Goal: Information Seeking & Learning: Learn about a topic

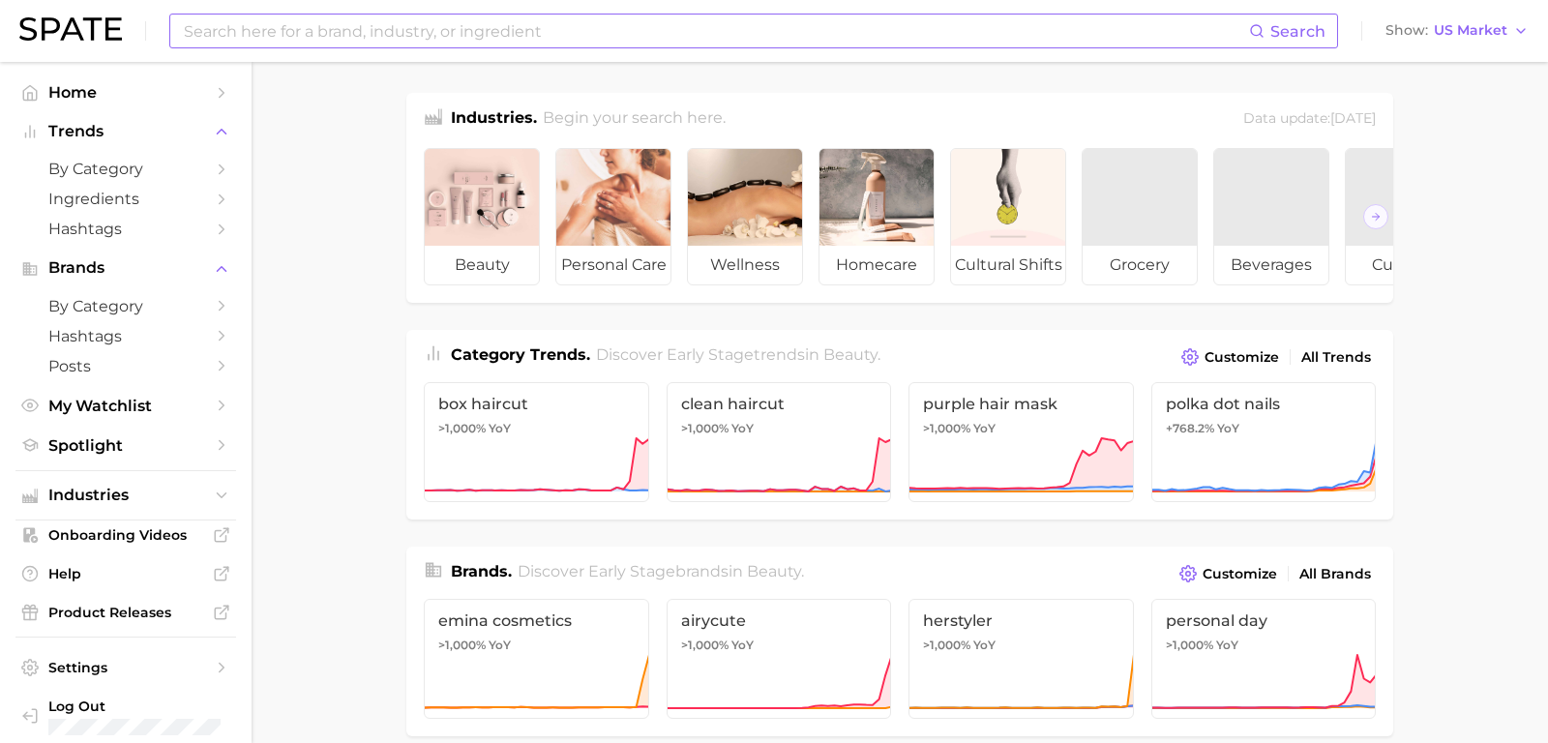
click at [324, 17] on input at bounding box center [715, 31] width 1067 height 33
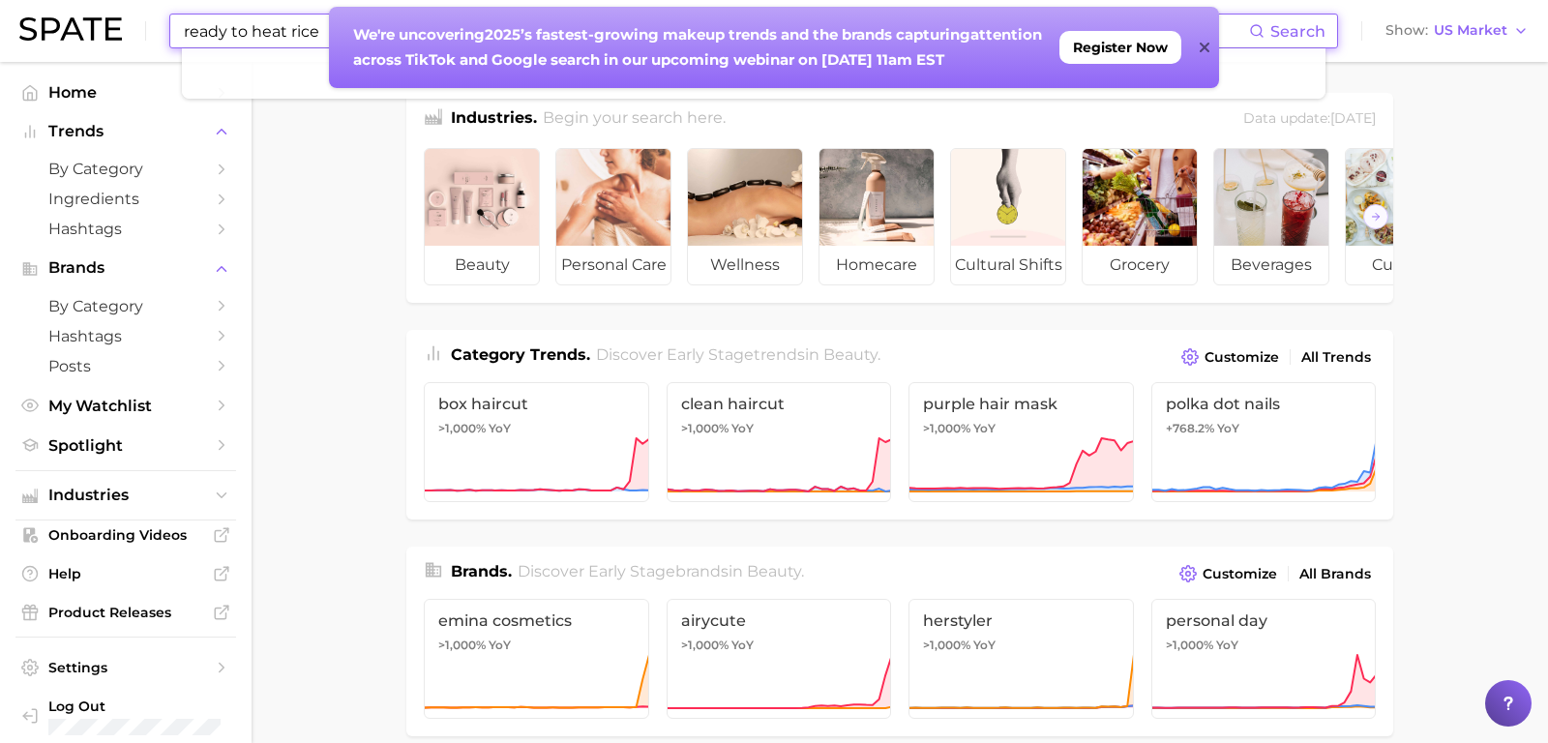
type input "ready to heat rice"
click at [1207, 45] on icon at bounding box center [1205, 47] width 10 height 15
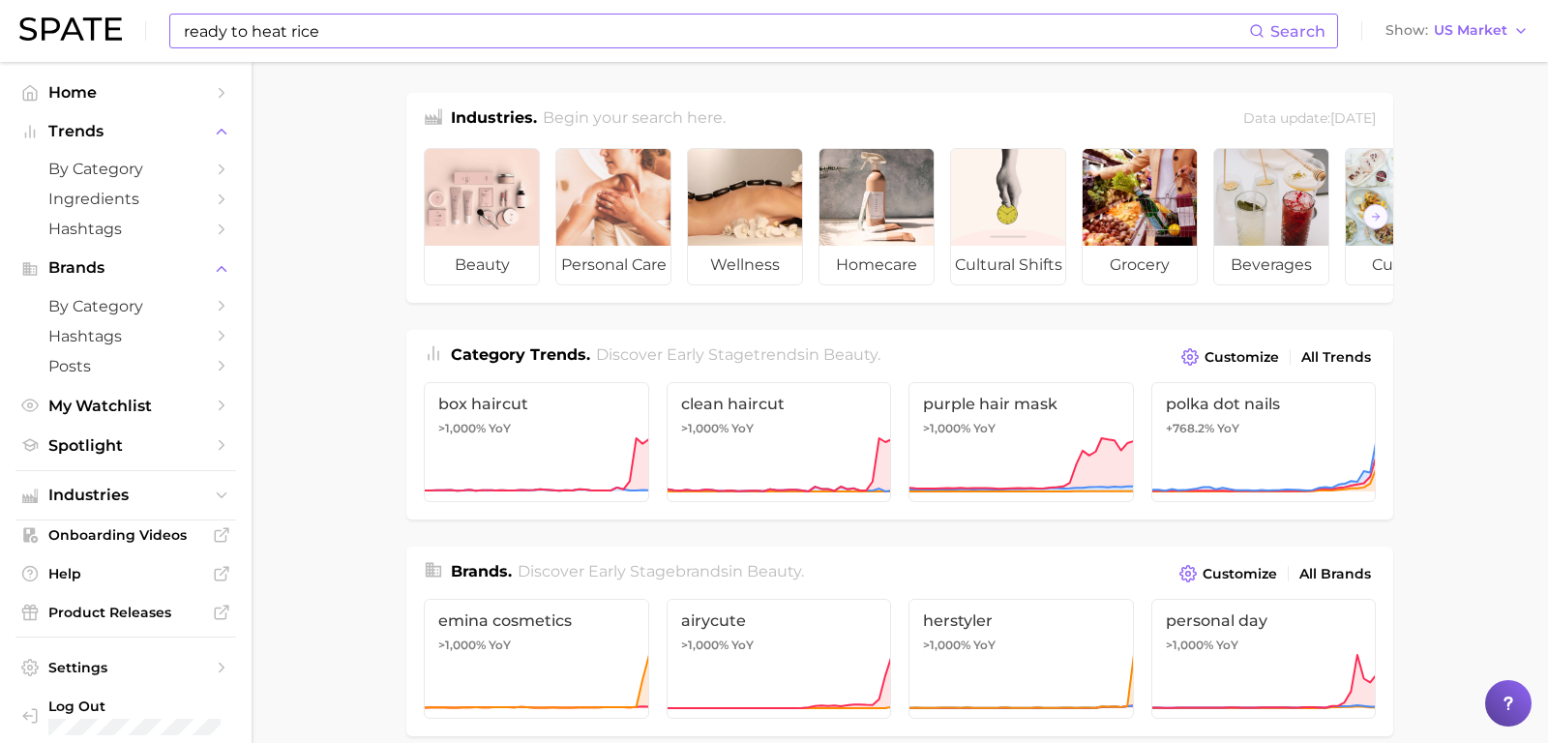
click at [1271, 33] on span "Search" at bounding box center [1287, 31] width 76 height 33
drag, startPoint x: 325, startPoint y: 30, endPoint x: 94, endPoint y: 30, distance: 231.2
click at [94, 30] on div "ready to heat rice Search No results for " ready to heat rice " Suggest Show US…" at bounding box center [773, 31] width 1509 height 62
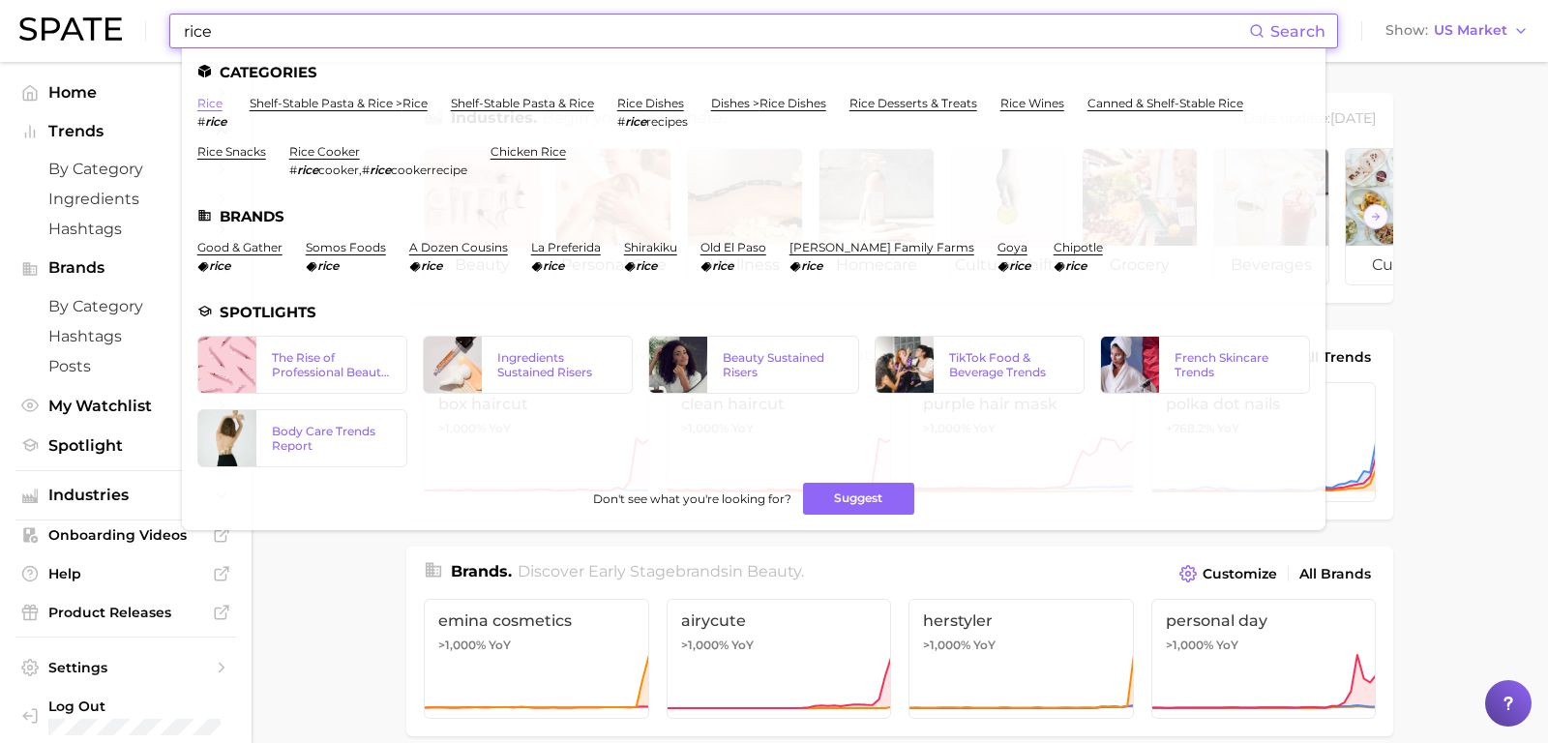
type input "rice"
click at [208, 99] on link "rice" at bounding box center [209, 103] width 25 height 15
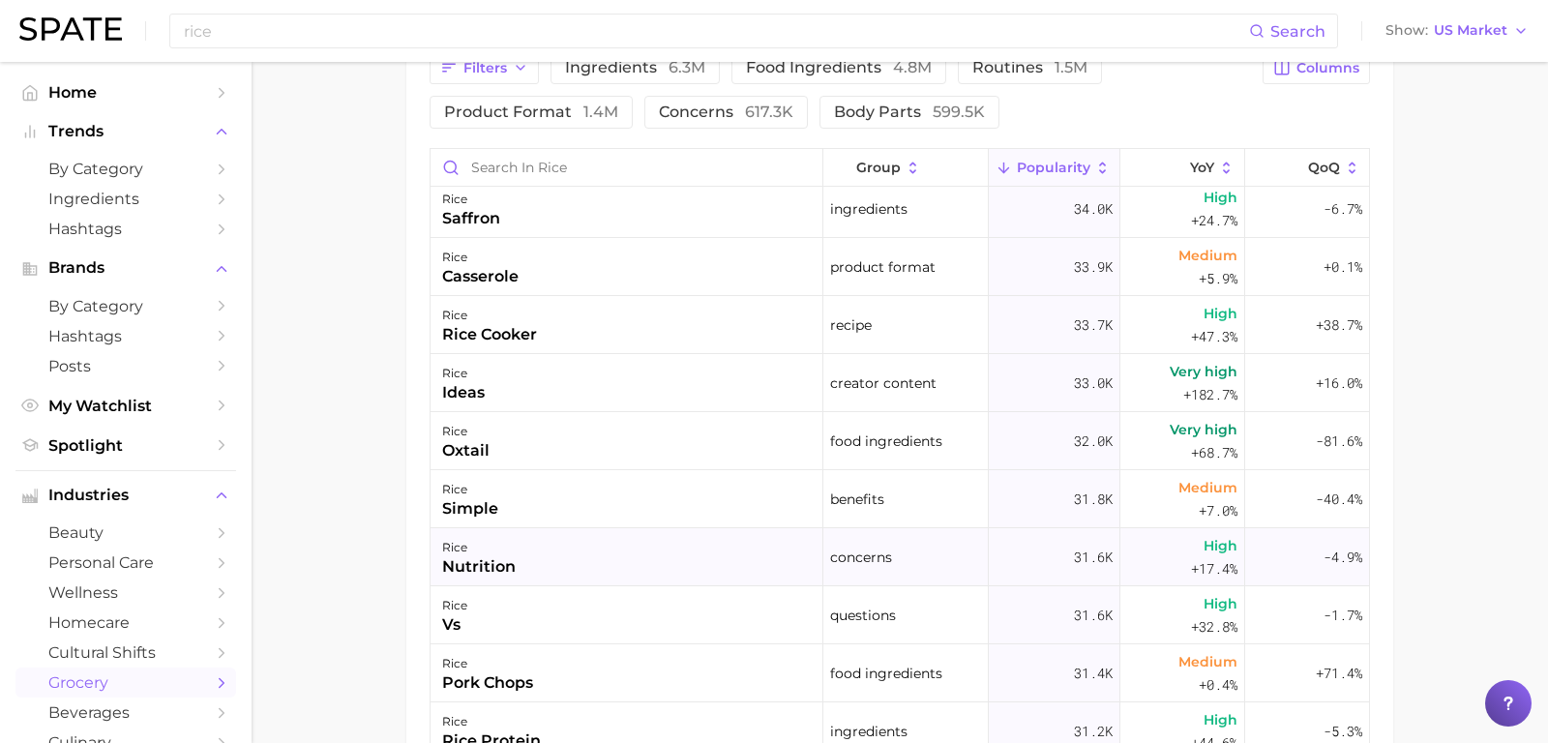
scroll to position [5308, 0]
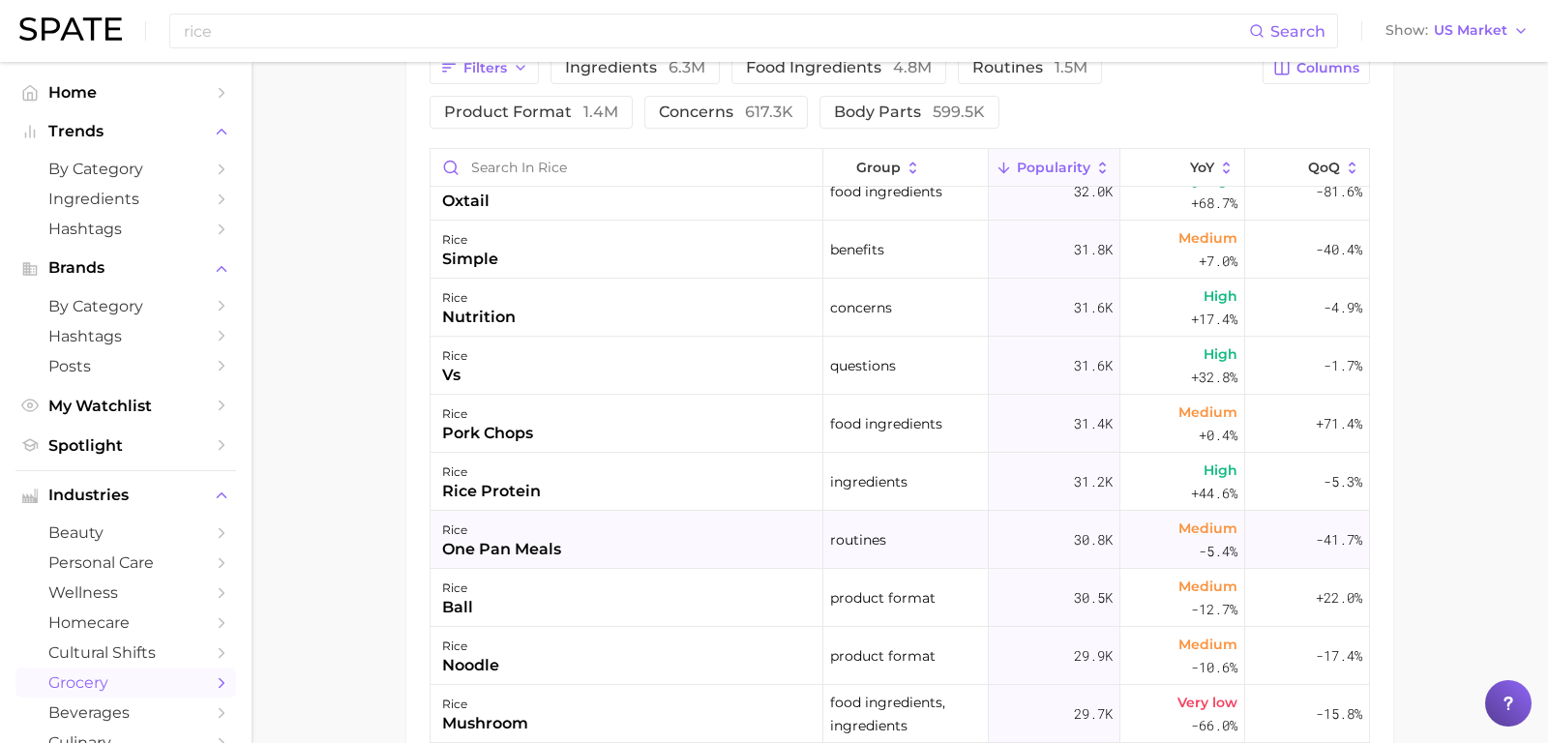
click at [568, 552] on div "rice one pan meals" at bounding box center [627, 540] width 393 height 58
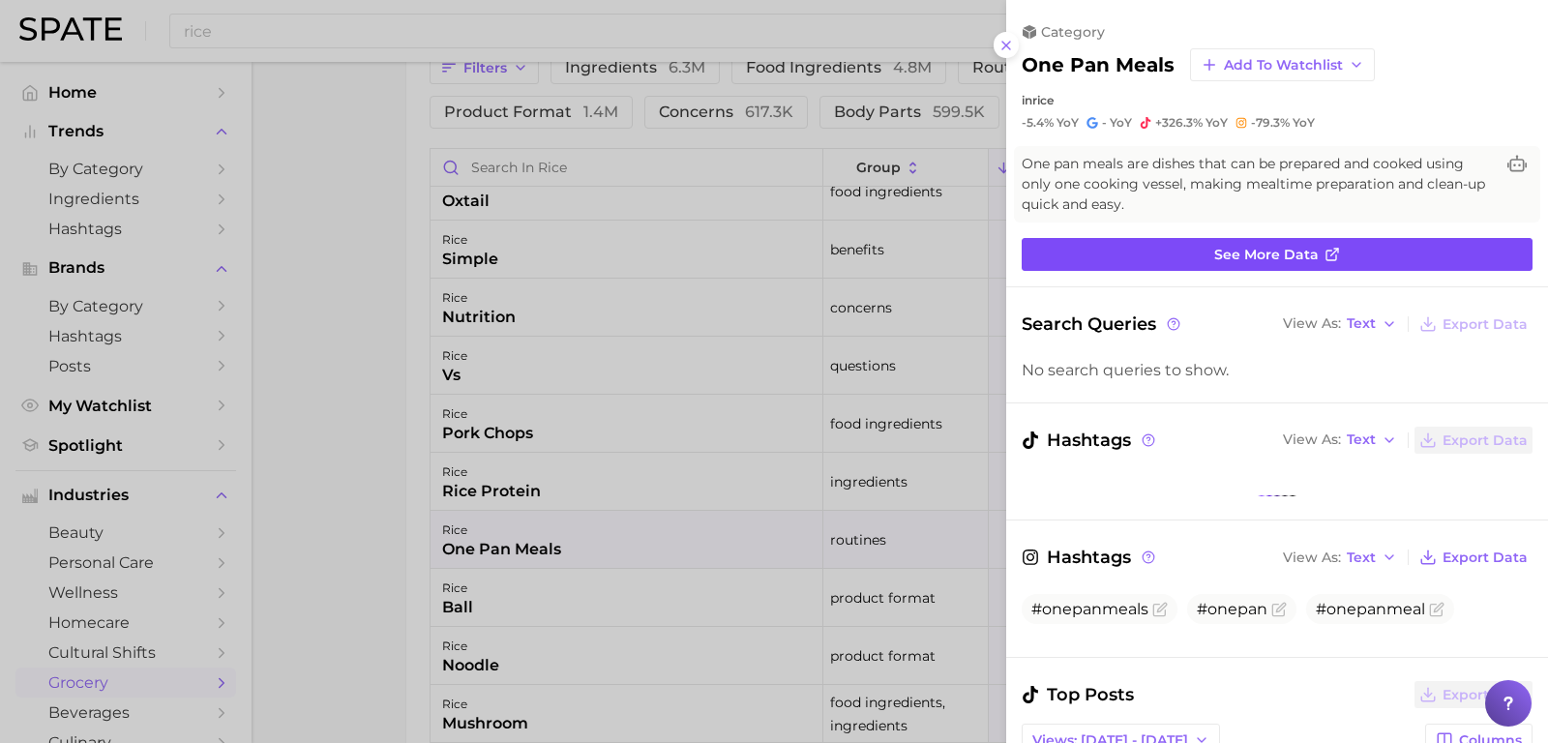
click at [1213, 266] on link "See more data" at bounding box center [1277, 254] width 511 height 33
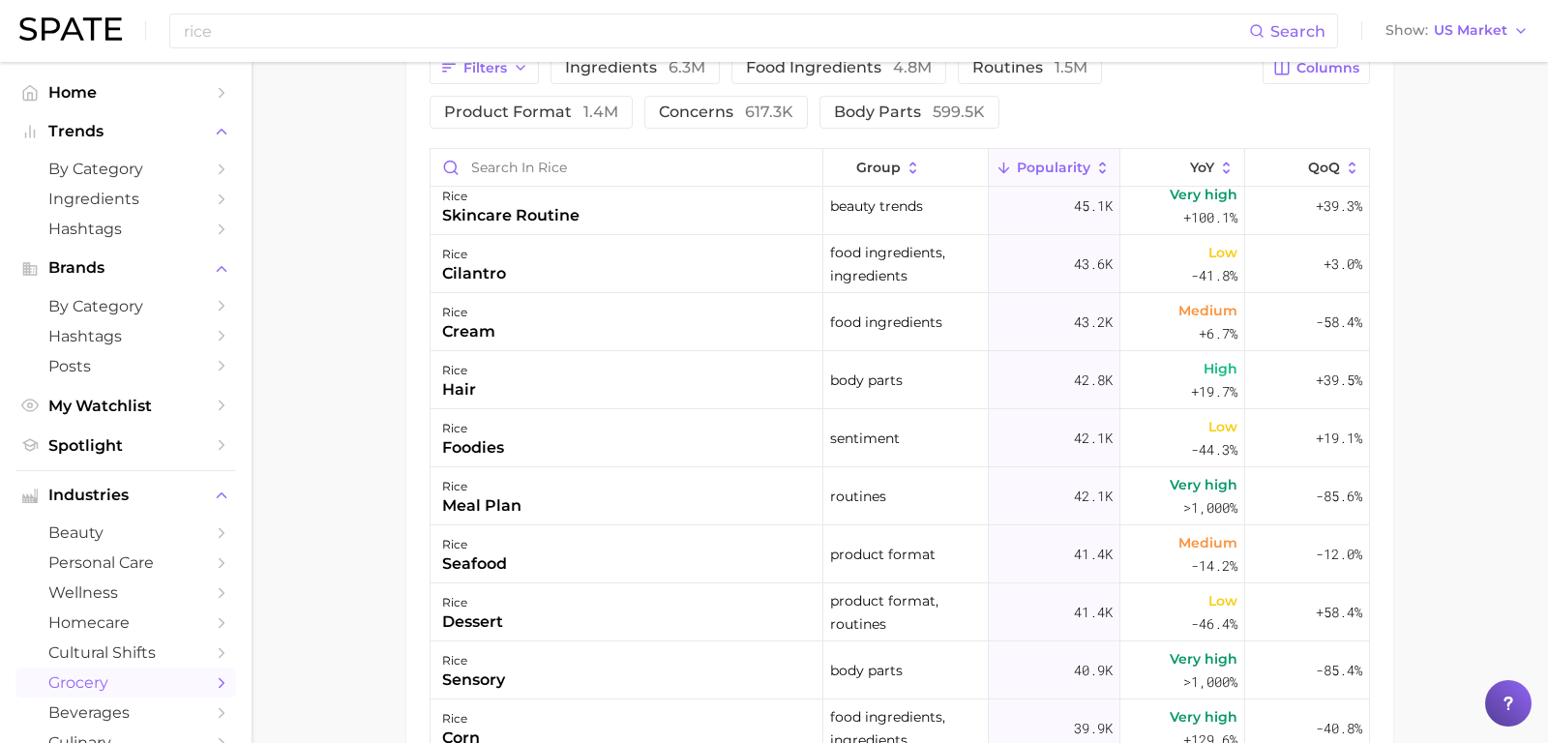
scroll to position [3920, 0]
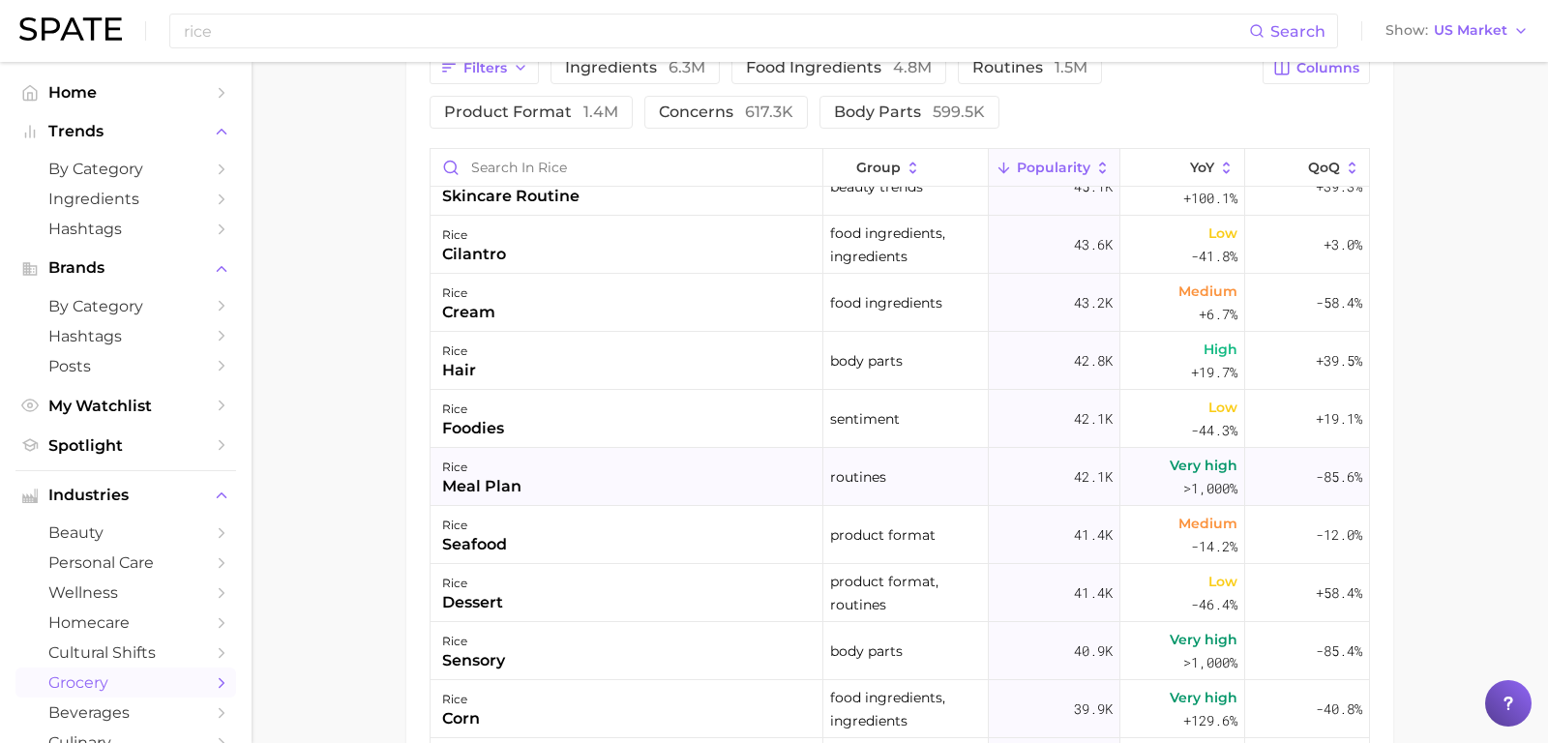
click at [507, 485] on div "meal plan" at bounding box center [481, 486] width 79 height 23
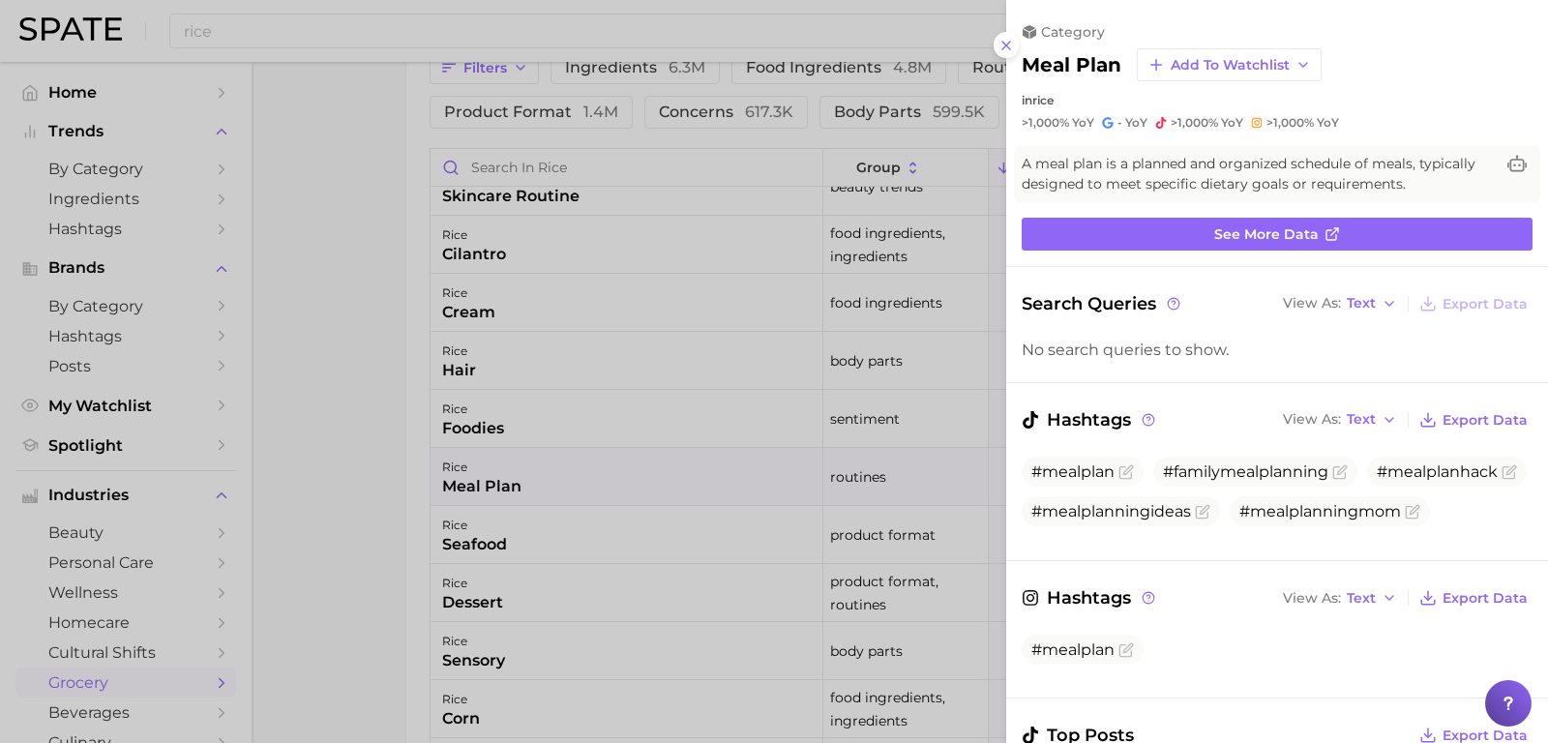
scroll to position [0, 0]
click at [1001, 54] on button at bounding box center [1007, 45] width 26 height 26
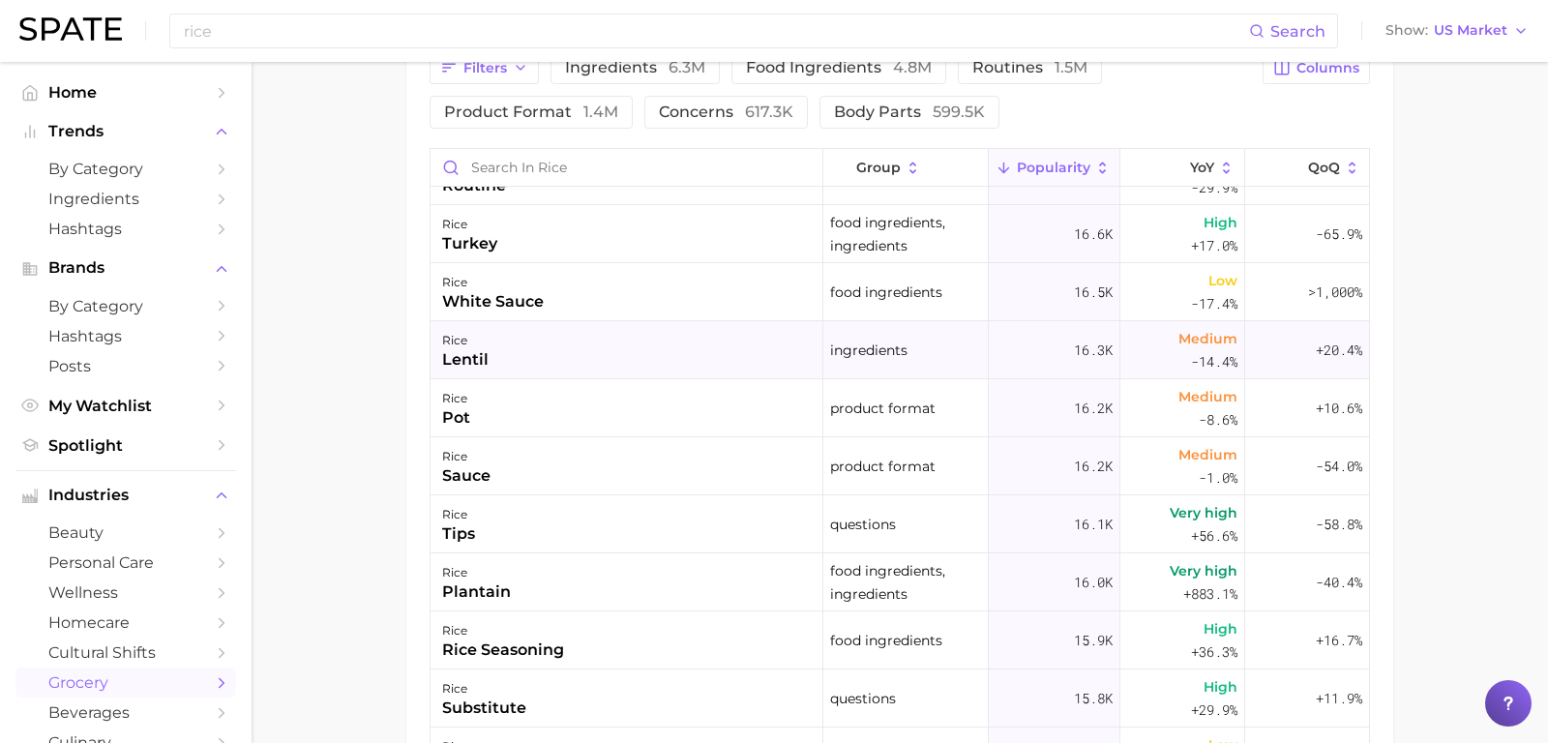
scroll to position [9591, 0]
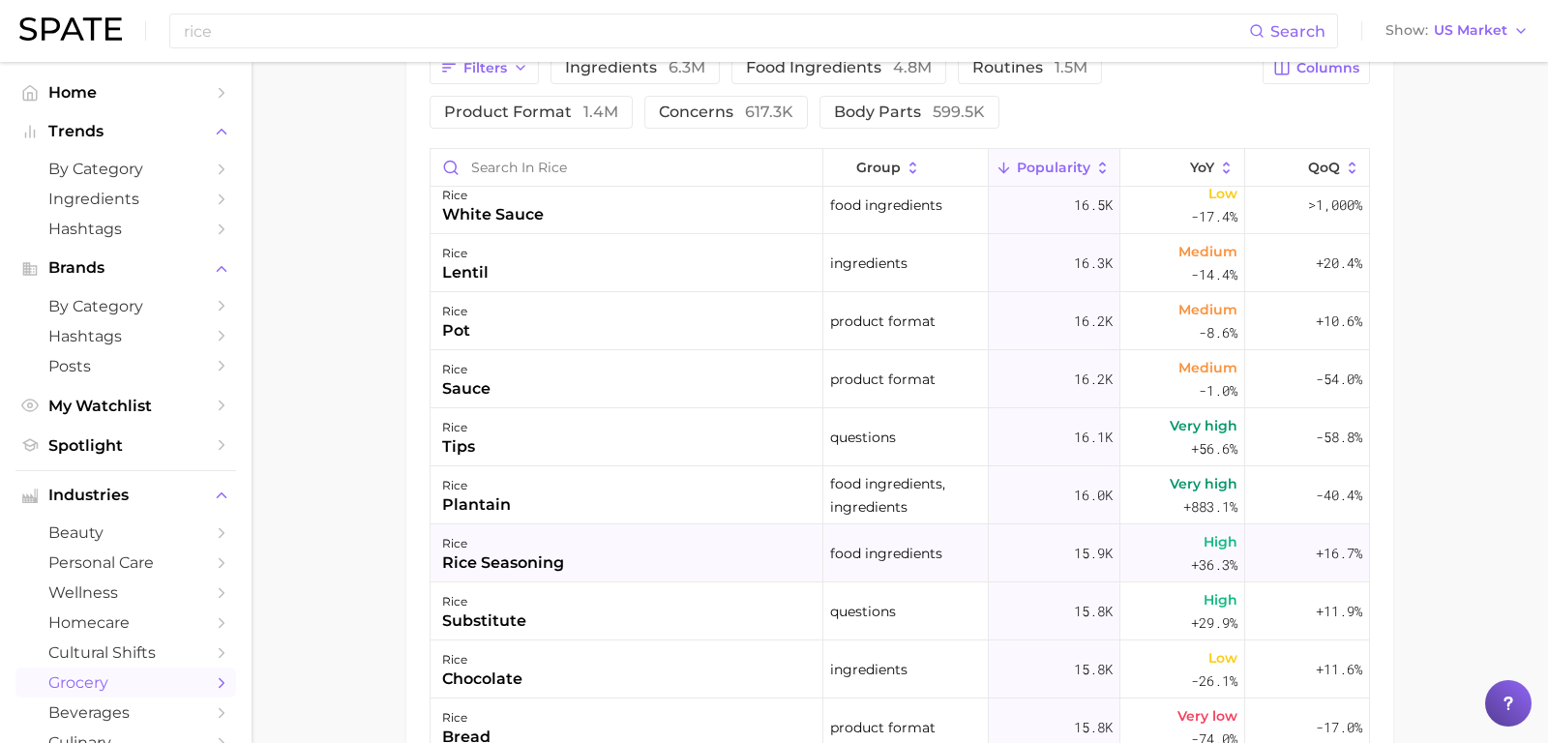
click at [553, 552] on div "rice seasoning" at bounding box center [503, 563] width 122 height 23
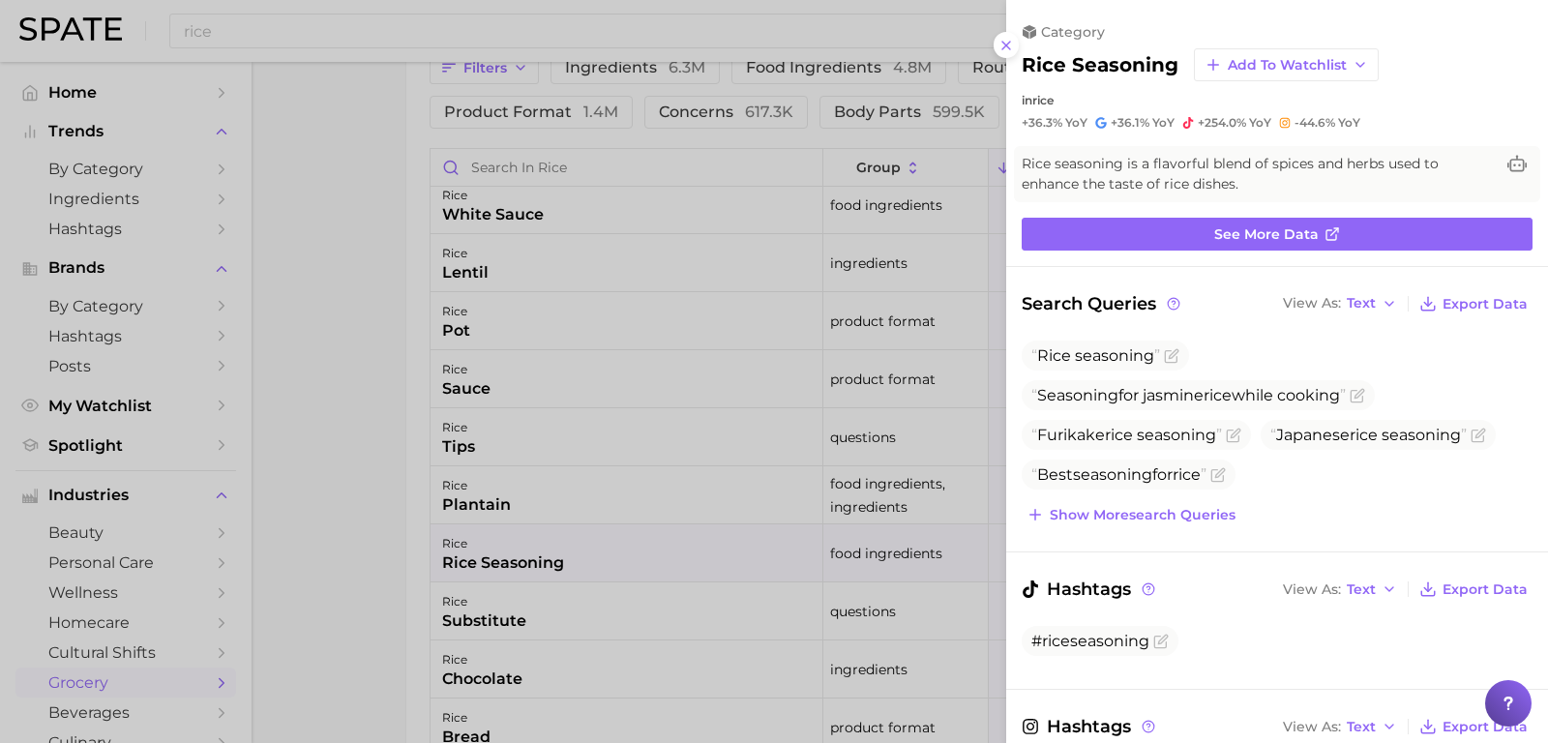
scroll to position [0, 0]
click at [1007, 50] on icon at bounding box center [1006, 45] width 15 height 15
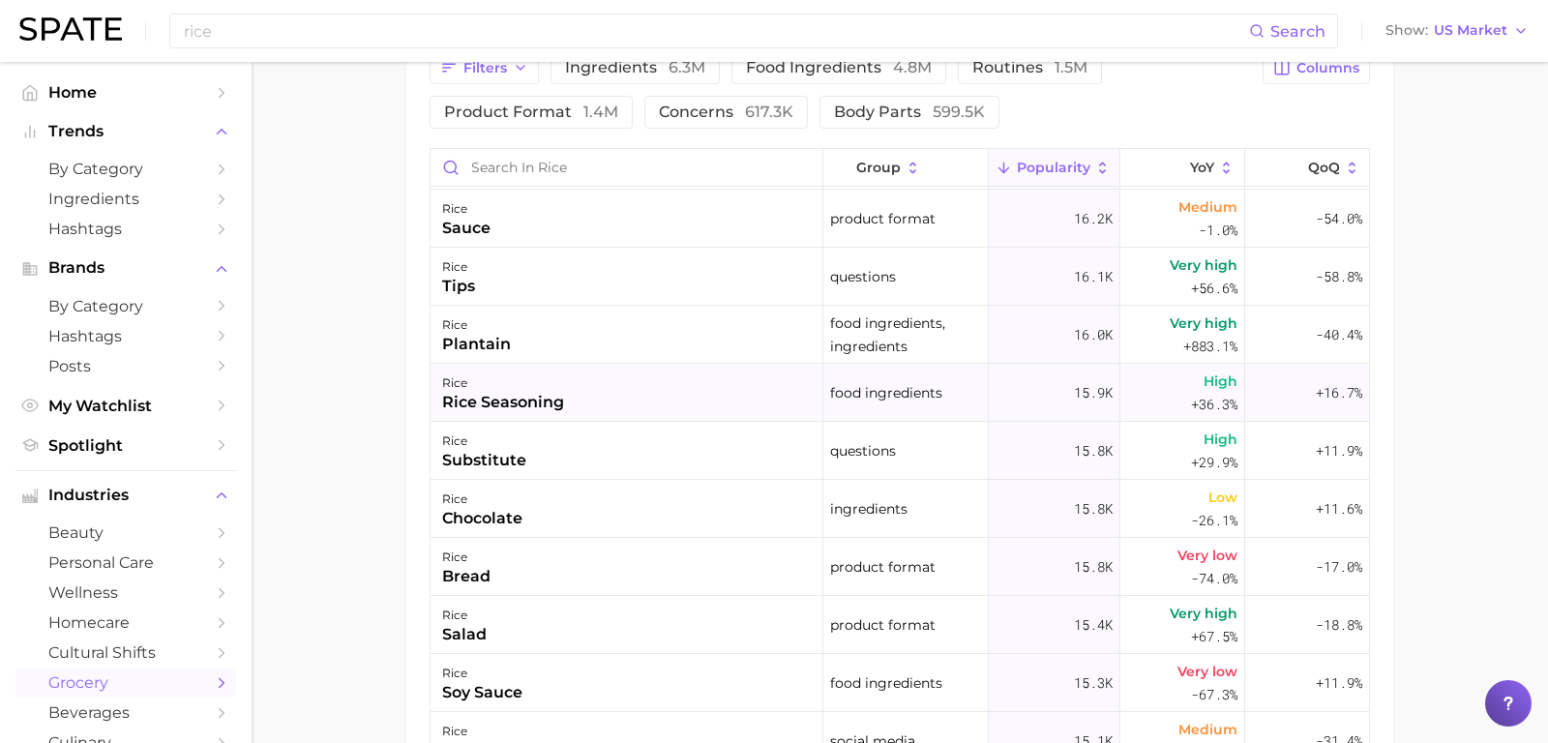
scroll to position [9766, 0]
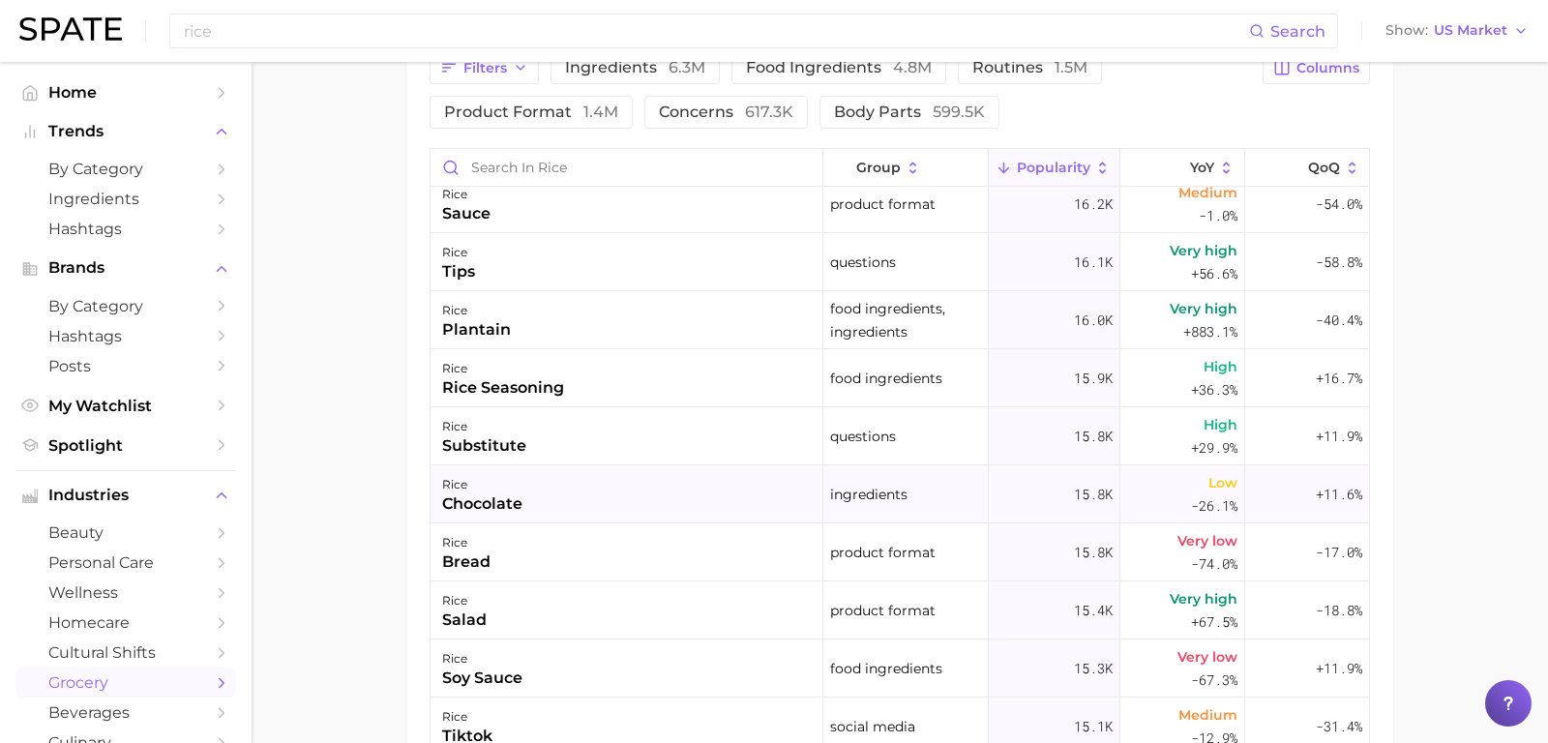
click at [630, 497] on div "rice chocolate" at bounding box center [627, 494] width 393 height 58
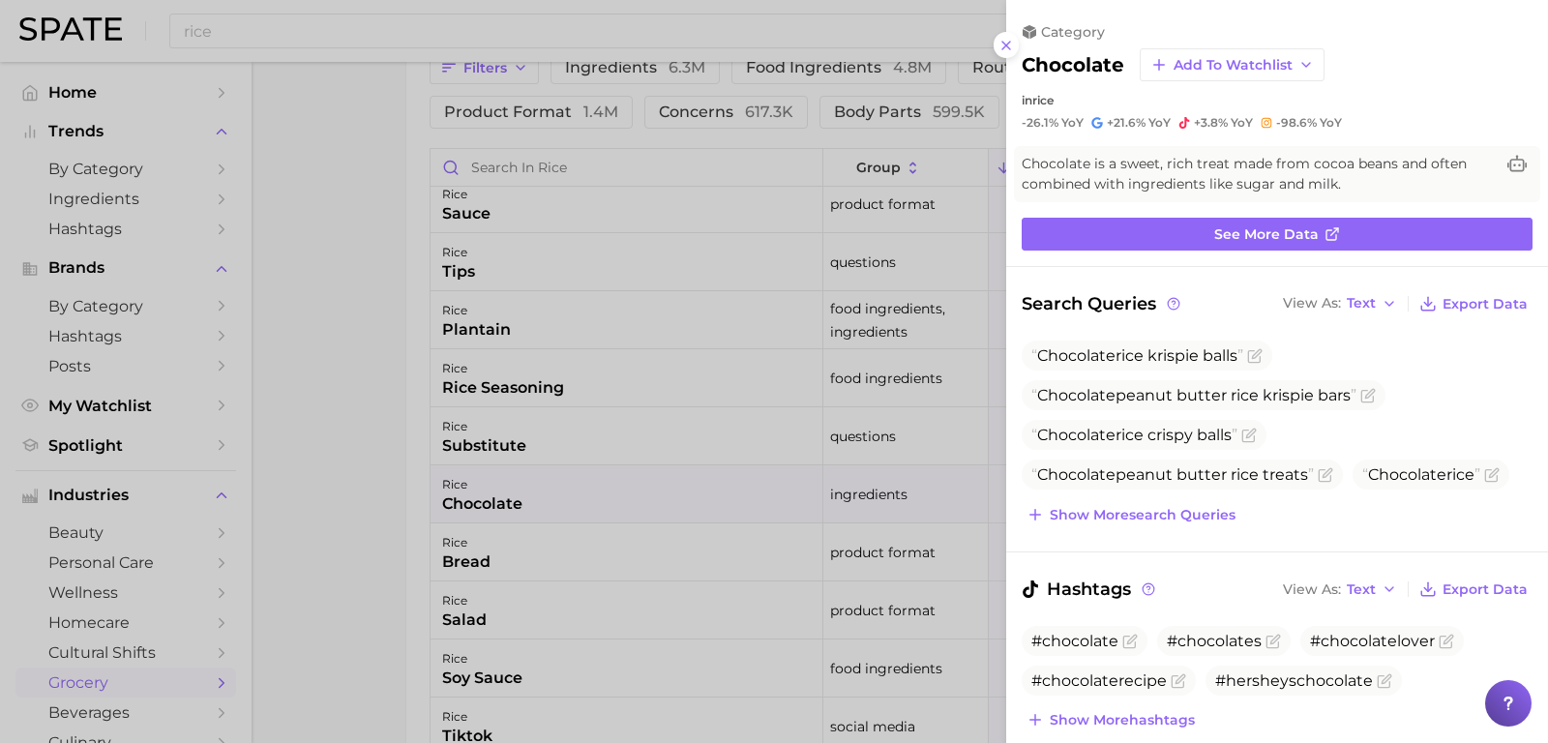
scroll to position [0, 0]
click at [1007, 51] on icon at bounding box center [1006, 45] width 15 height 15
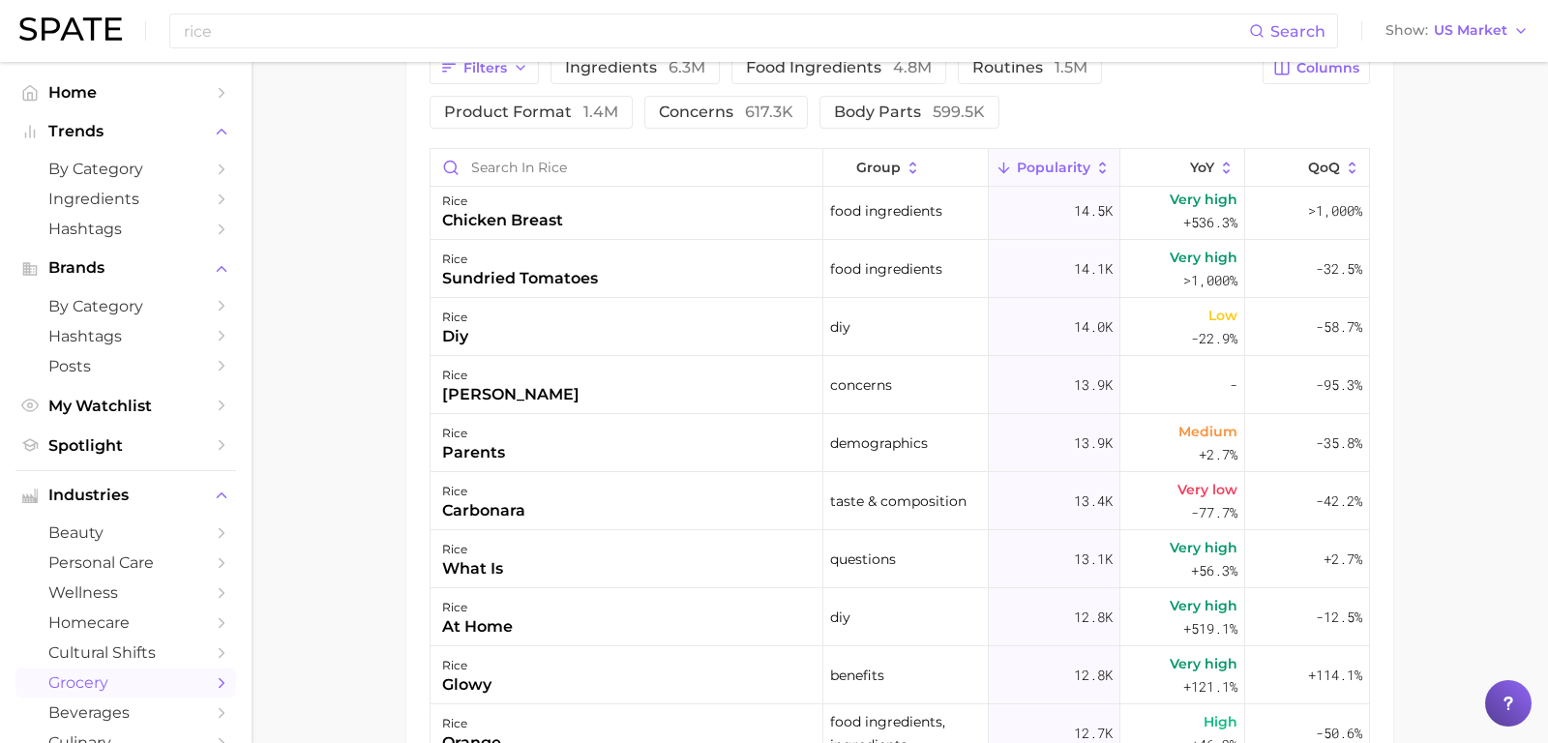
scroll to position [10737, 0]
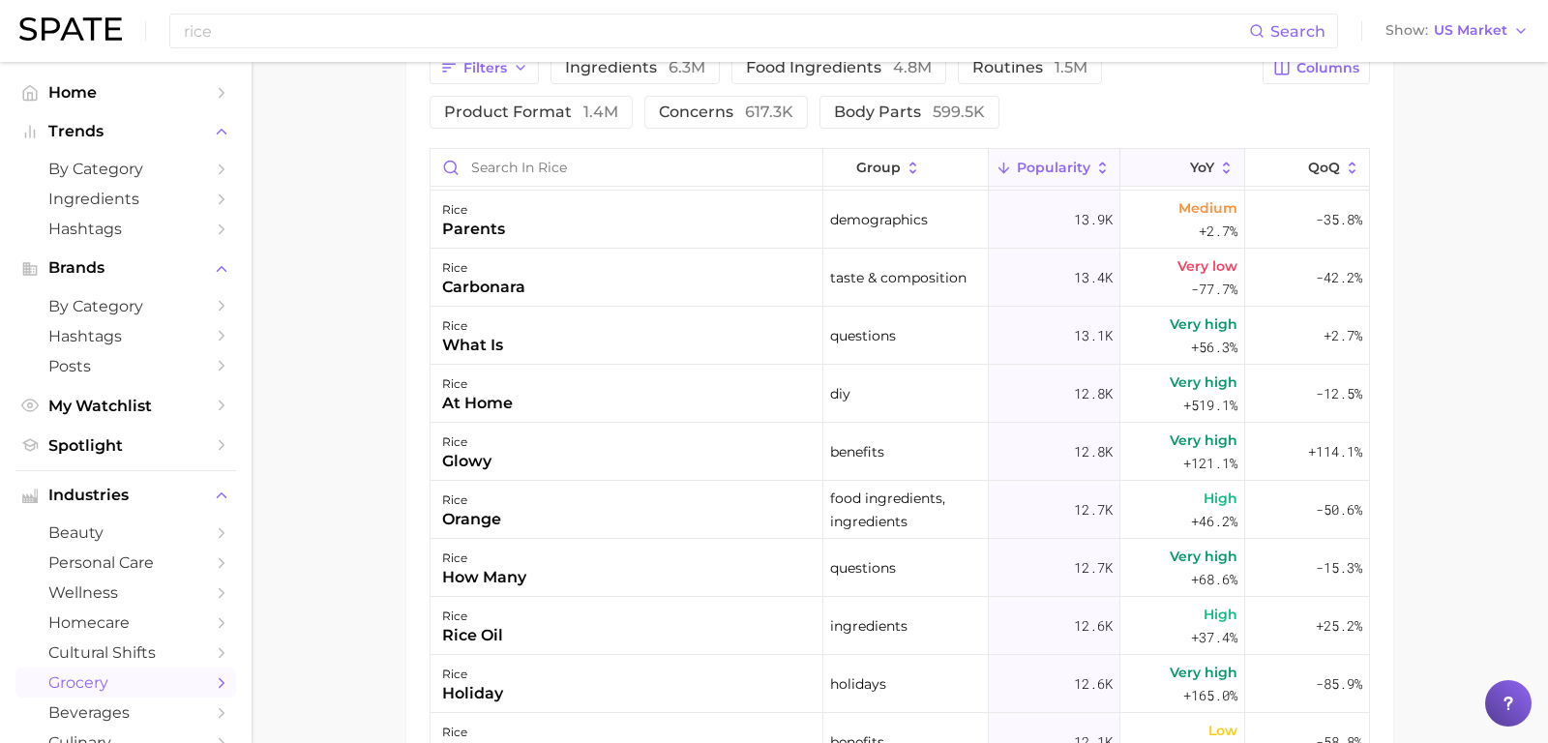
click at [1220, 170] on icon at bounding box center [1226, 168] width 17 height 17
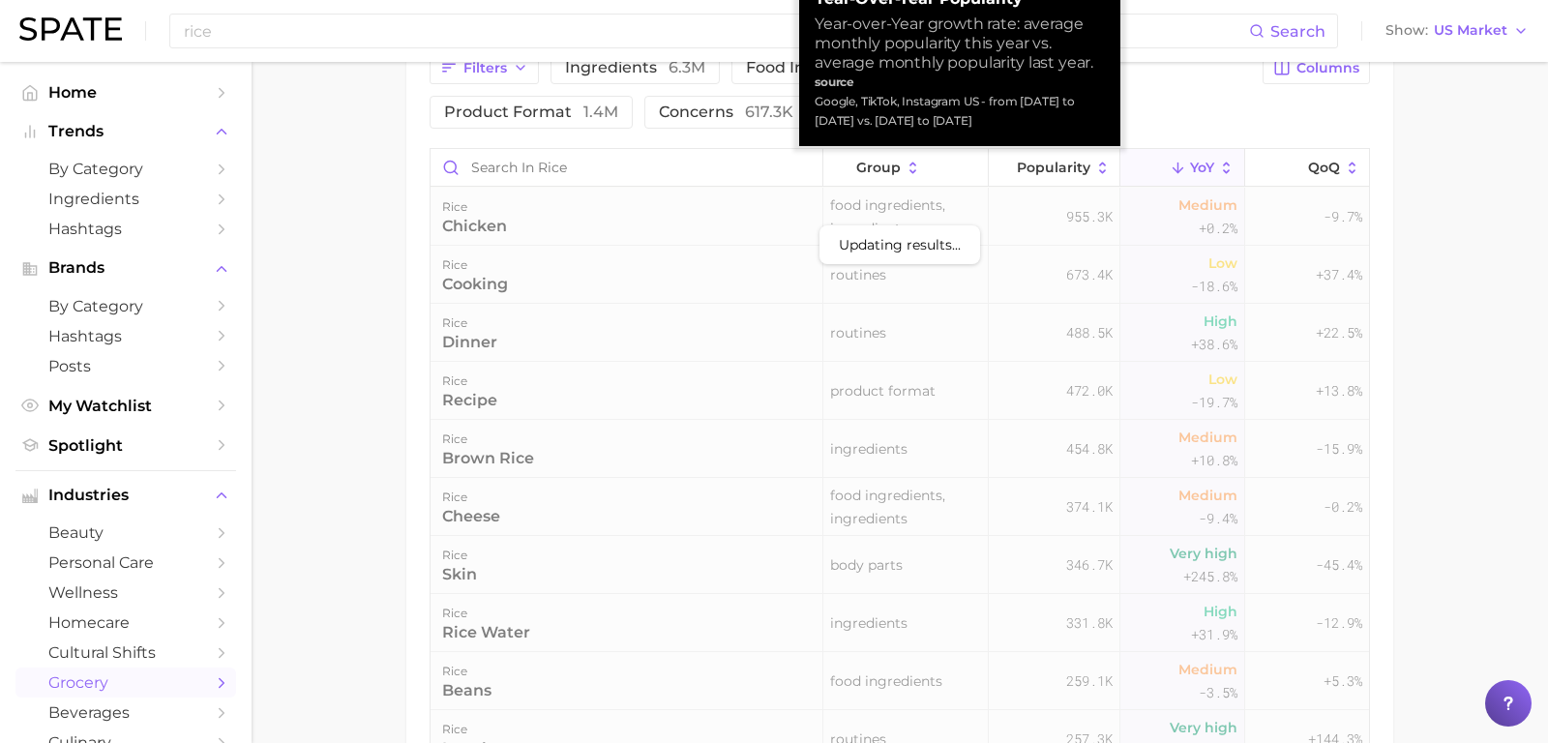
click at [1227, 164] on icon at bounding box center [1226, 168] width 17 height 17
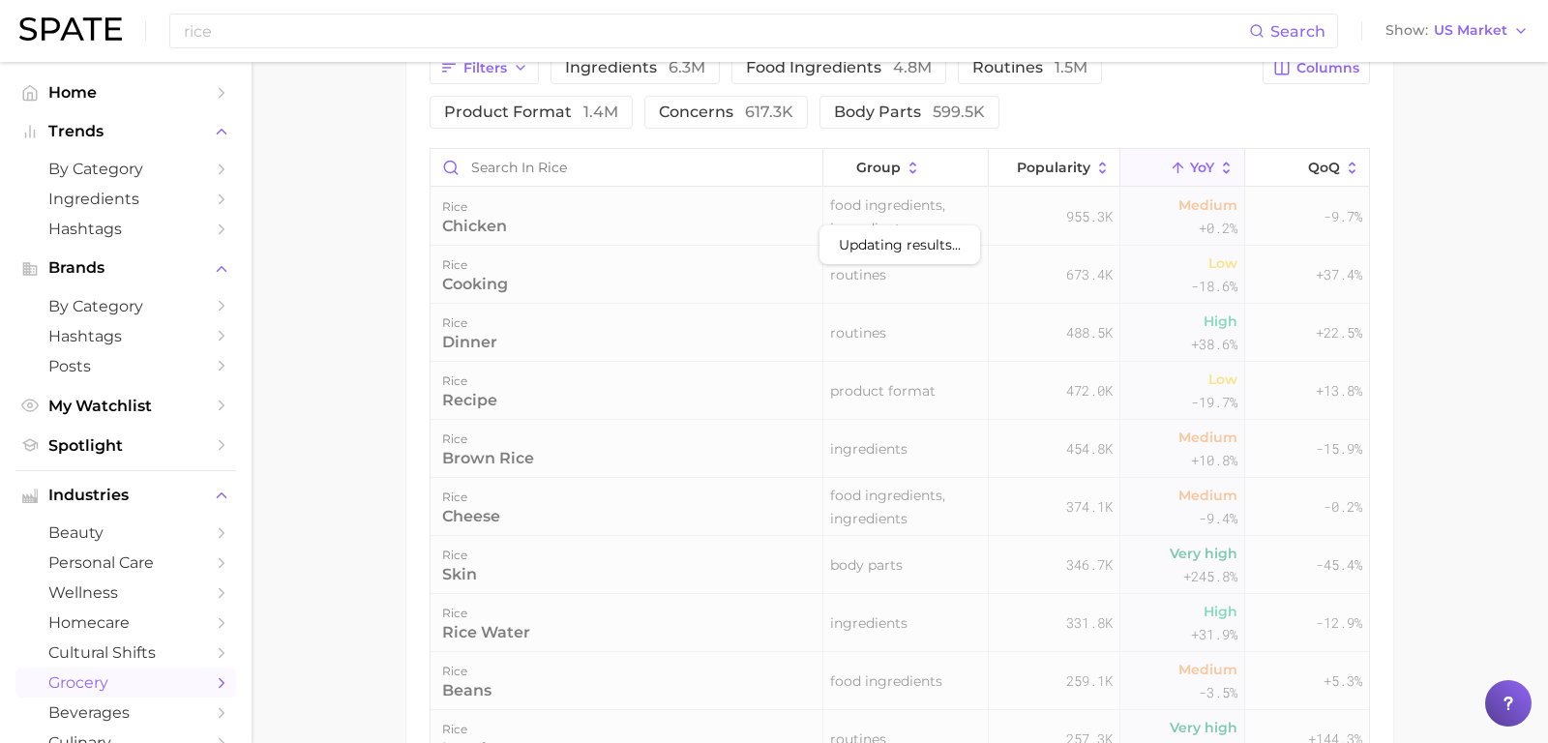
click at [1383, 156] on div "Filters ingredients 6.3m food ingredients 4.8m routines 1.5m product format 1.4…" at bounding box center [899, 471] width 987 height 886
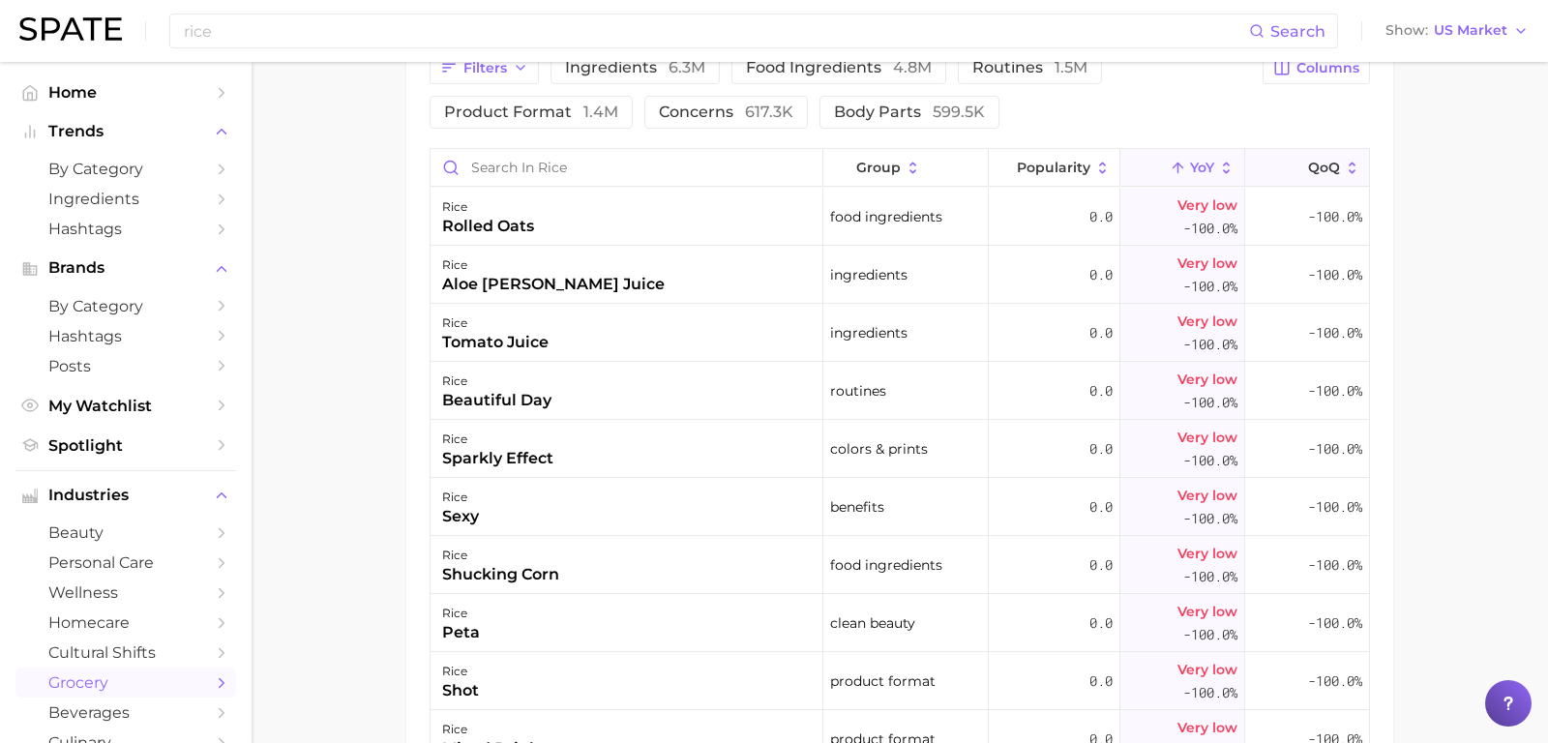
click at [1361, 157] on button "QoQ" at bounding box center [1307, 168] width 124 height 38
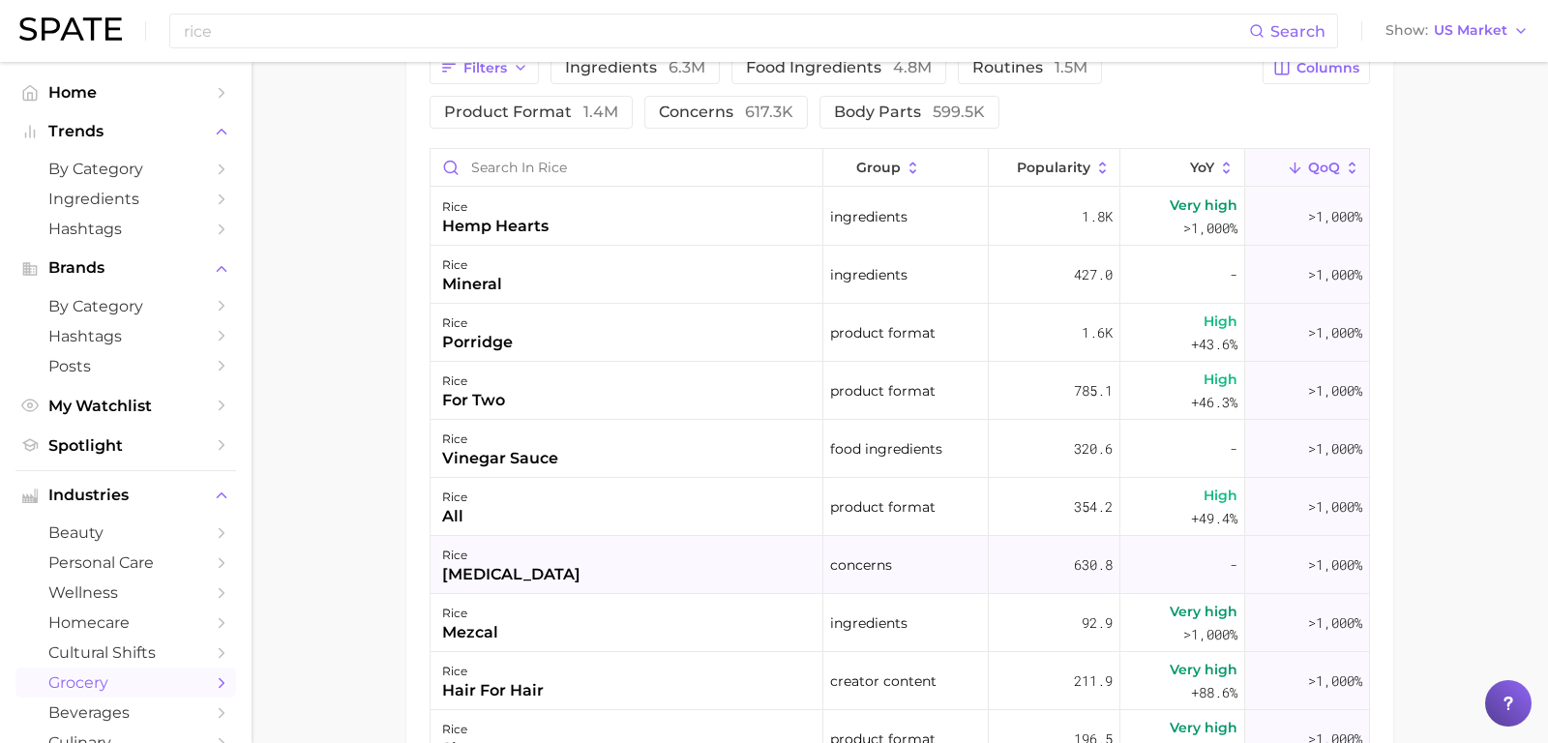
click at [631, 553] on div "rice [MEDICAL_DATA]" at bounding box center [627, 565] width 393 height 58
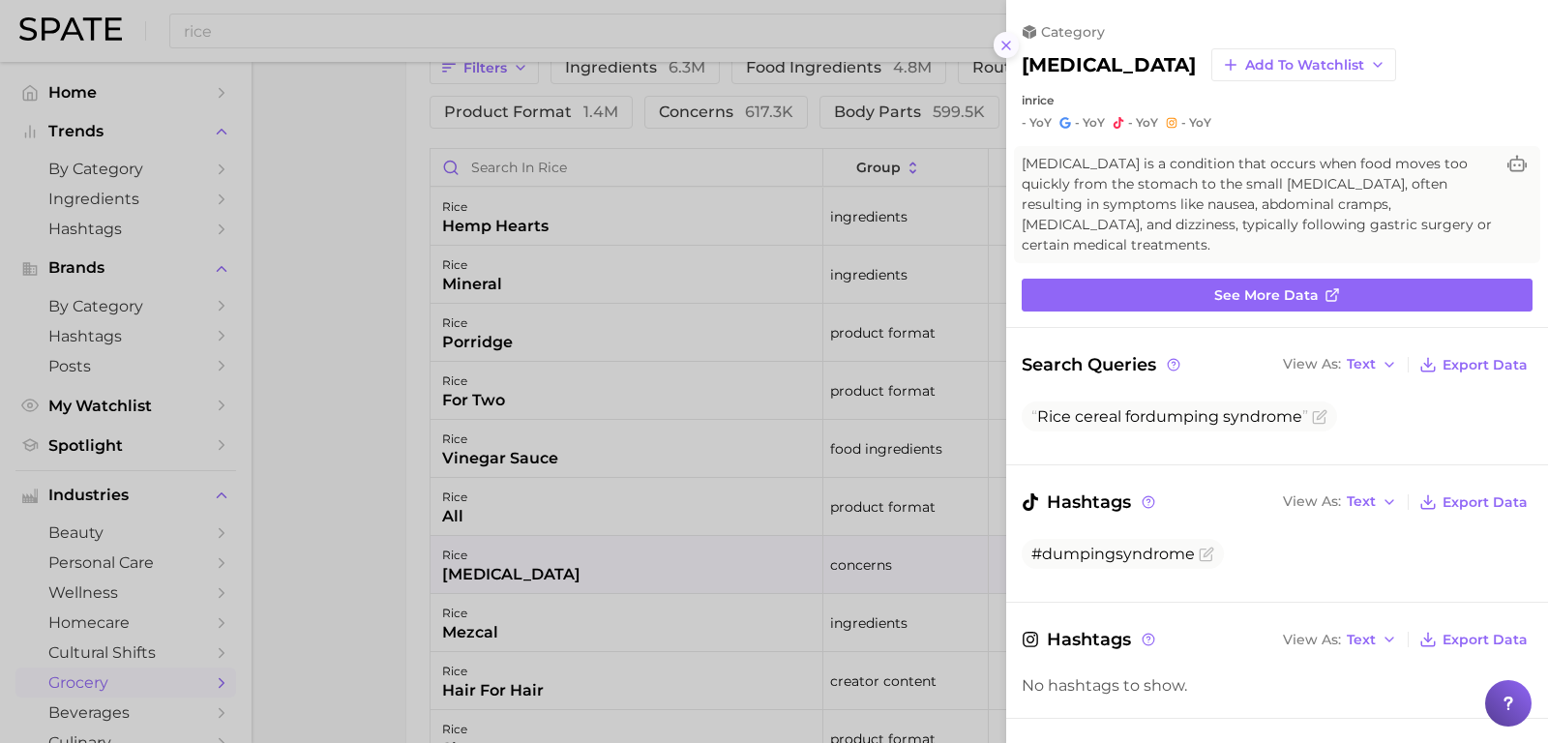
click at [1010, 40] on icon at bounding box center [1006, 45] width 15 height 15
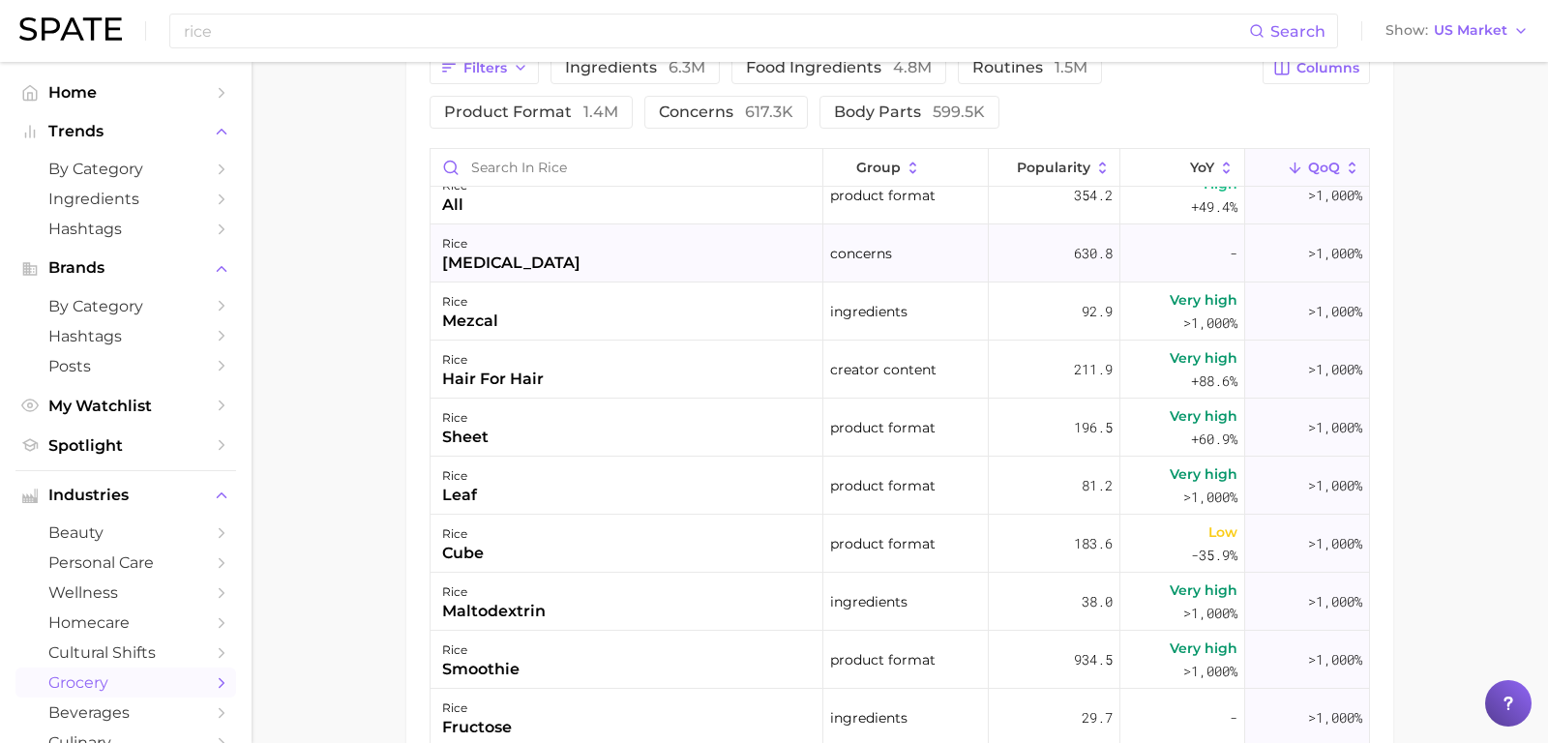
scroll to position [319, 0]
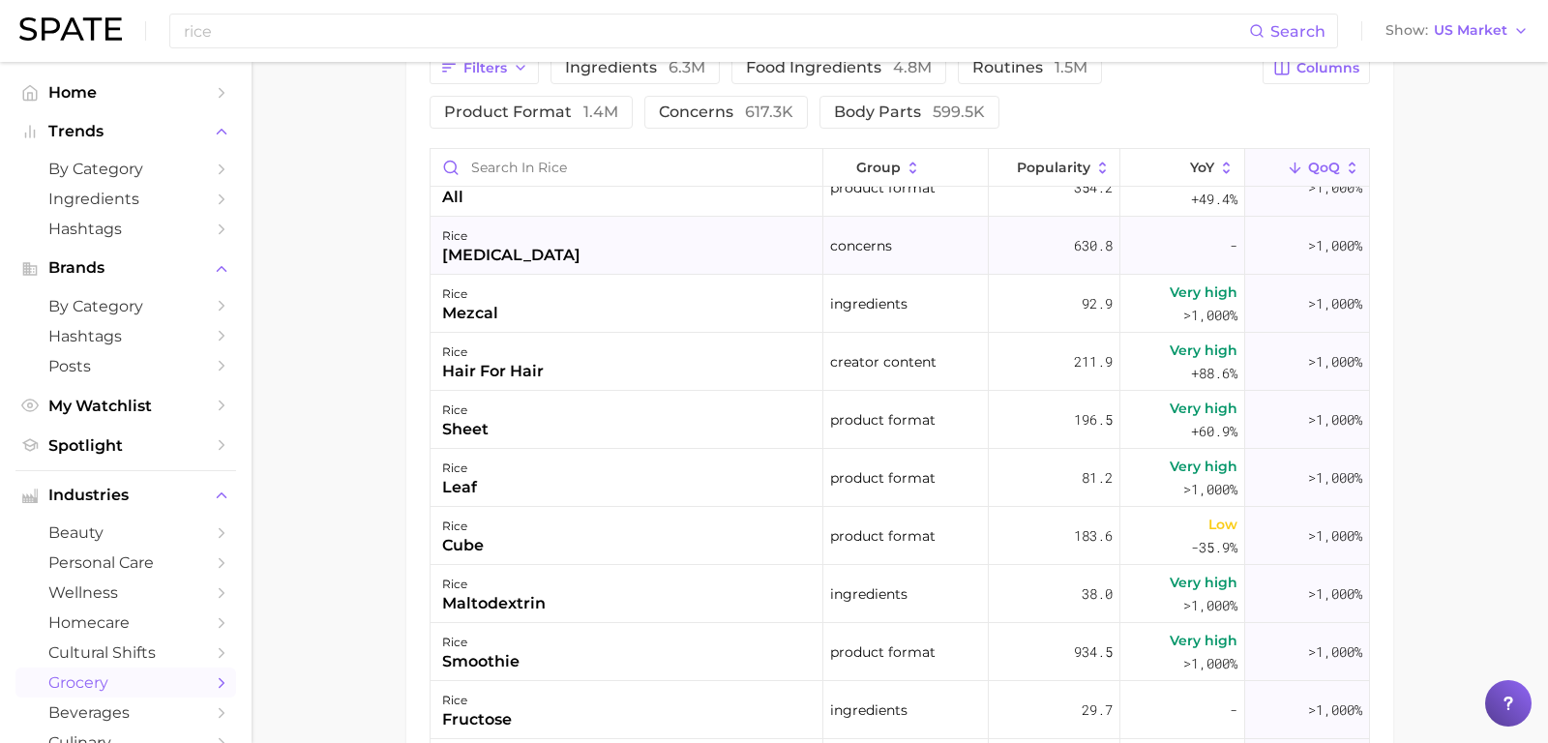
click at [501, 573] on div "rice" at bounding box center [494, 584] width 104 height 23
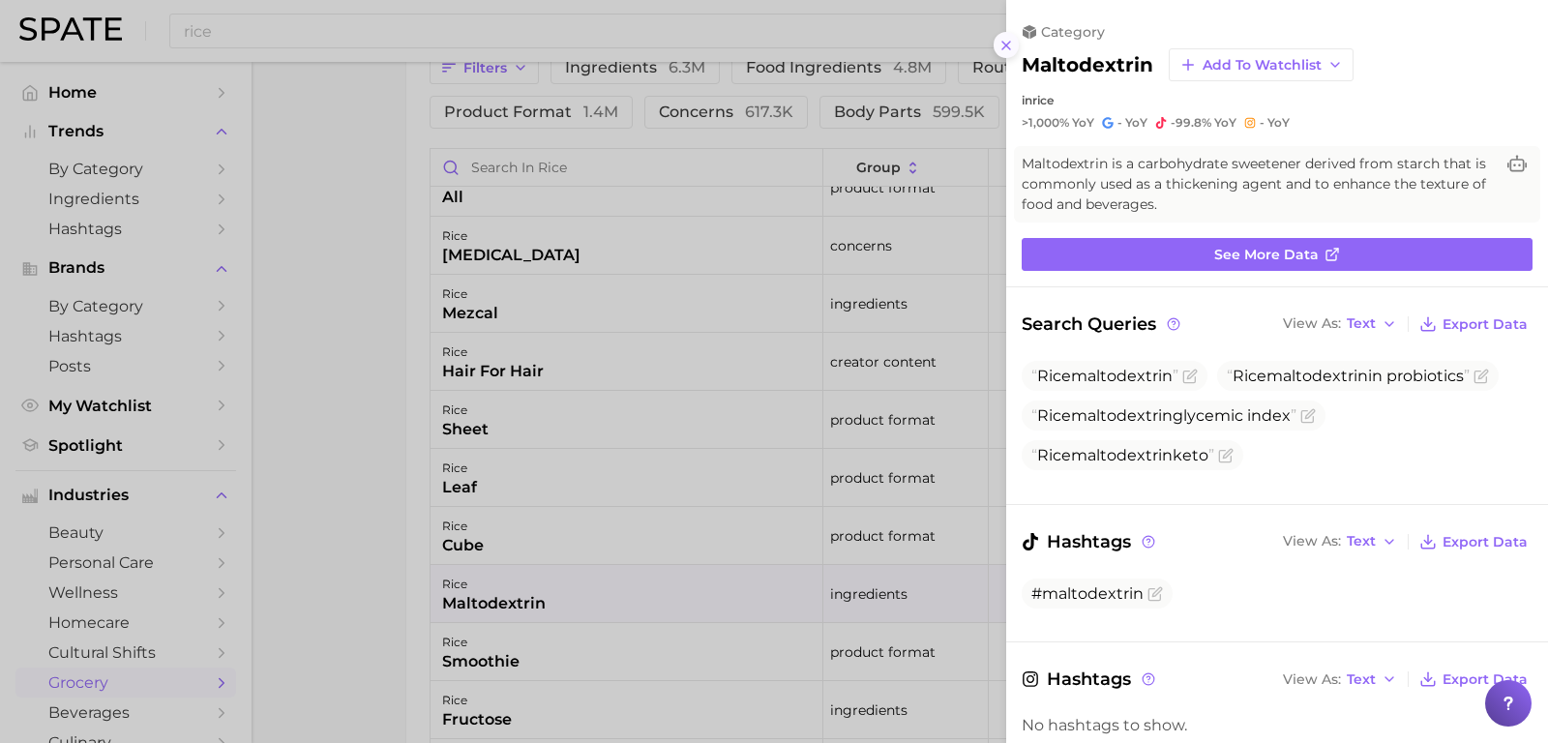
click at [1007, 50] on icon at bounding box center [1006, 45] width 15 height 15
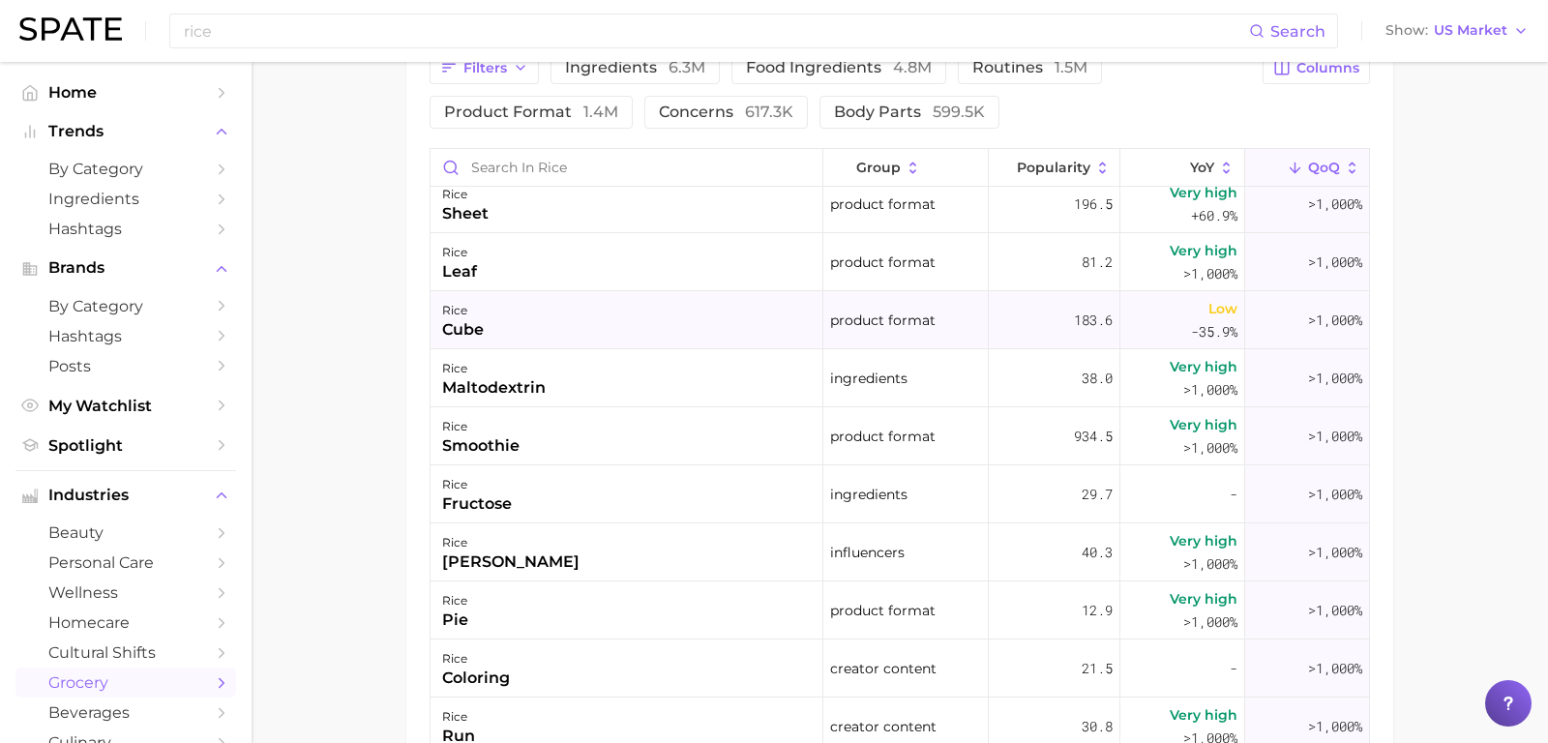
scroll to position [536, 0]
click at [686, 540] on div "rice [PERSON_NAME]" at bounding box center [627, 551] width 393 height 58
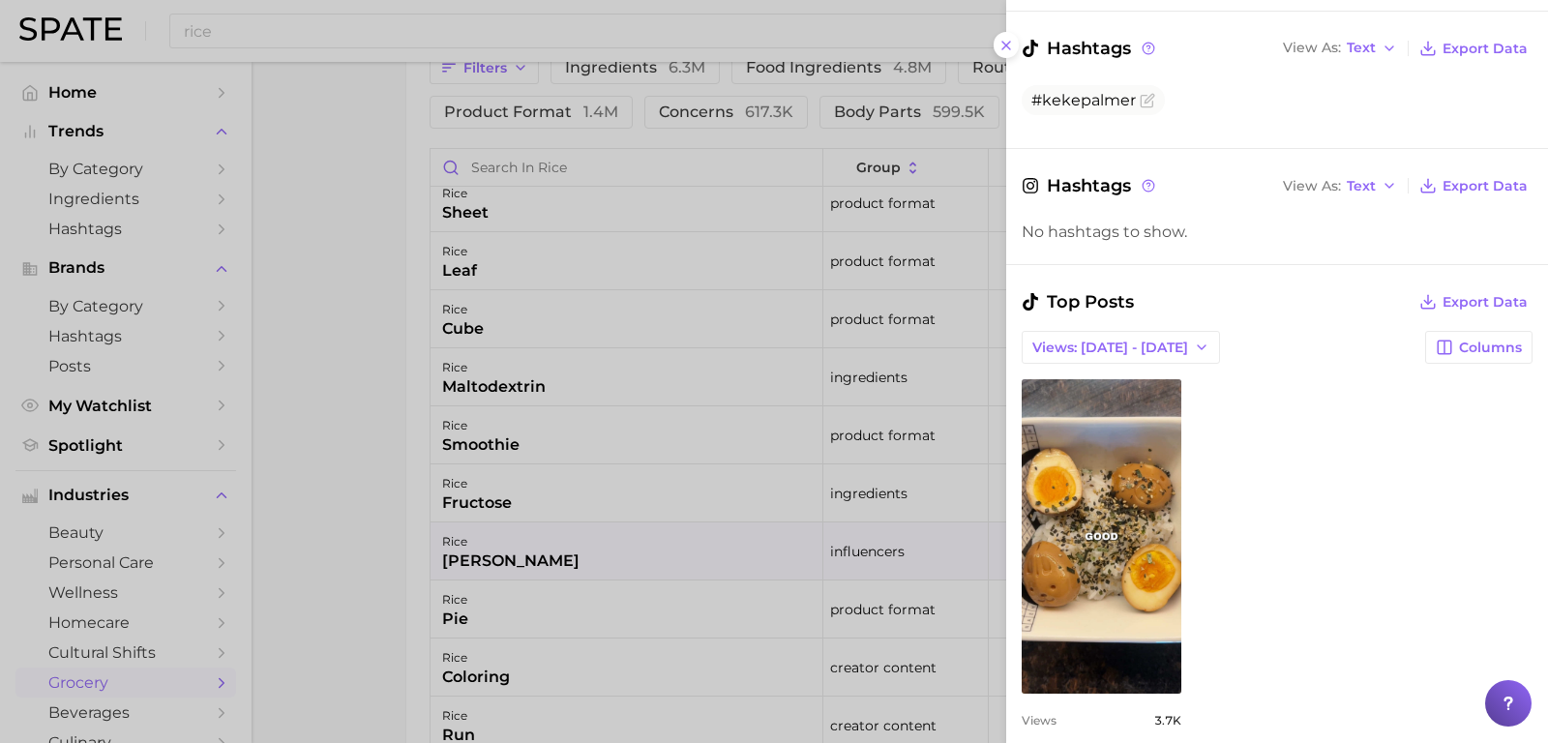
scroll to position [403, 0]
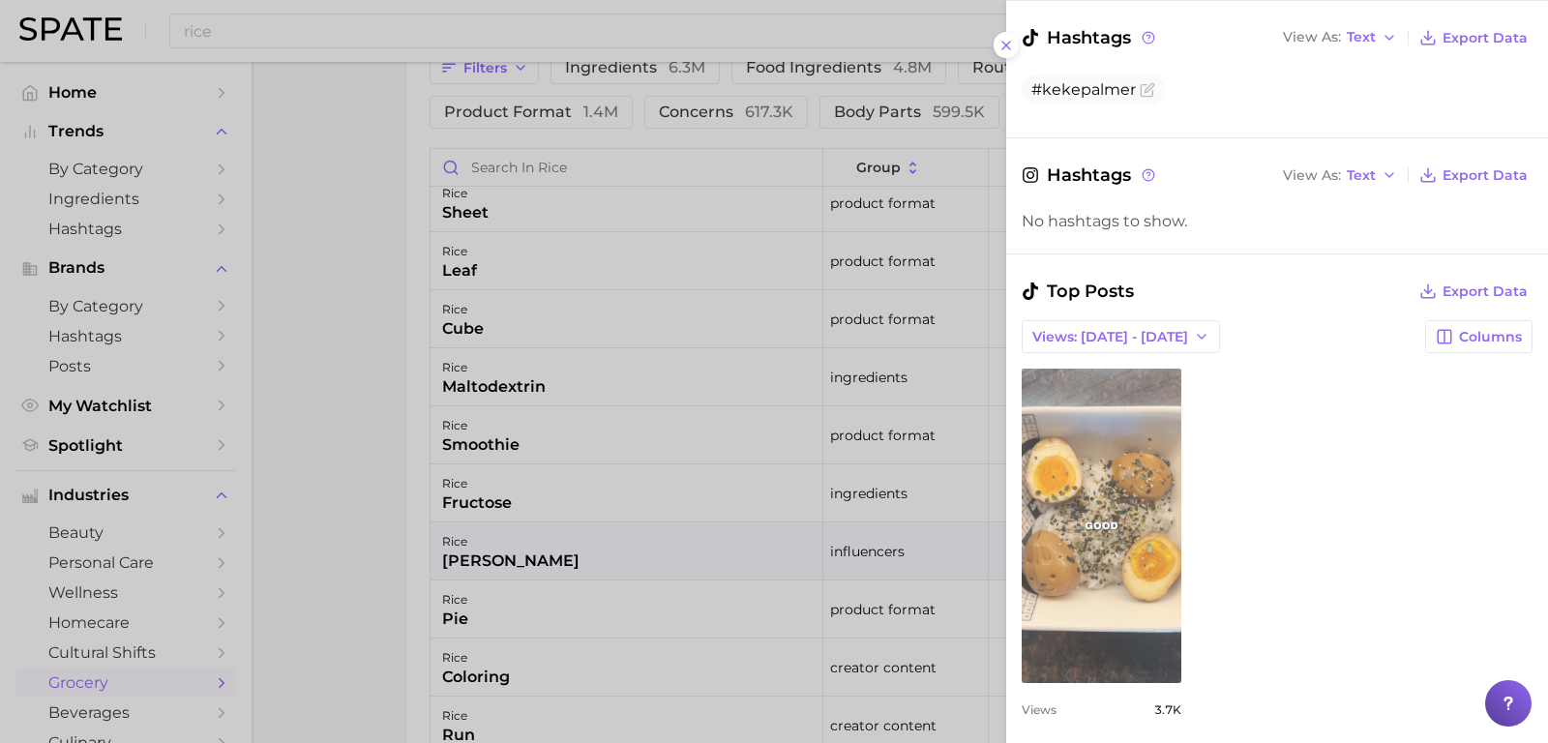
click at [1091, 450] on link "view post on TikTok" at bounding box center [1102, 526] width 160 height 314
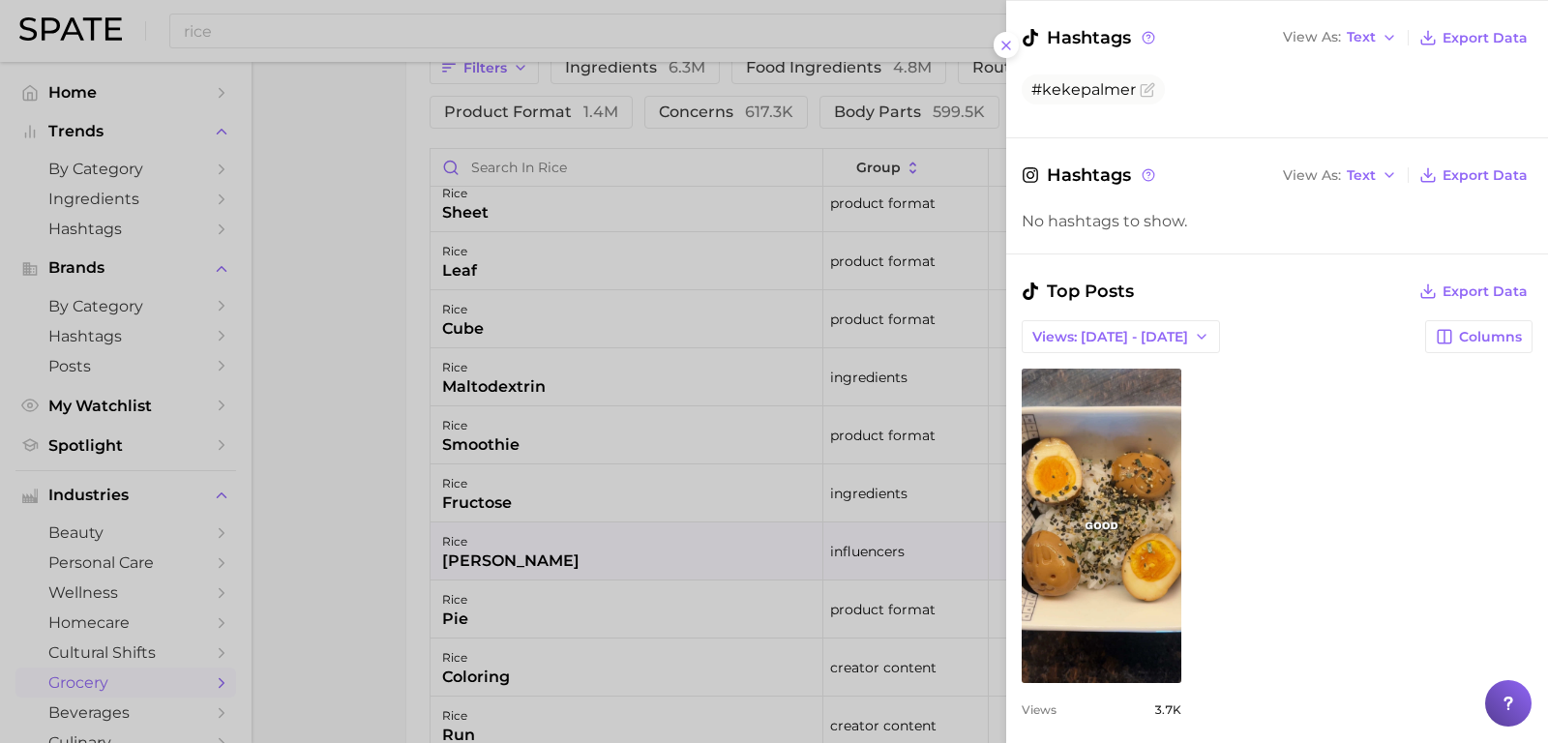
click at [746, 373] on div at bounding box center [774, 371] width 1548 height 743
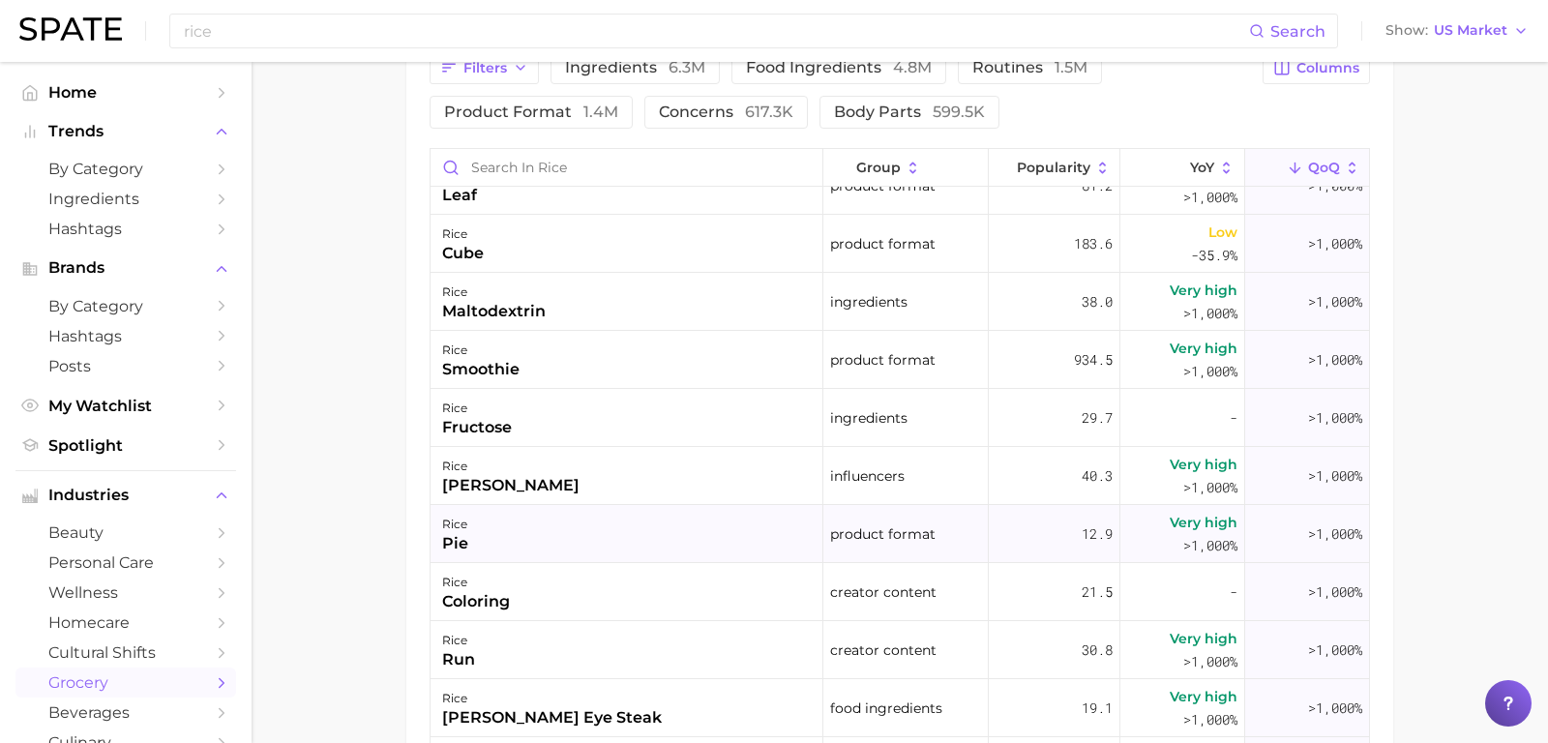
scroll to position [682, 0]
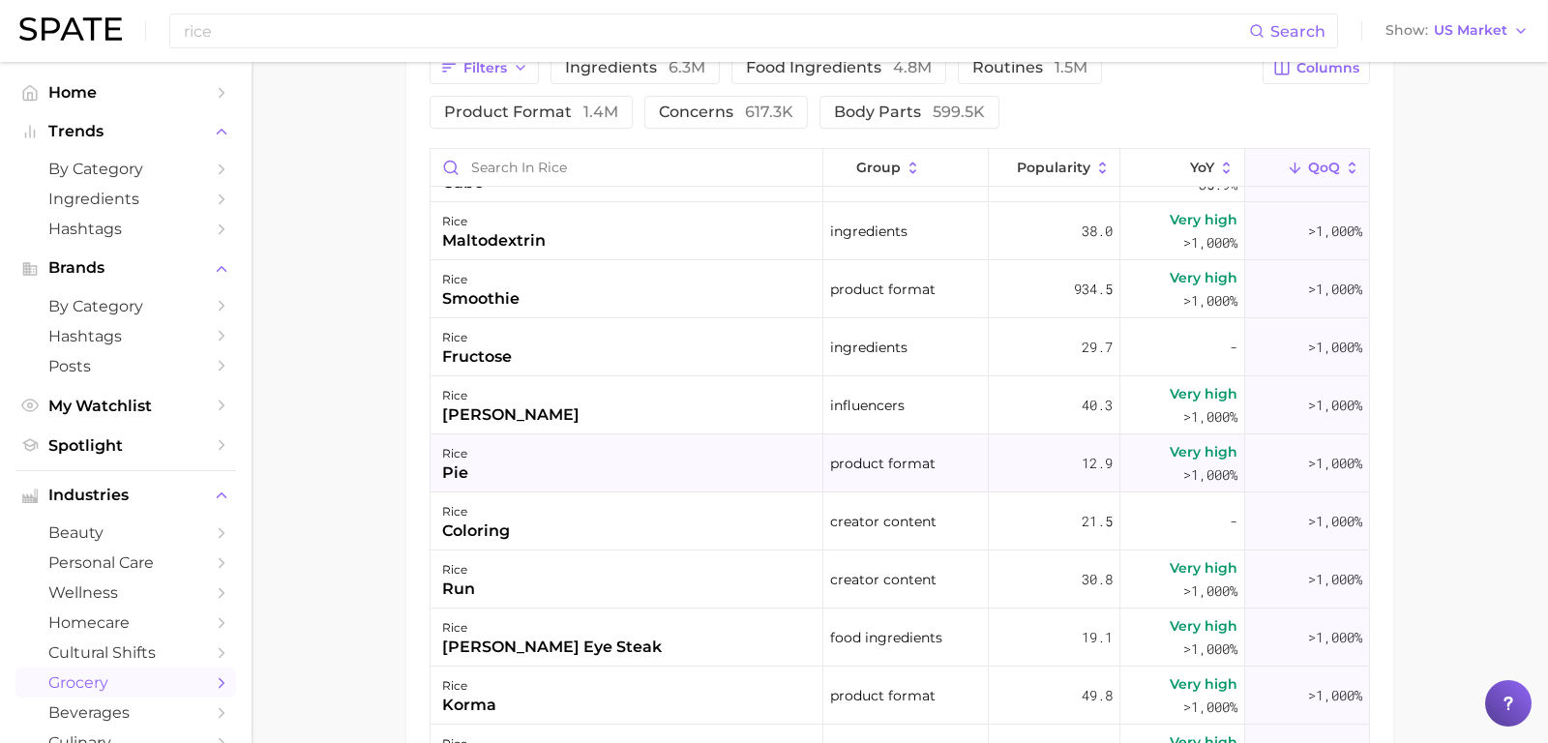
click at [671, 621] on div "[PERSON_NAME] eye steak" at bounding box center [627, 638] width 393 height 58
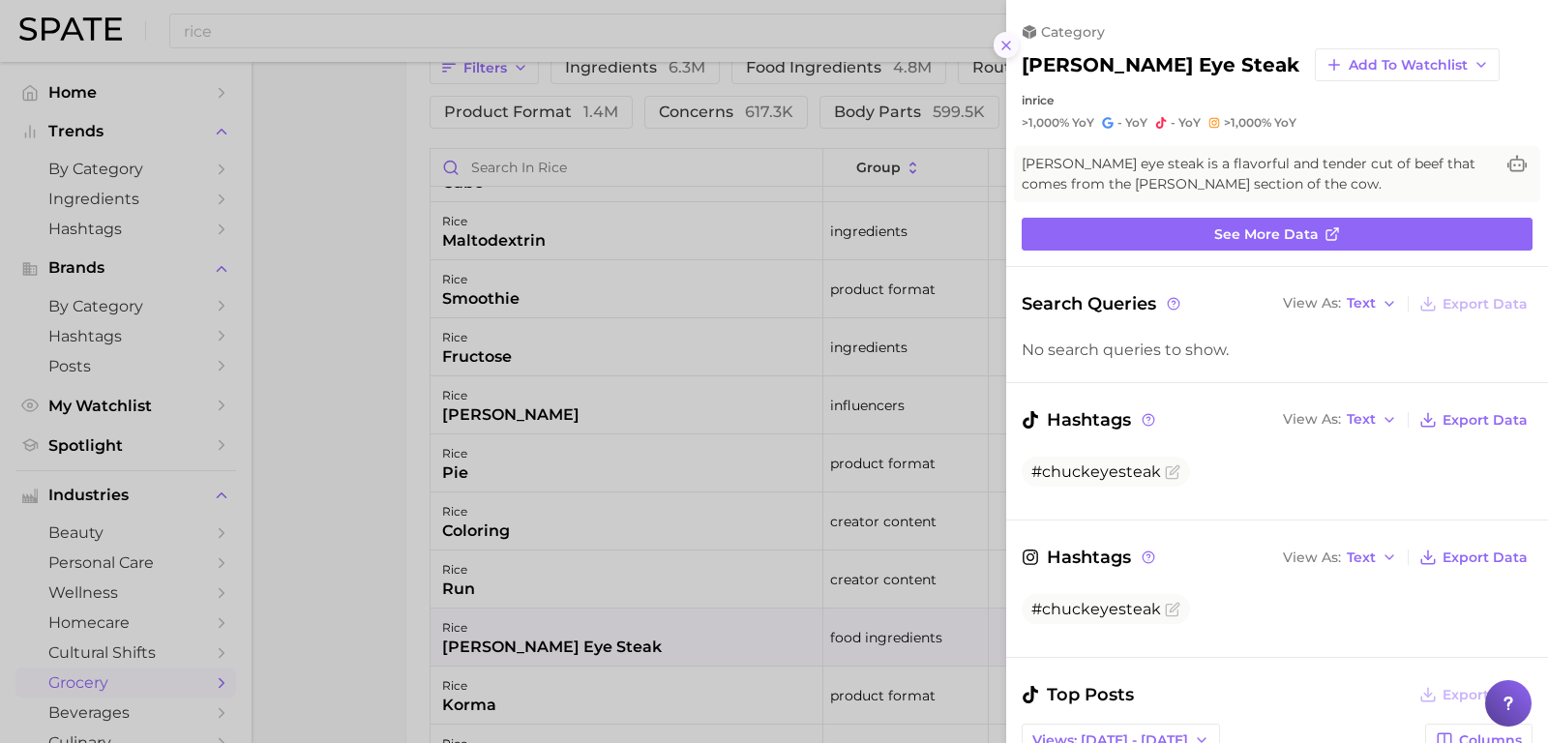
click at [1005, 52] on icon at bounding box center [1006, 45] width 15 height 15
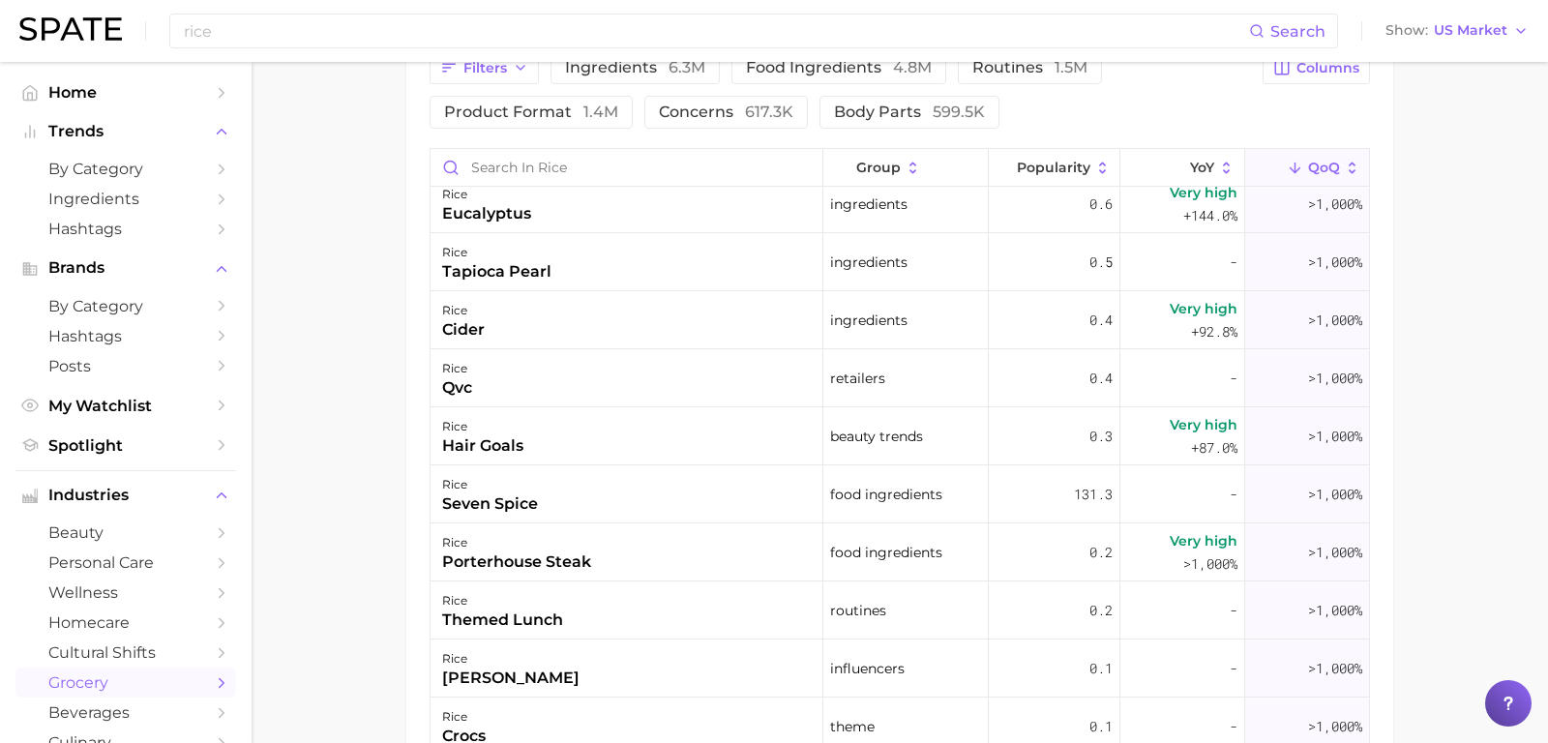
scroll to position [2790, 0]
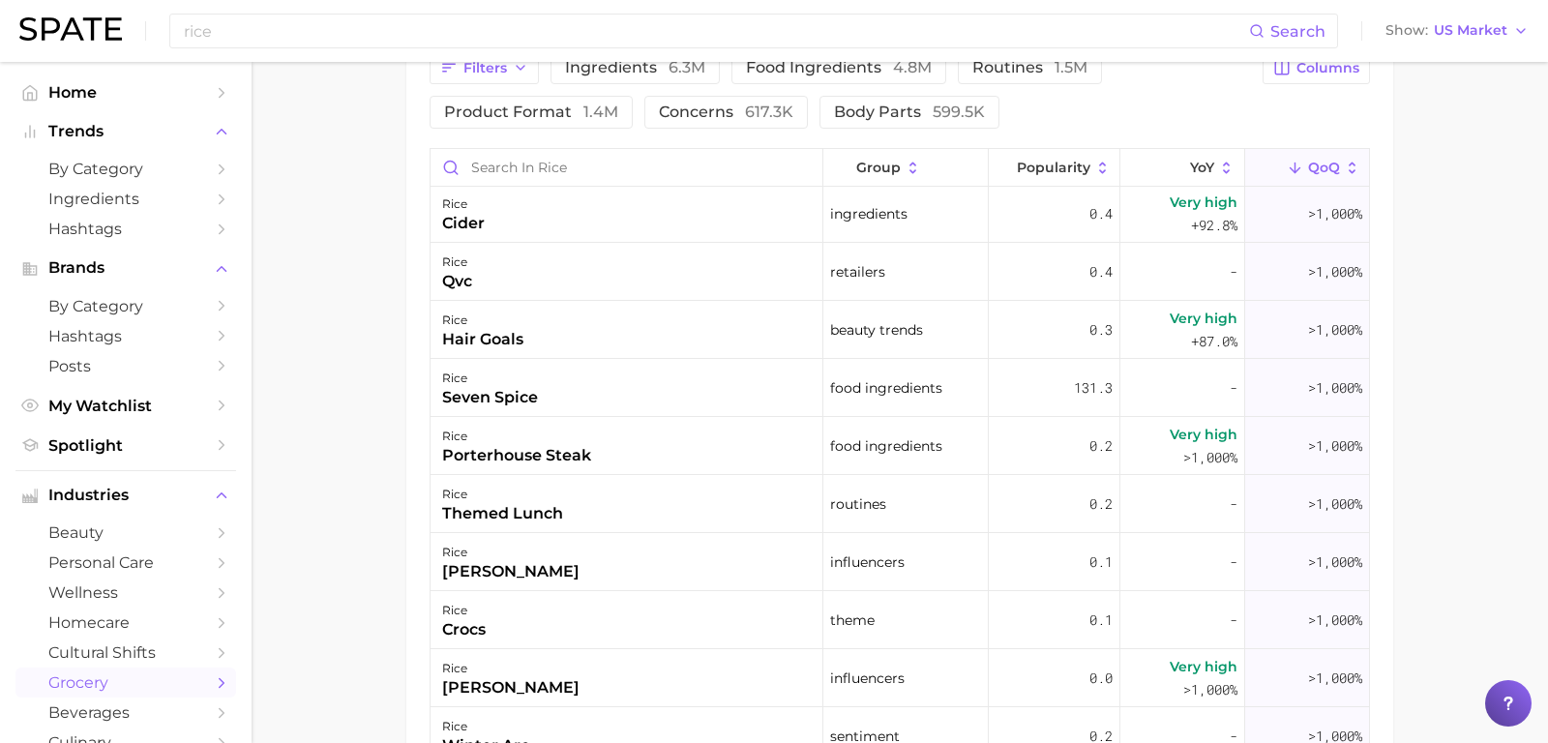
click at [738, 558] on div "[PERSON_NAME]" at bounding box center [627, 562] width 393 height 58
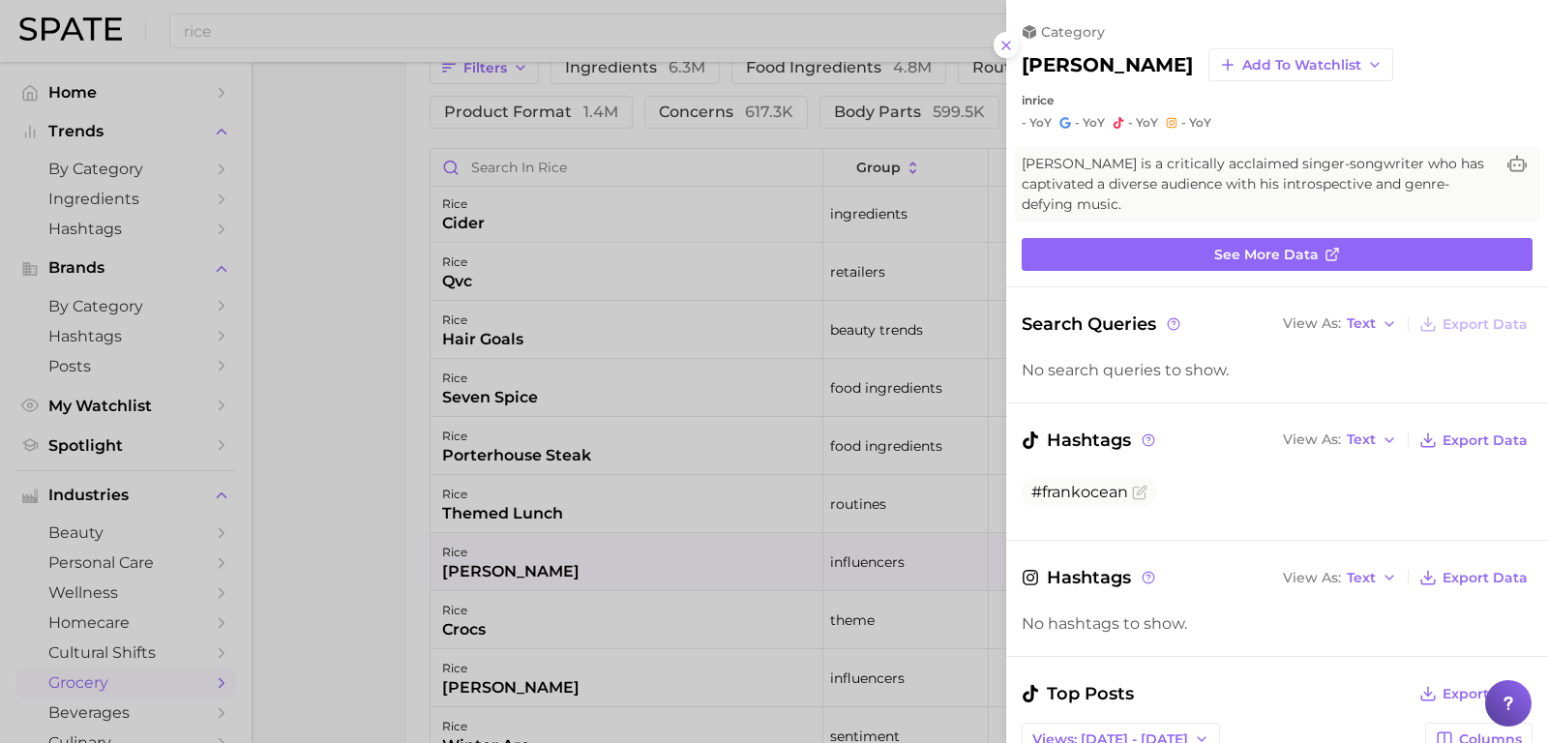
scroll to position [0, 0]
click at [1011, 46] on icon at bounding box center [1006, 45] width 15 height 15
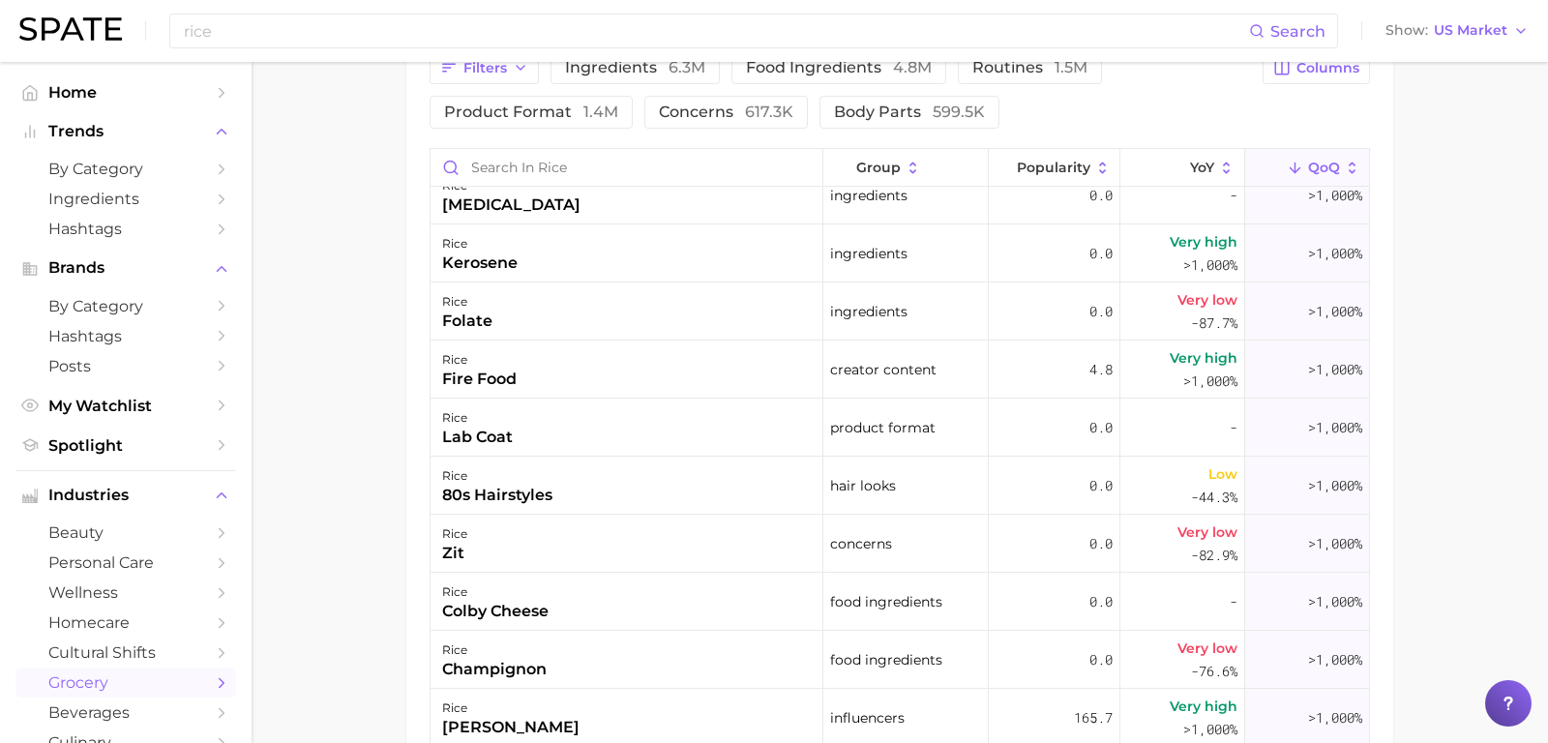
scroll to position [6669, 0]
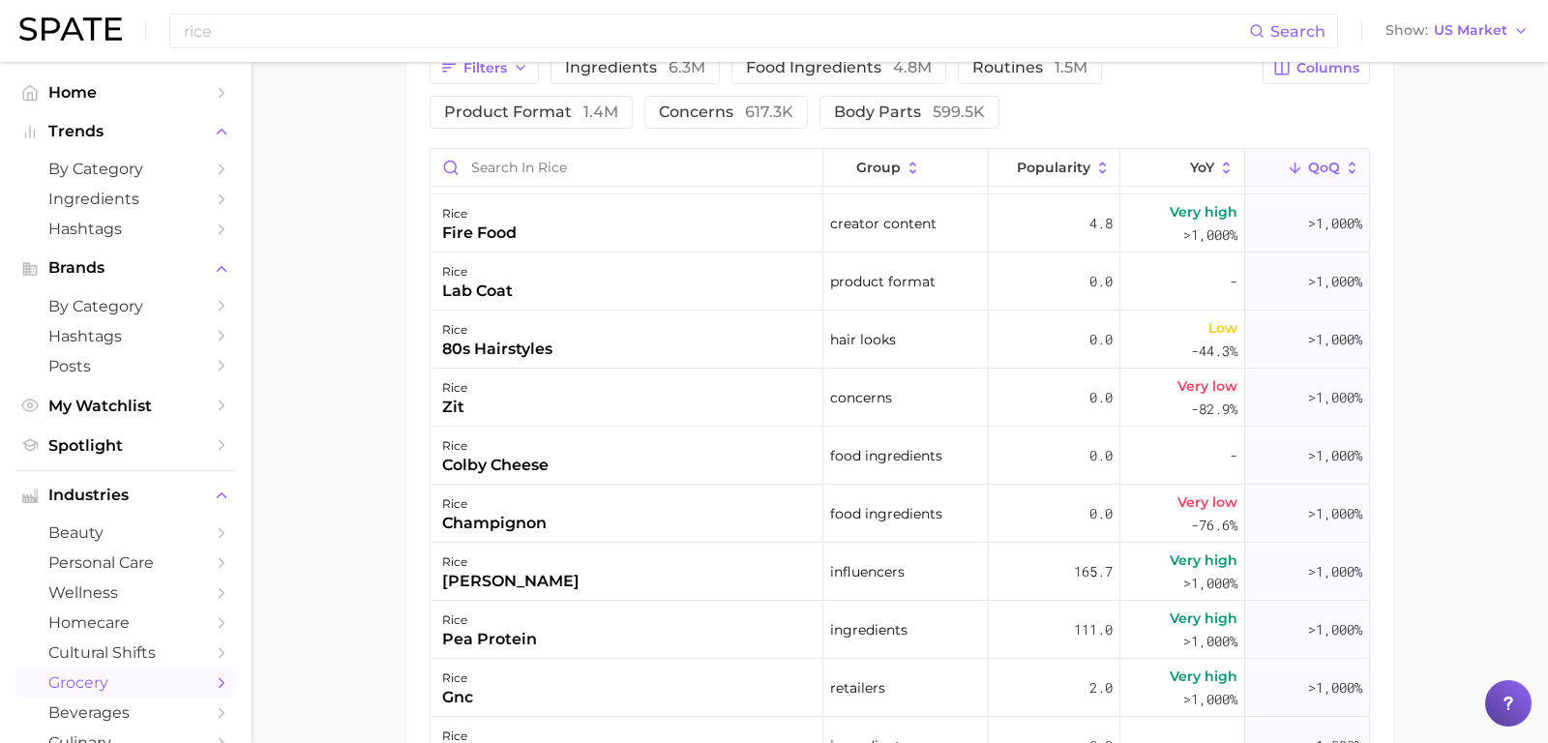
click at [667, 580] on div "rice [PERSON_NAME]" at bounding box center [627, 572] width 393 height 58
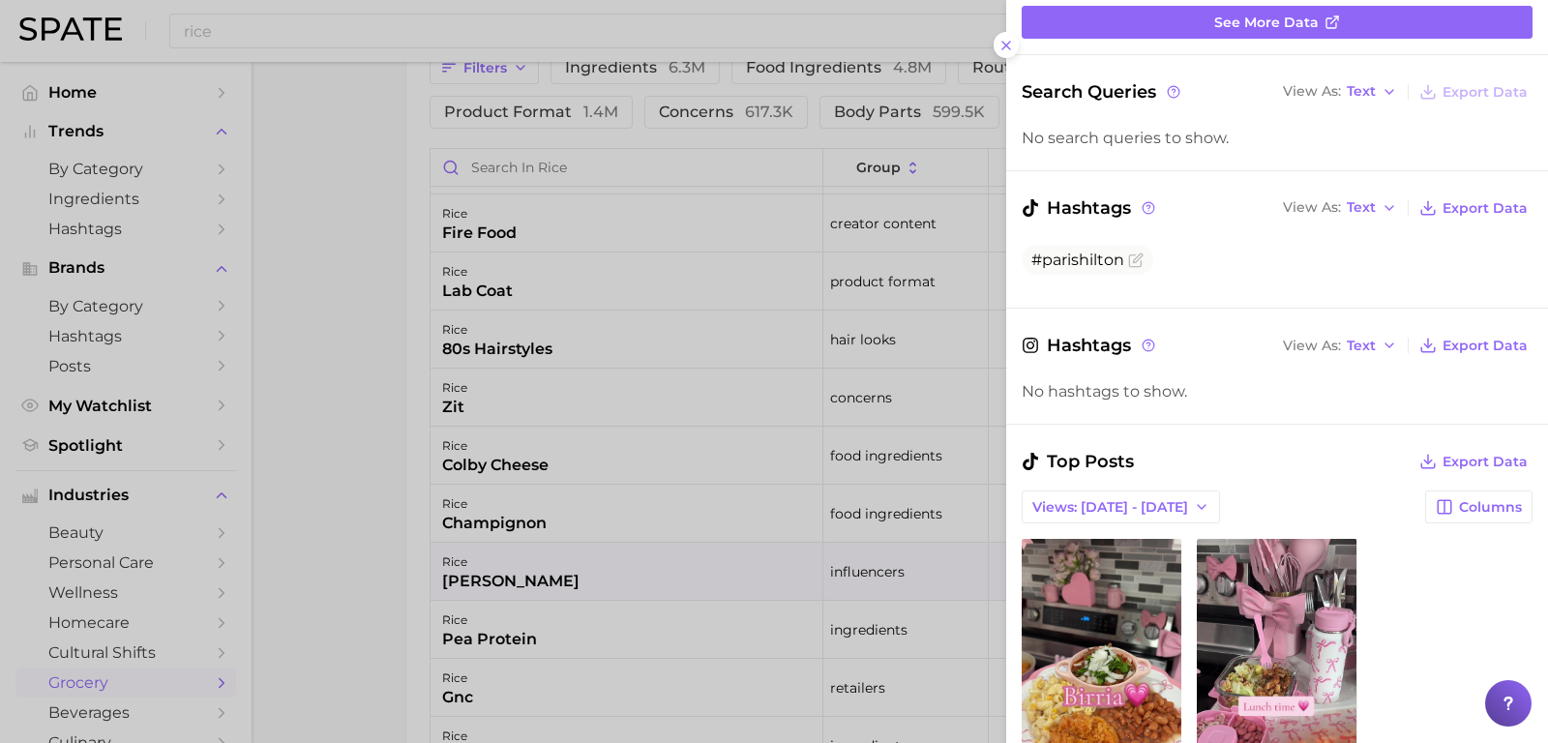
scroll to position [350, 0]
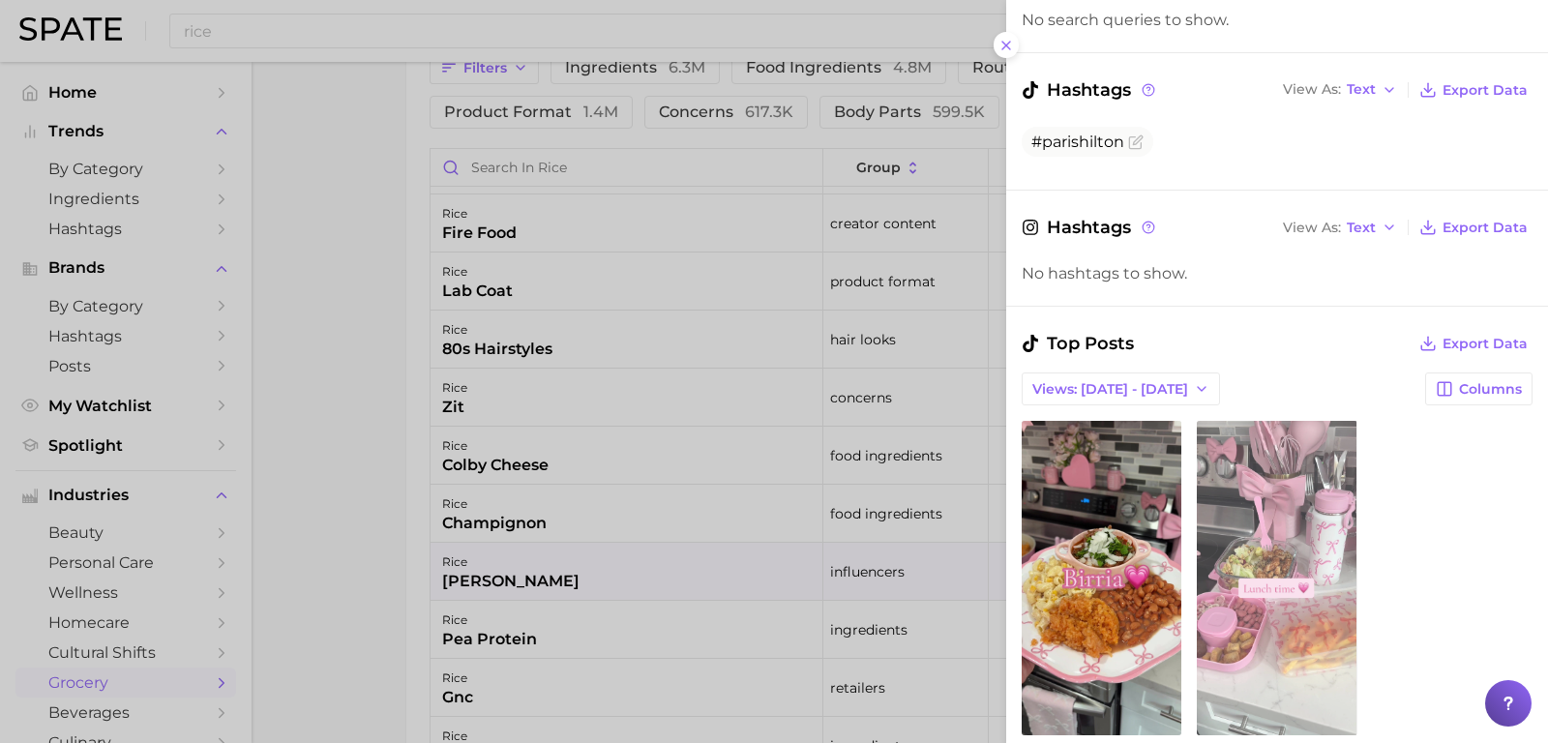
click at [1250, 607] on link "view post on TikTok" at bounding box center [1277, 578] width 160 height 314
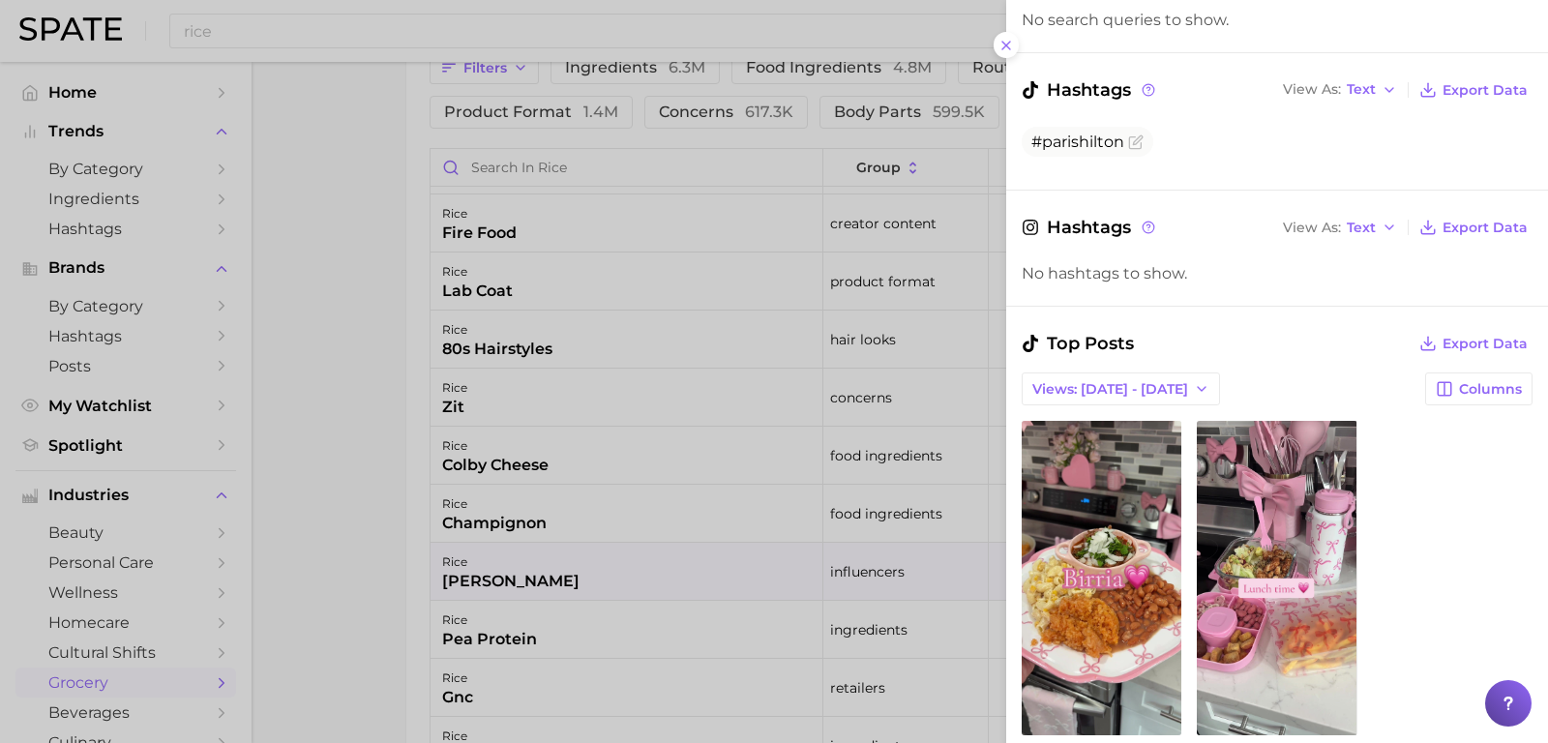
click at [678, 562] on div at bounding box center [774, 371] width 1548 height 743
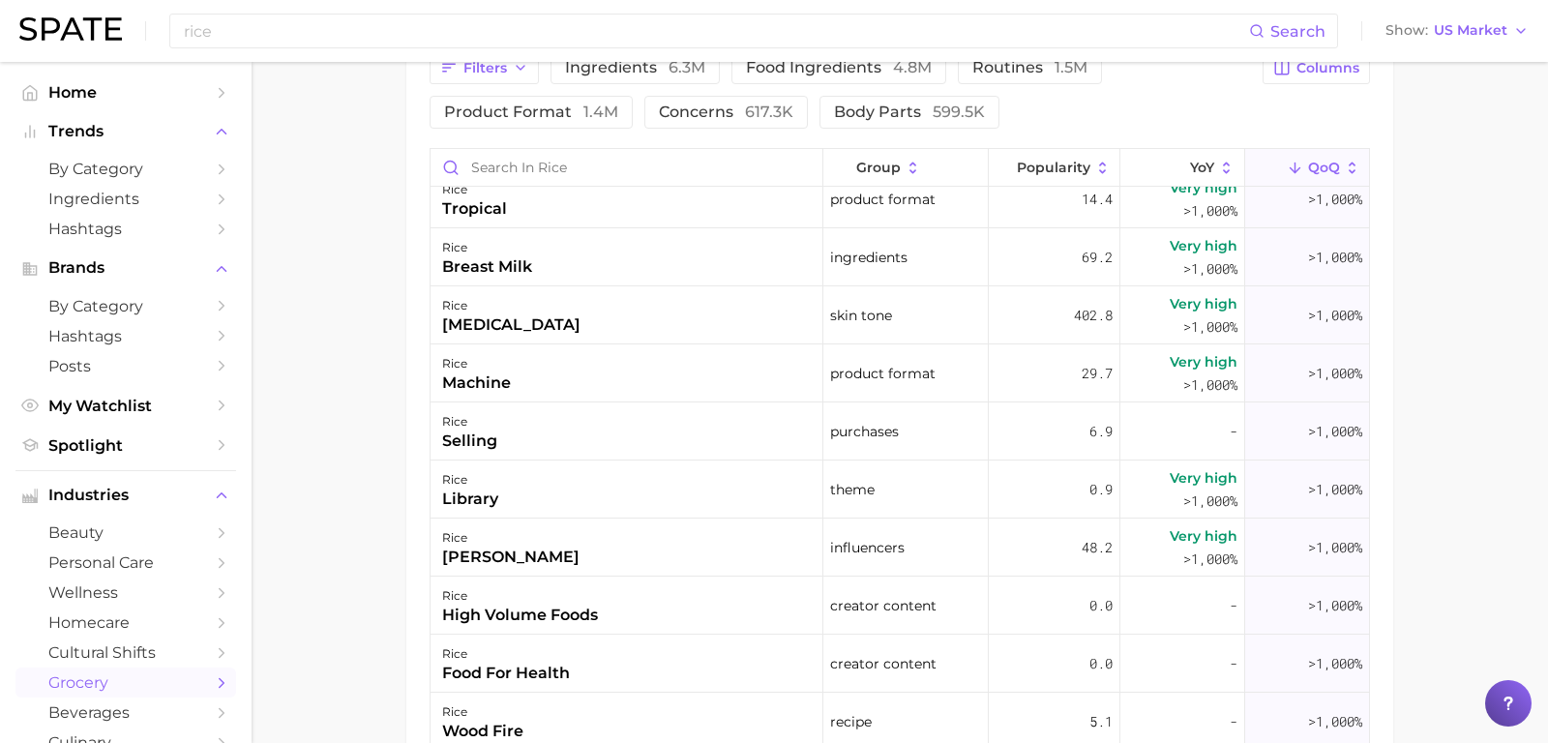
scroll to position [10905, 0]
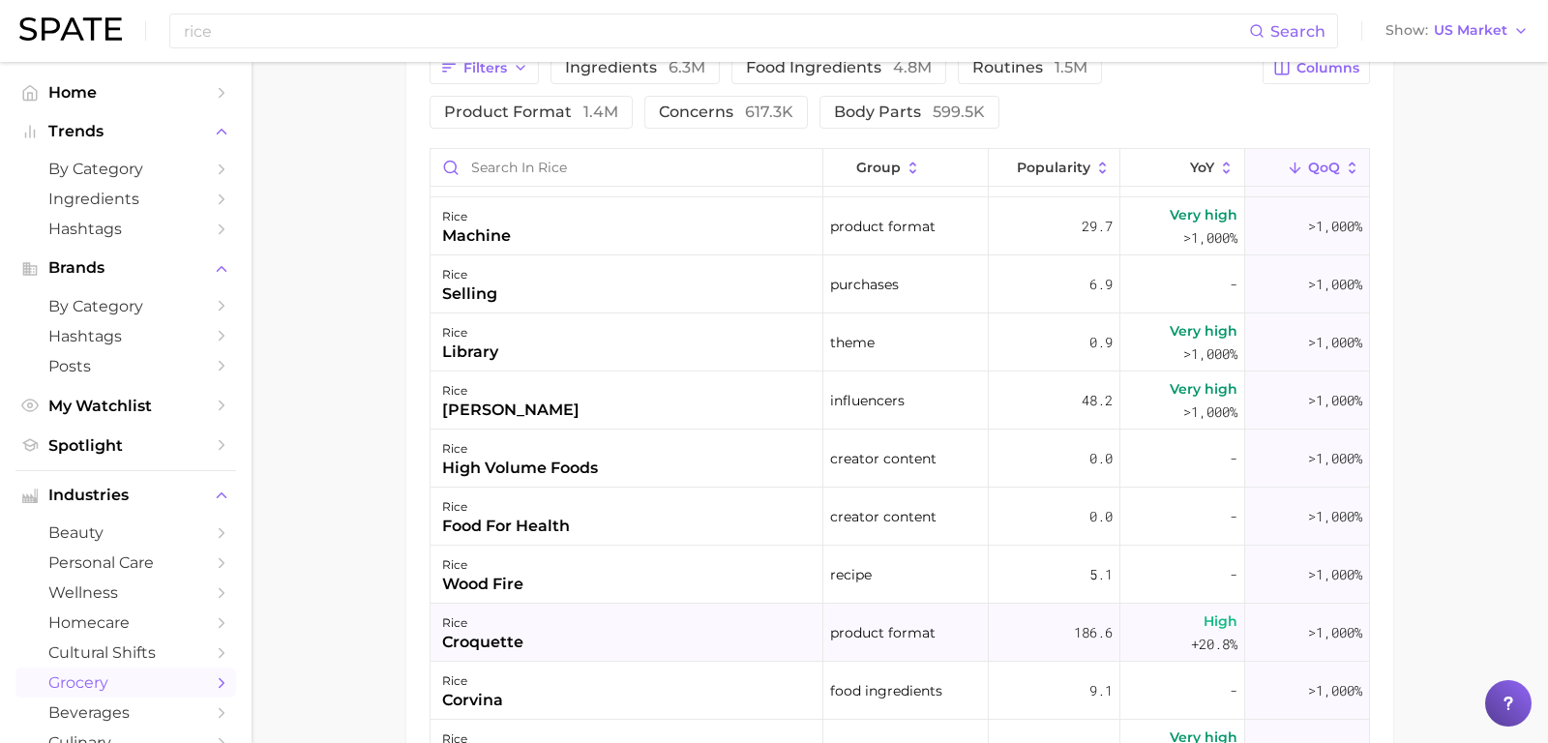
click at [607, 638] on div "rice croquette" at bounding box center [627, 633] width 393 height 58
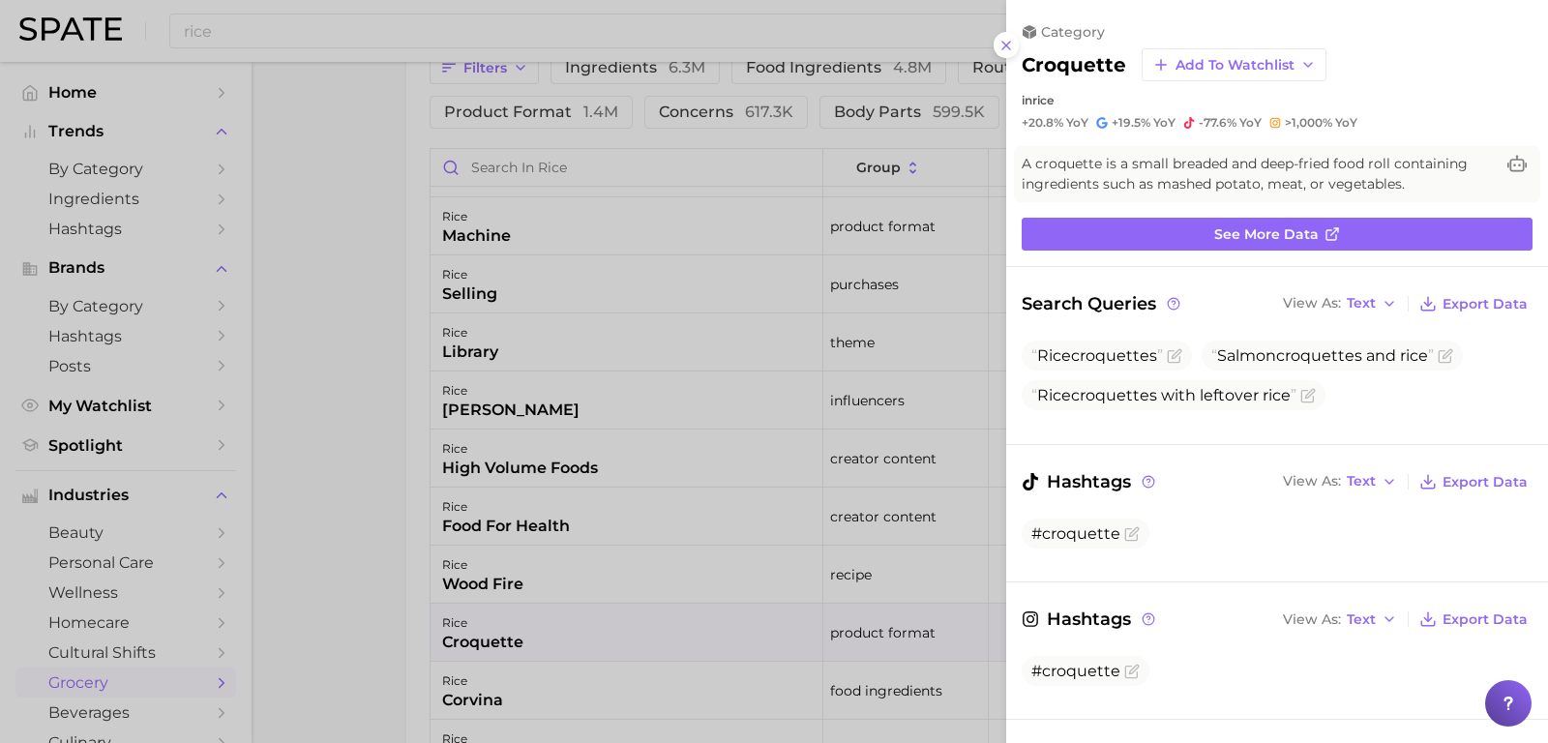
scroll to position [0, 0]
click at [1013, 48] on icon at bounding box center [1006, 45] width 15 height 15
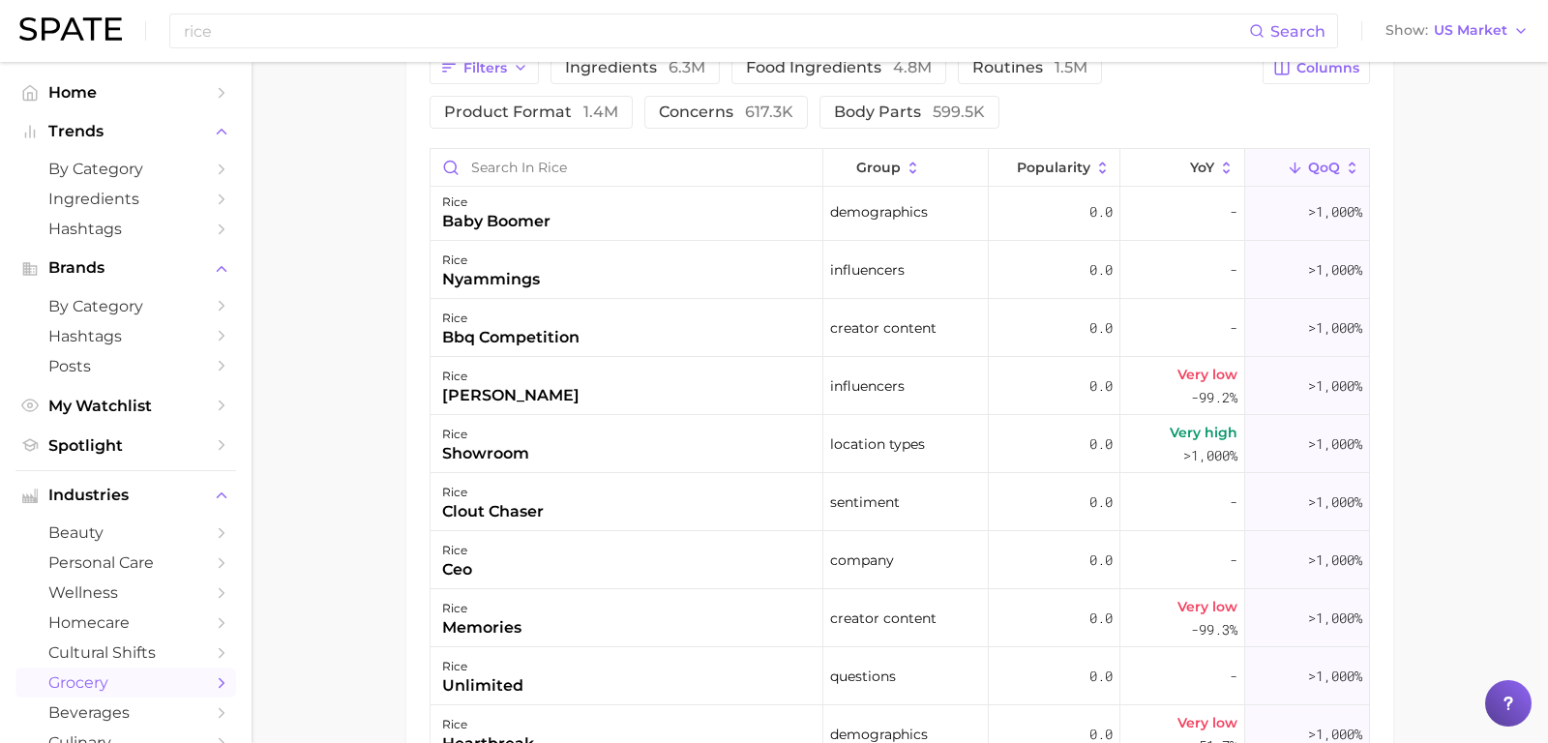
scroll to position [12682, 0]
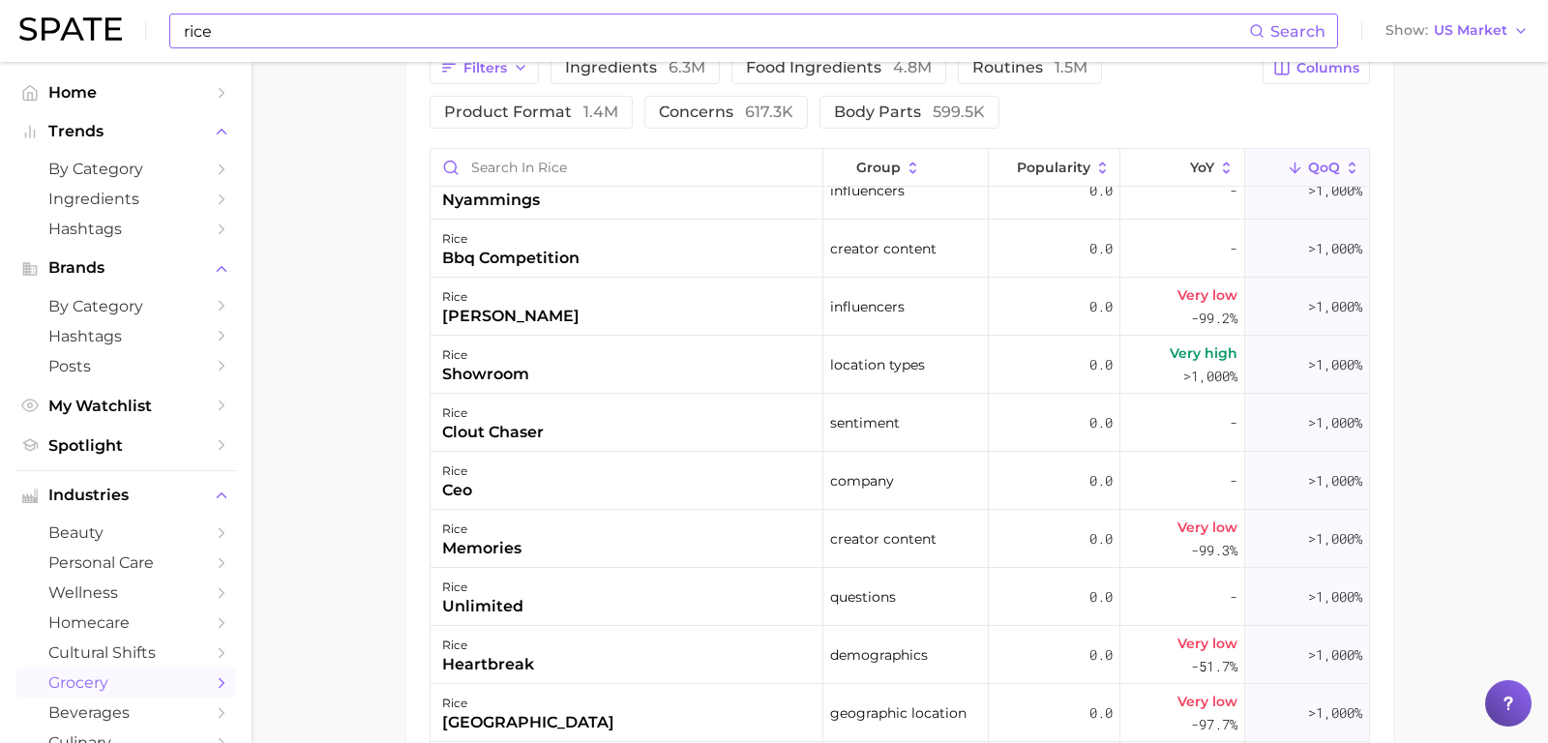
click at [394, 36] on input "rice" at bounding box center [715, 31] width 1067 height 33
type input "r"
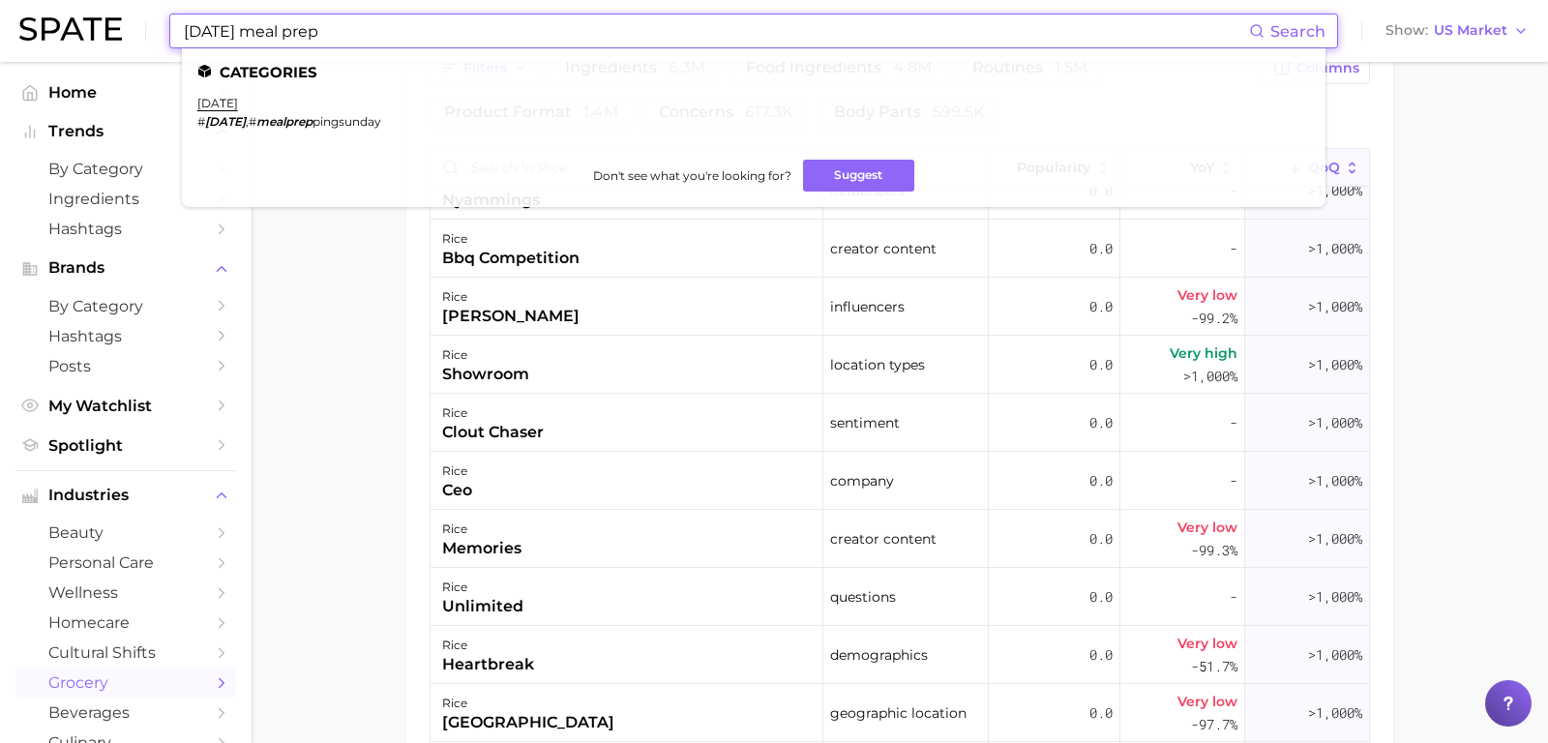
type input "[DATE] meal prep"
click at [295, 122] on em "mealprep" at bounding box center [284, 121] width 56 height 15
click at [216, 107] on link "[DATE]" at bounding box center [217, 103] width 41 height 15
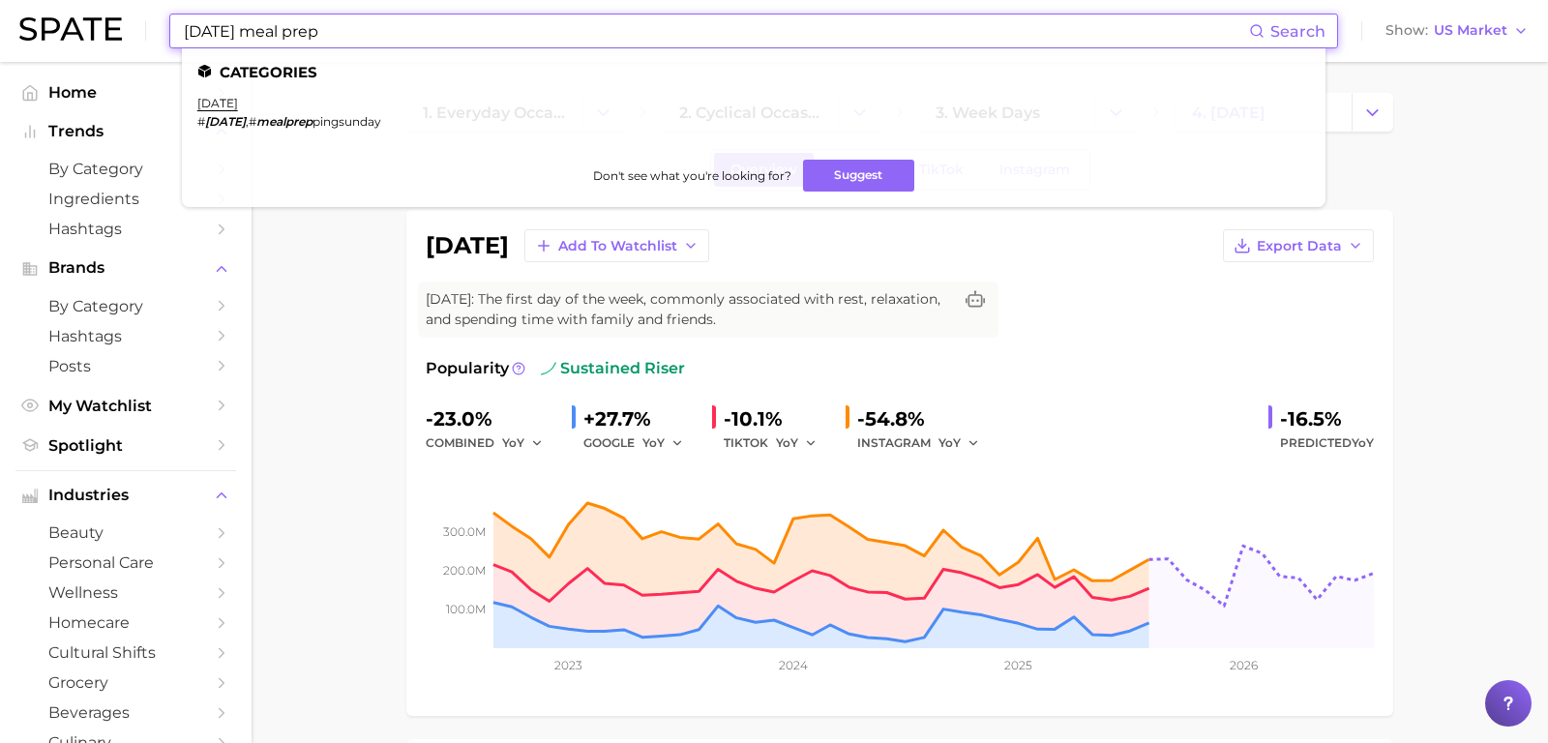
click at [343, 42] on input "[DATE] meal prep" at bounding box center [715, 31] width 1067 height 33
drag, startPoint x: 395, startPoint y: 34, endPoint x: 48, endPoint y: 30, distance: 346.4
click at [48, 30] on div "[DATE] meal prep Search Categories [DATE] # [DATE] , # mealprep pingsunday Don'…" at bounding box center [773, 31] width 1509 height 62
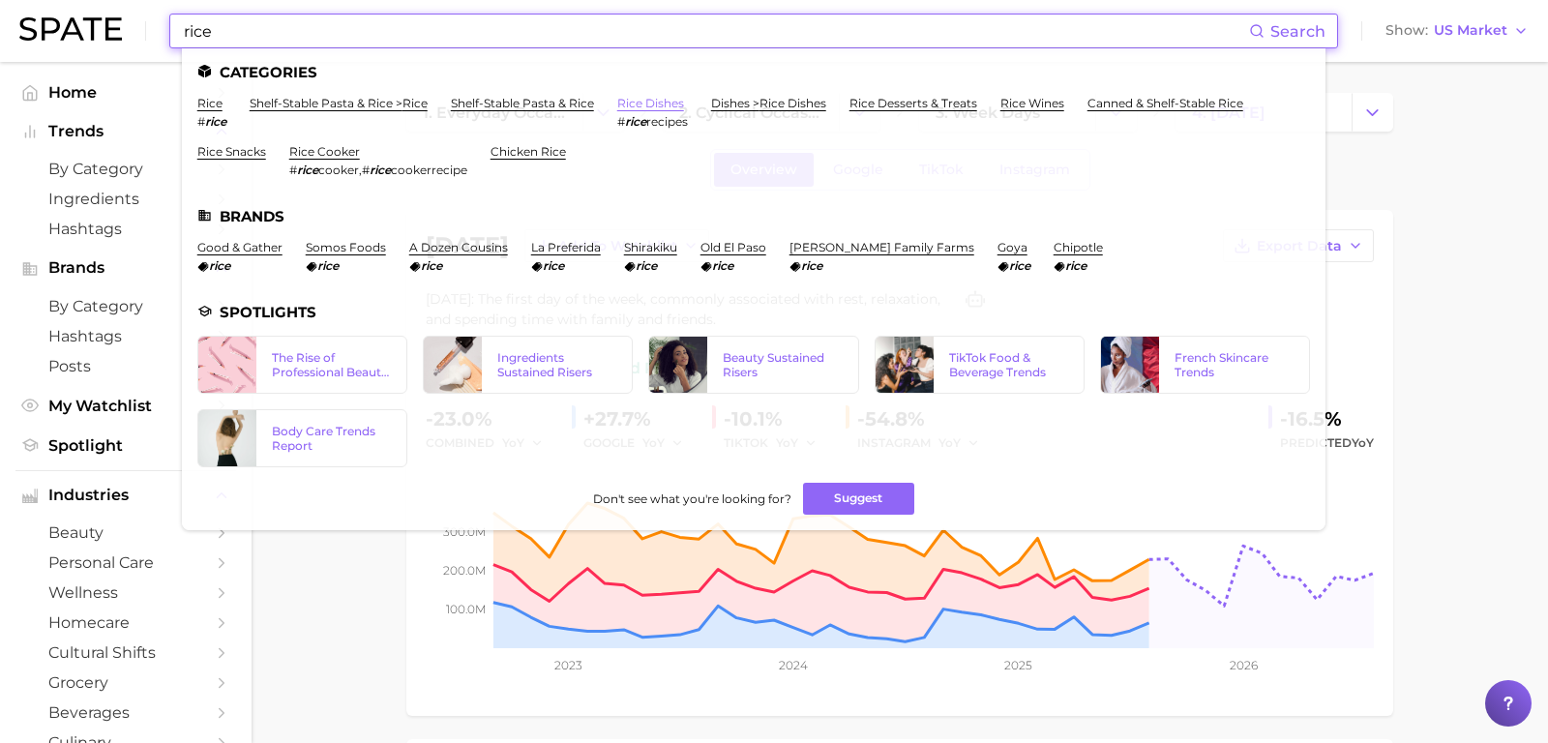
type input "rice"
click at [659, 97] on link "rice dishes" at bounding box center [650, 103] width 67 height 15
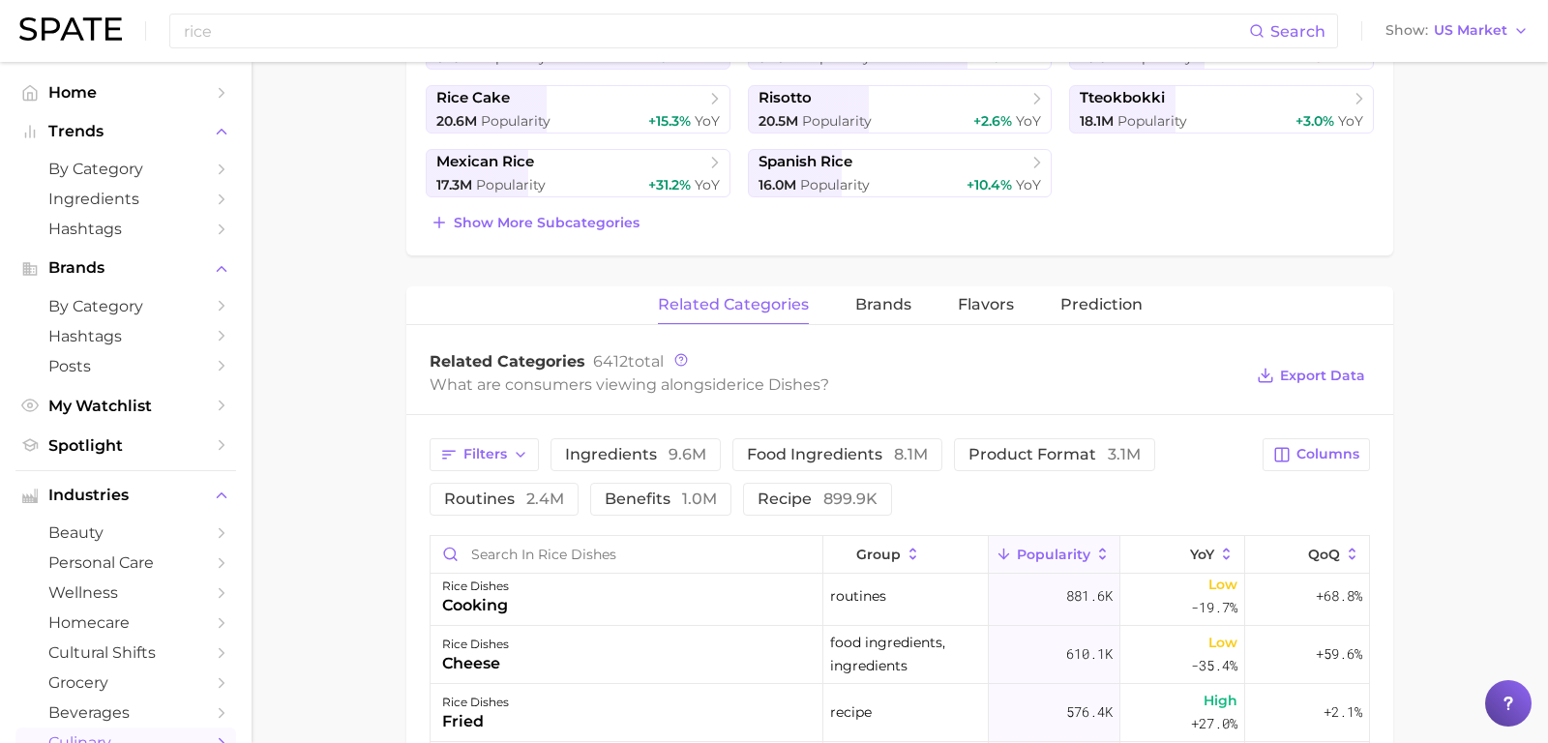
scroll to position [407, 0]
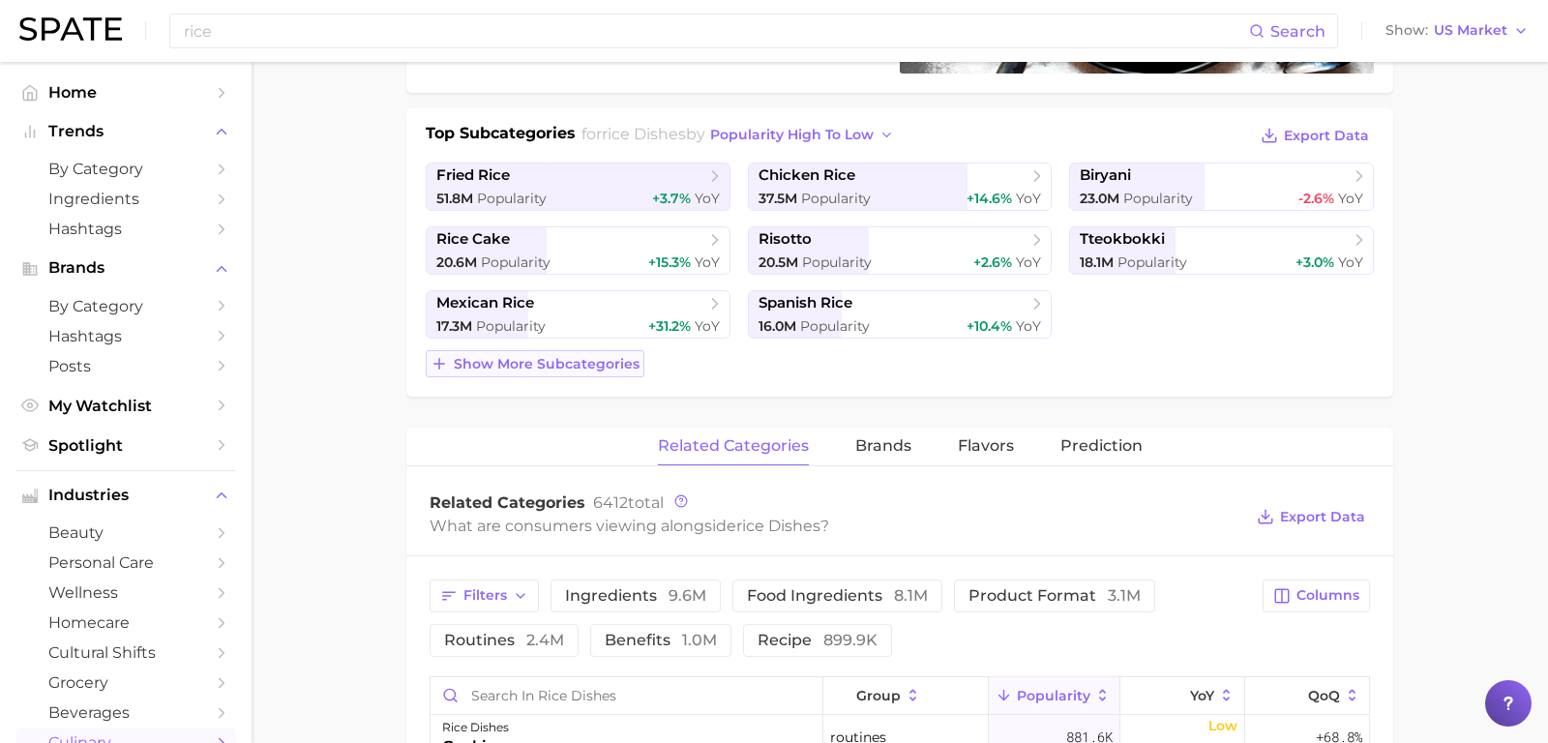
click at [565, 360] on span "Show more subcategories" at bounding box center [547, 364] width 186 height 16
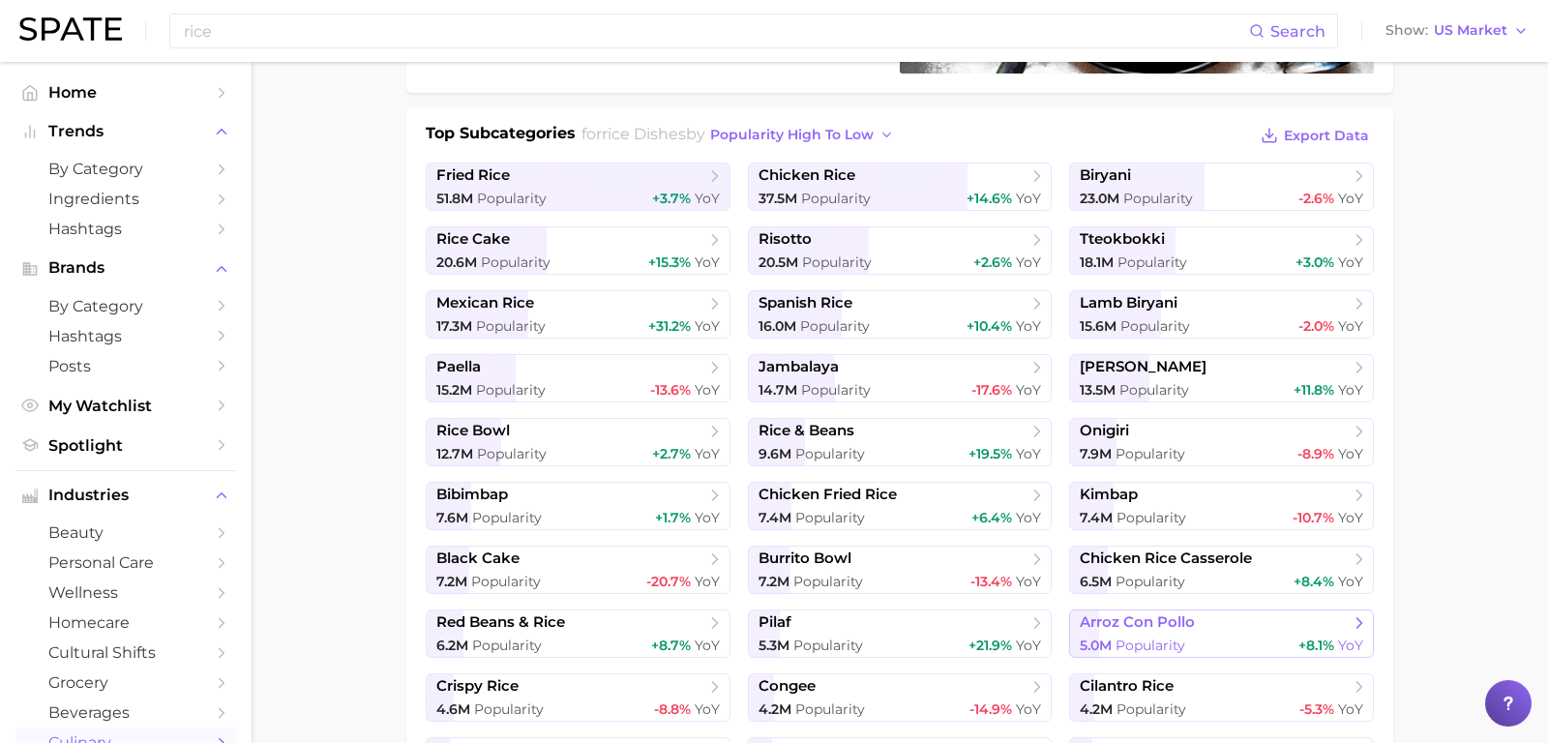
click at [1116, 625] on span "arroz con pollo" at bounding box center [1137, 622] width 115 height 18
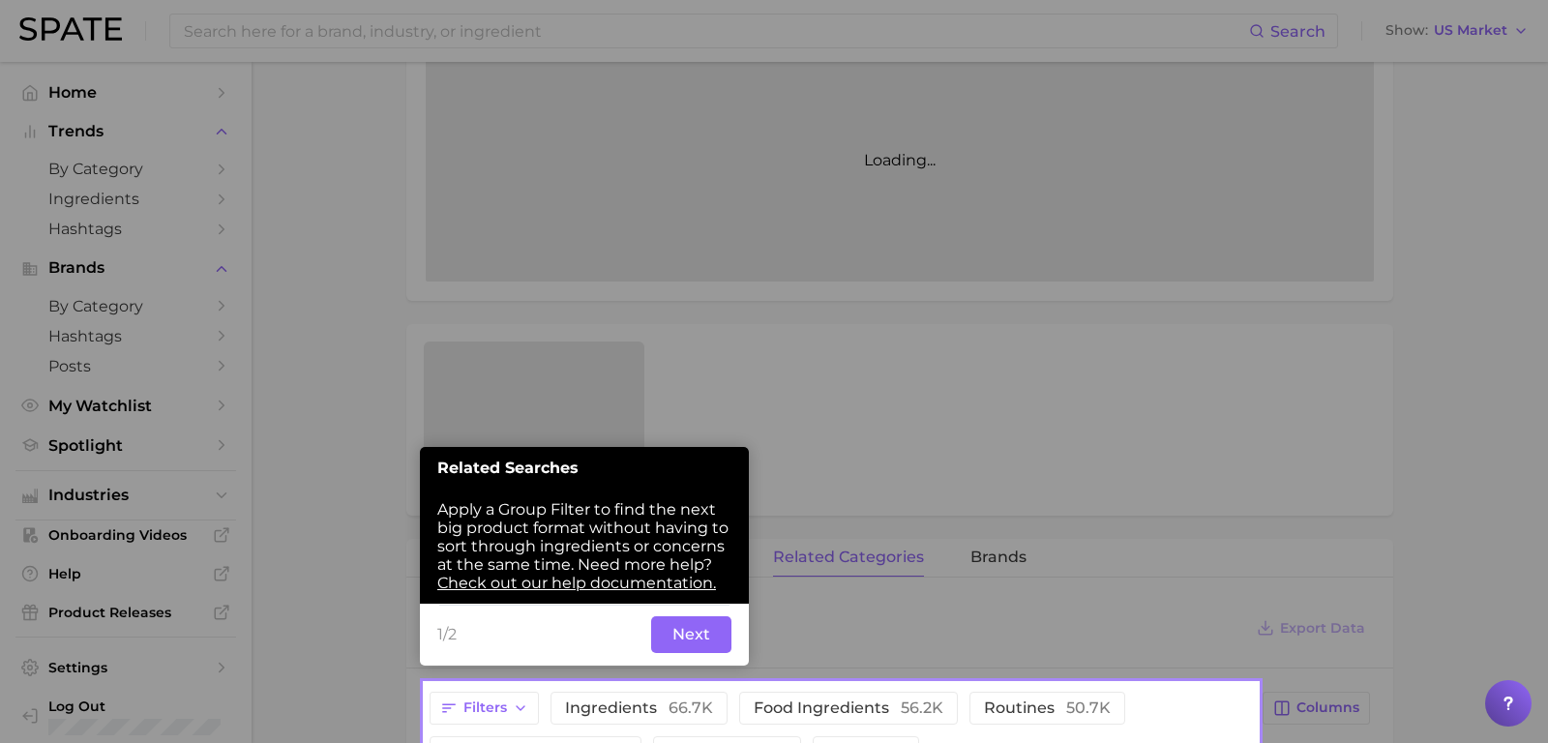
scroll to position [458, 0]
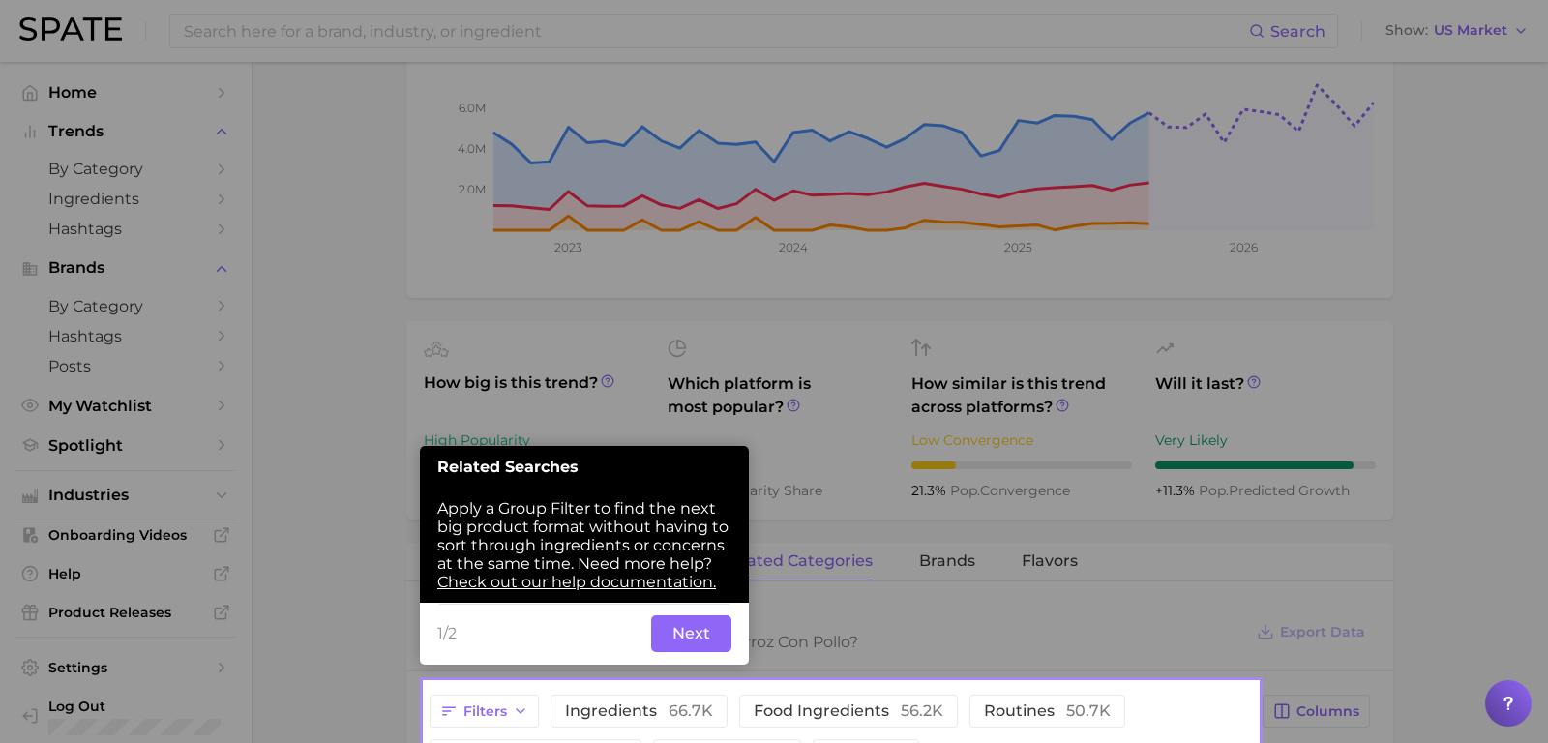
click at [701, 637] on button "Next" at bounding box center [691, 633] width 80 height 37
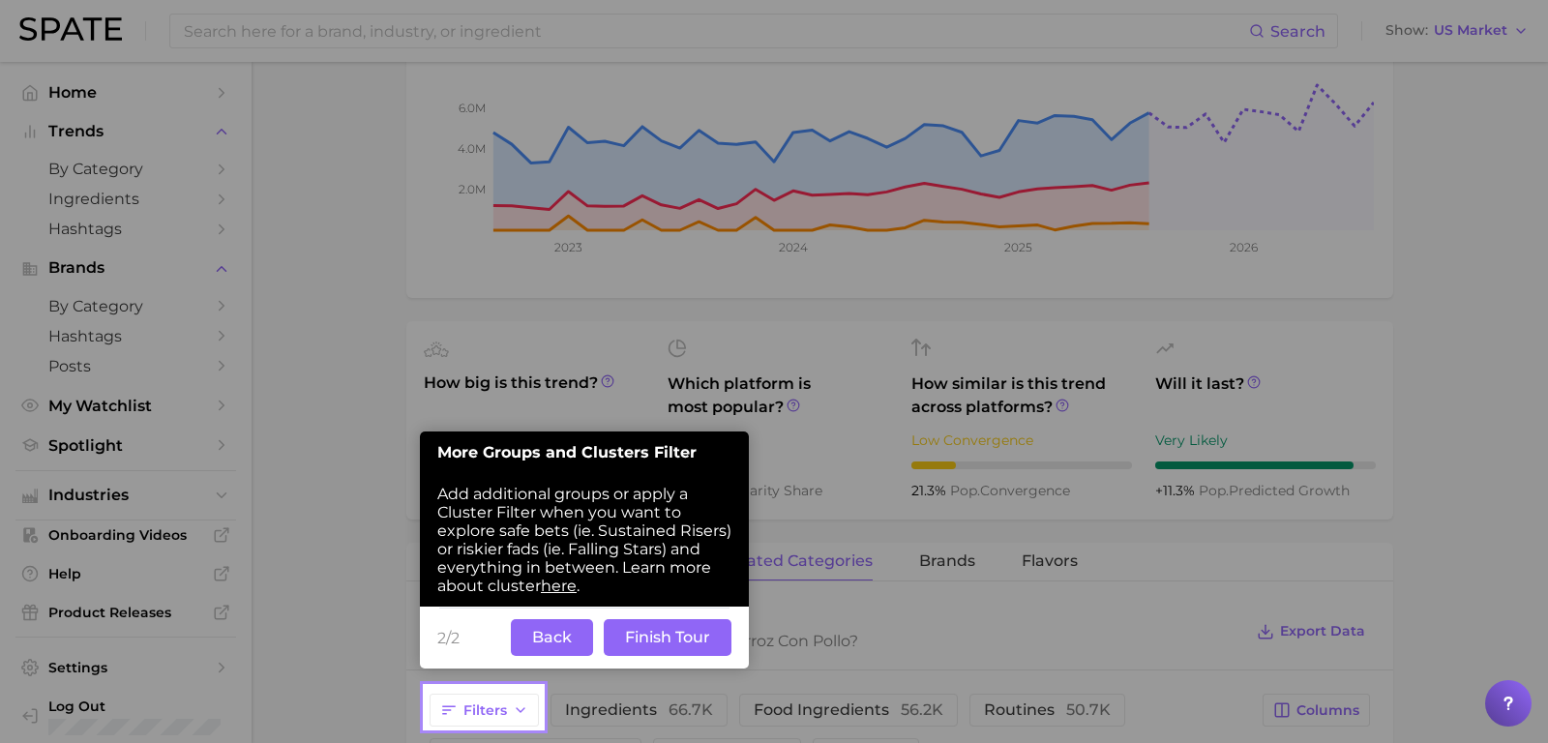
click at [691, 640] on button "Finish Tour" at bounding box center [668, 637] width 128 height 37
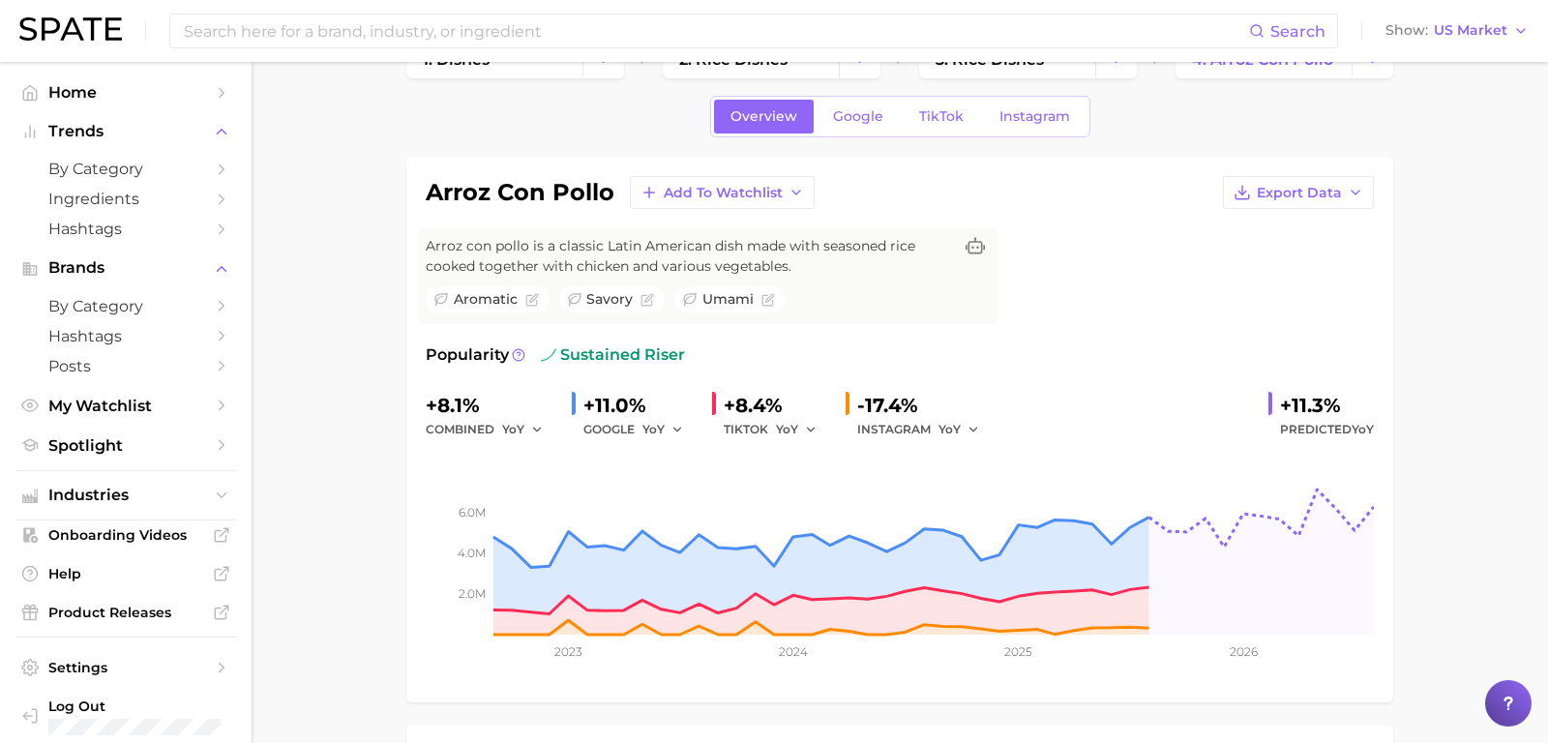
scroll to position [0, 0]
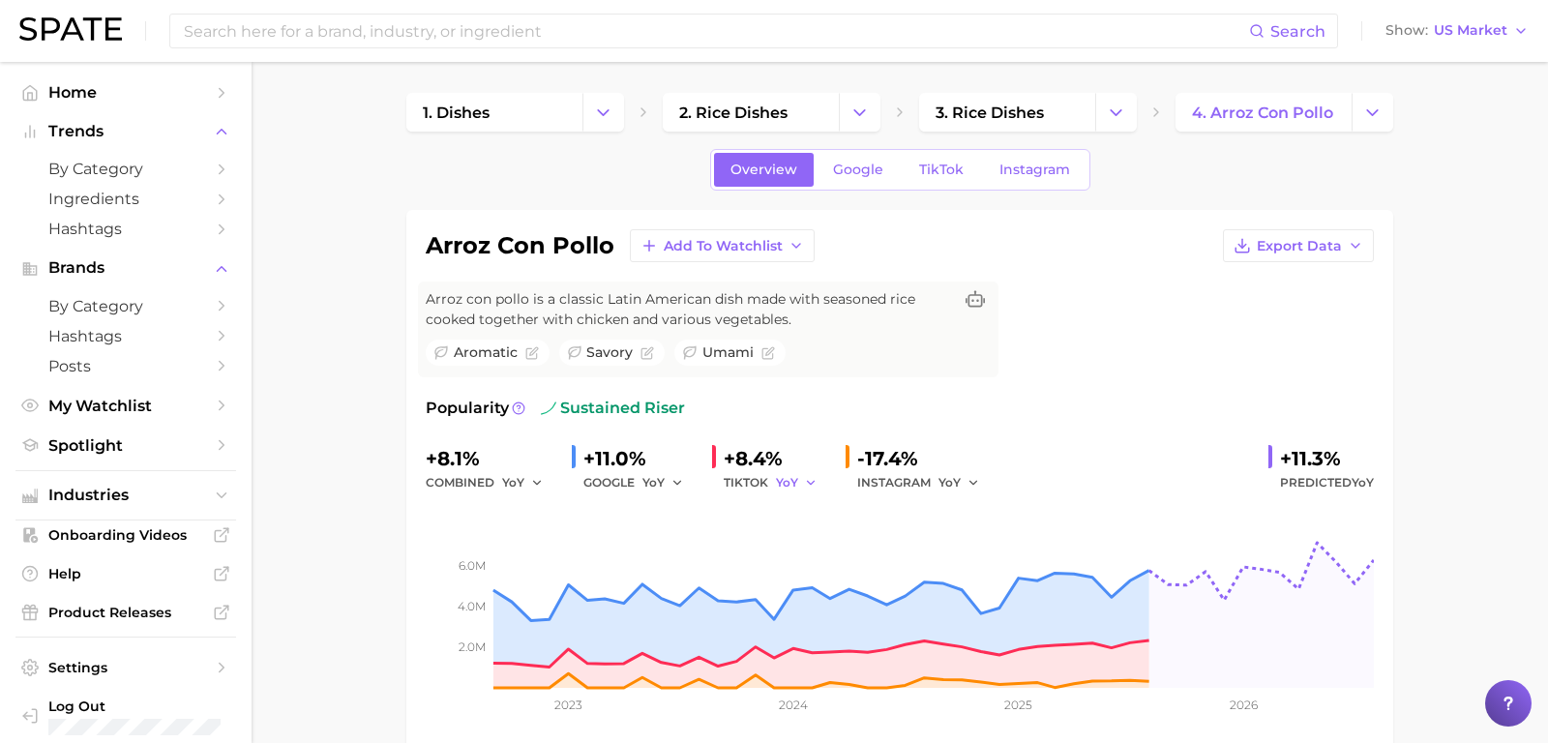
click at [789, 486] on span "YoY" at bounding box center [787, 482] width 22 height 16
click at [801, 575] on span "MoM" at bounding box center [803, 583] width 34 height 16
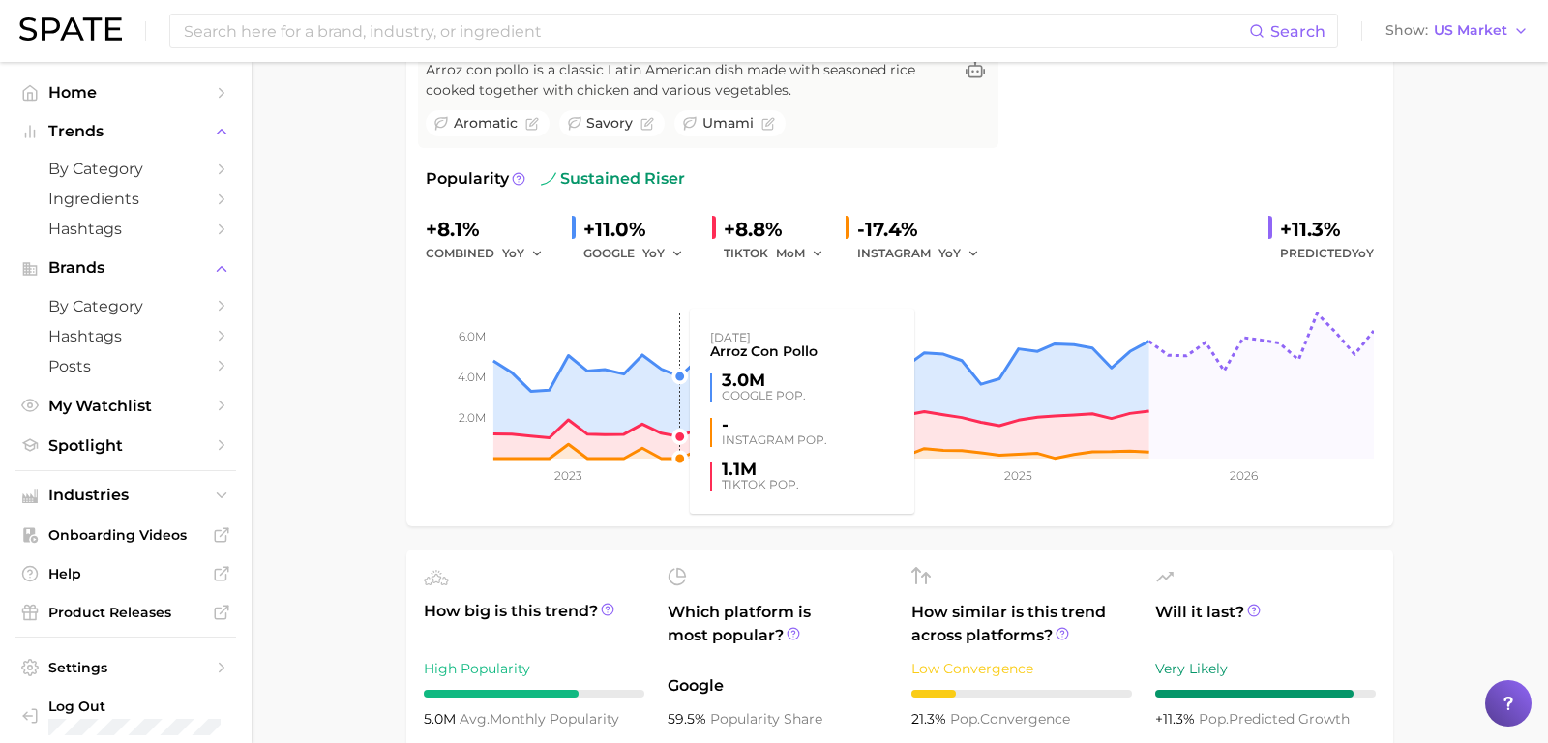
scroll to position [521, 0]
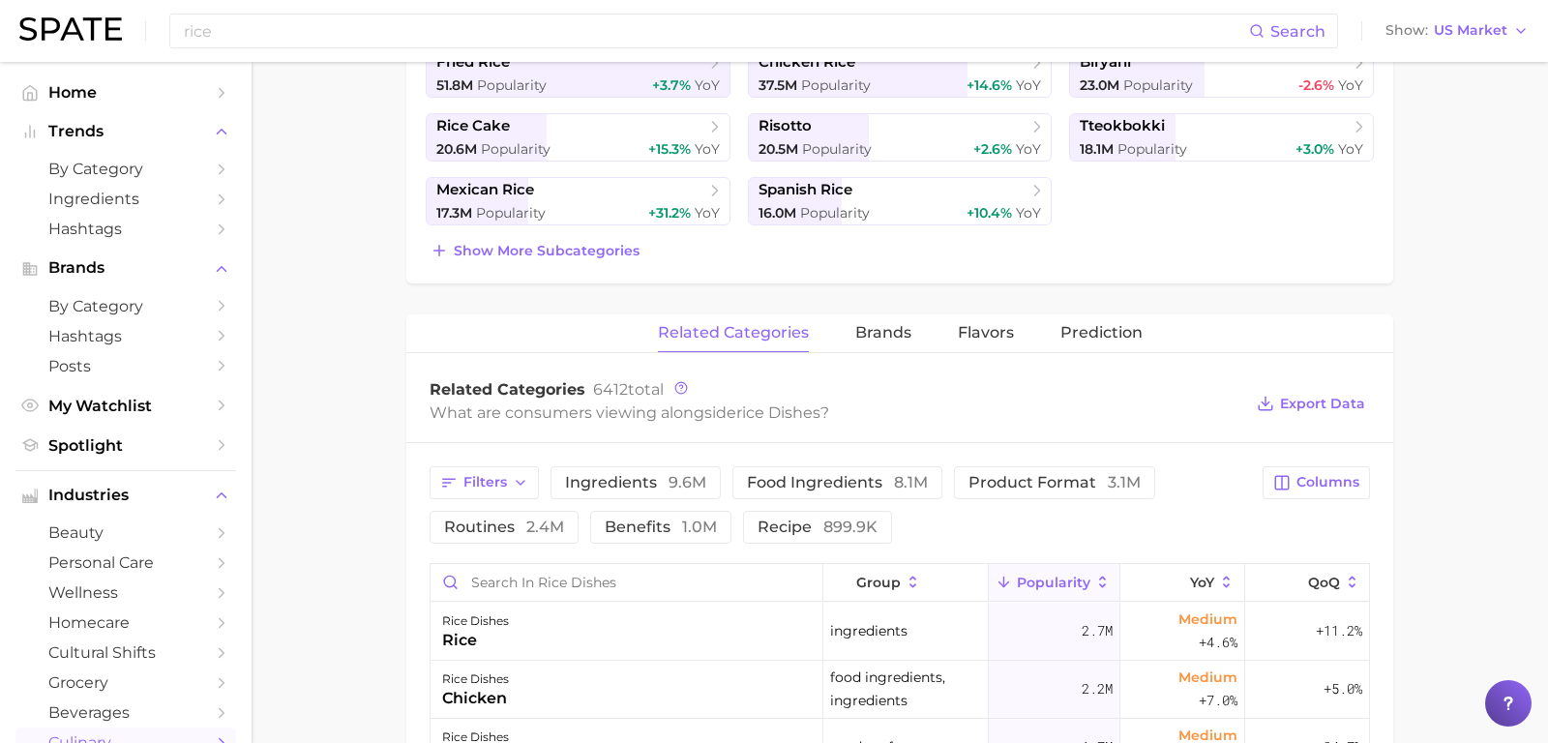
scroll to position [407, 0]
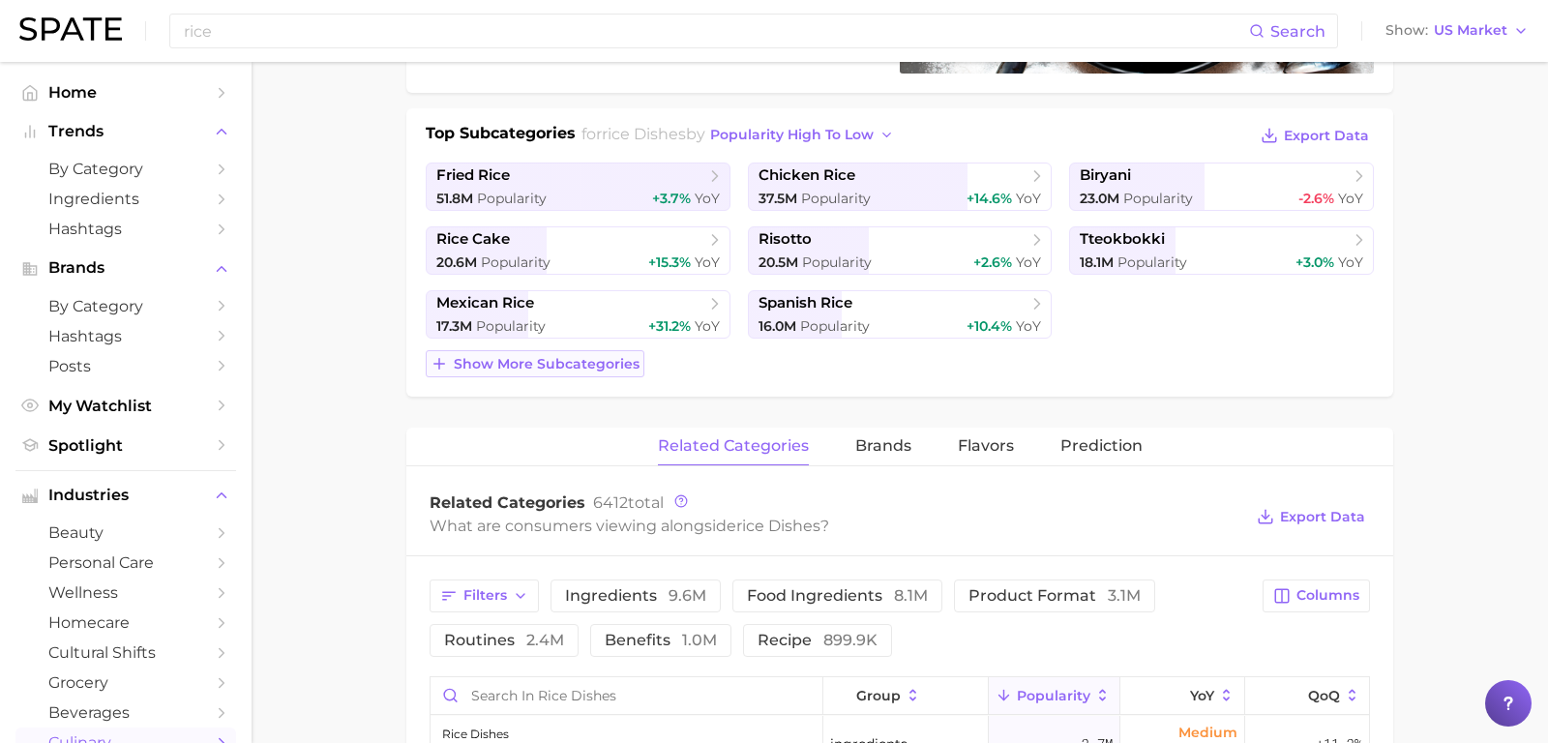
click at [483, 365] on span "Show more subcategories" at bounding box center [547, 364] width 186 height 16
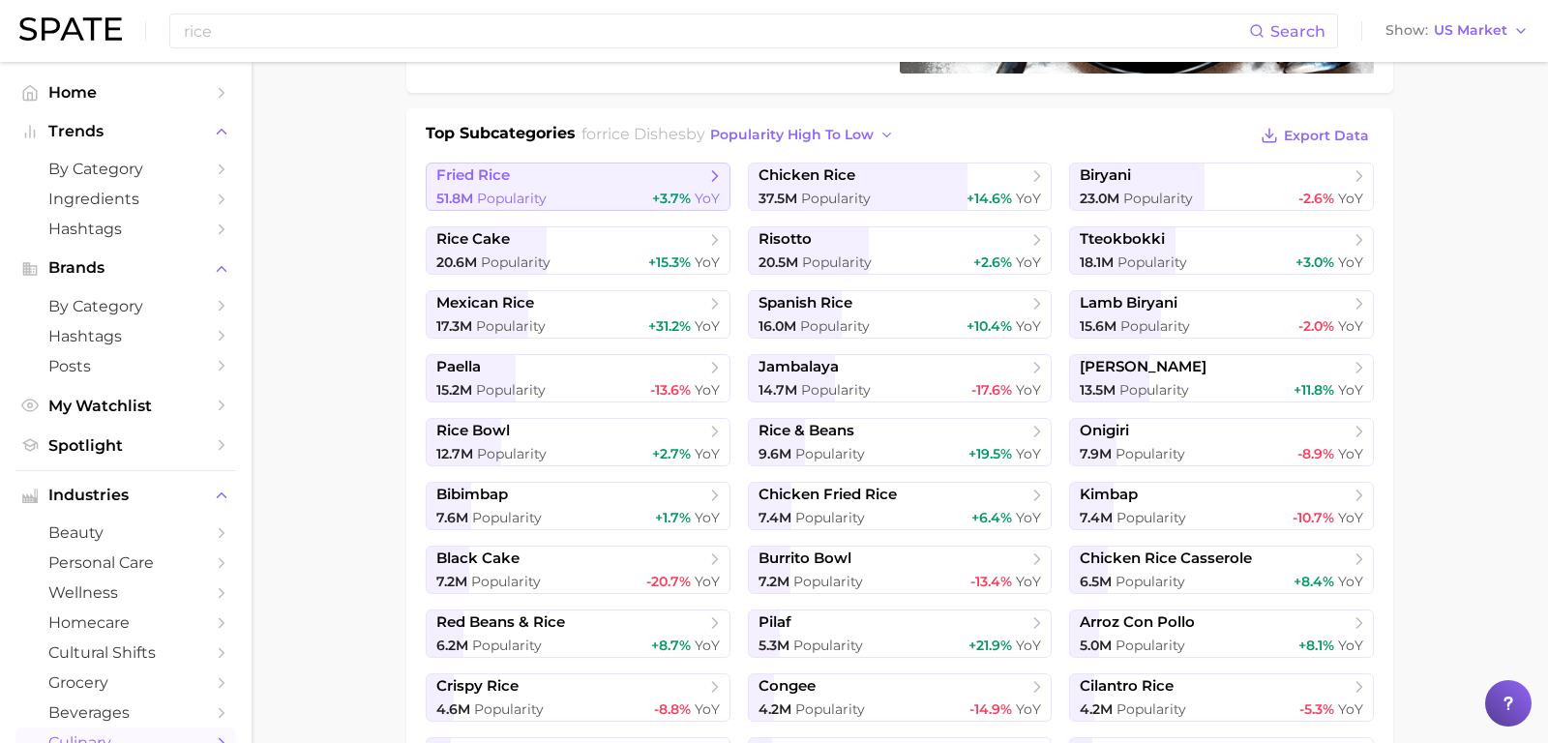
click at [630, 201] on div "51.8m Popularity +3.7% YoY" at bounding box center [577, 199] width 283 height 18
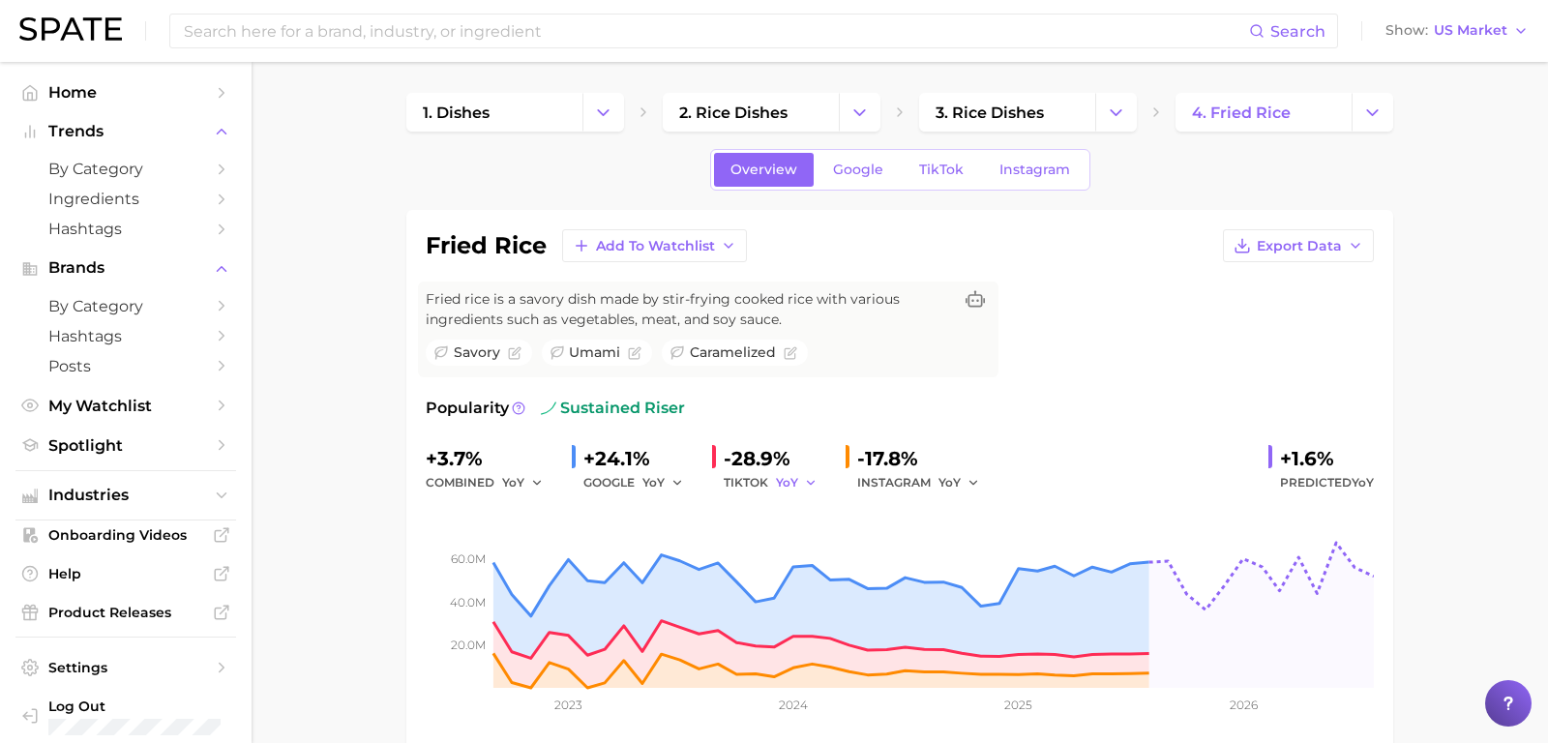
click at [786, 481] on span "YoY" at bounding box center [787, 482] width 22 height 16
click at [794, 568] on button "MoM" at bounding box center [882, 583] width 213 height 35
click at [807, 486] on button "MoM" at bounding box center [800, 482] width 48 height 23
click at [813, 542] on span "QoQ" at bounding box center [802, 548] width 32 height 16
click at [665, 479] on button "YoY" at bounding box center [663, 482] width 42 height 23
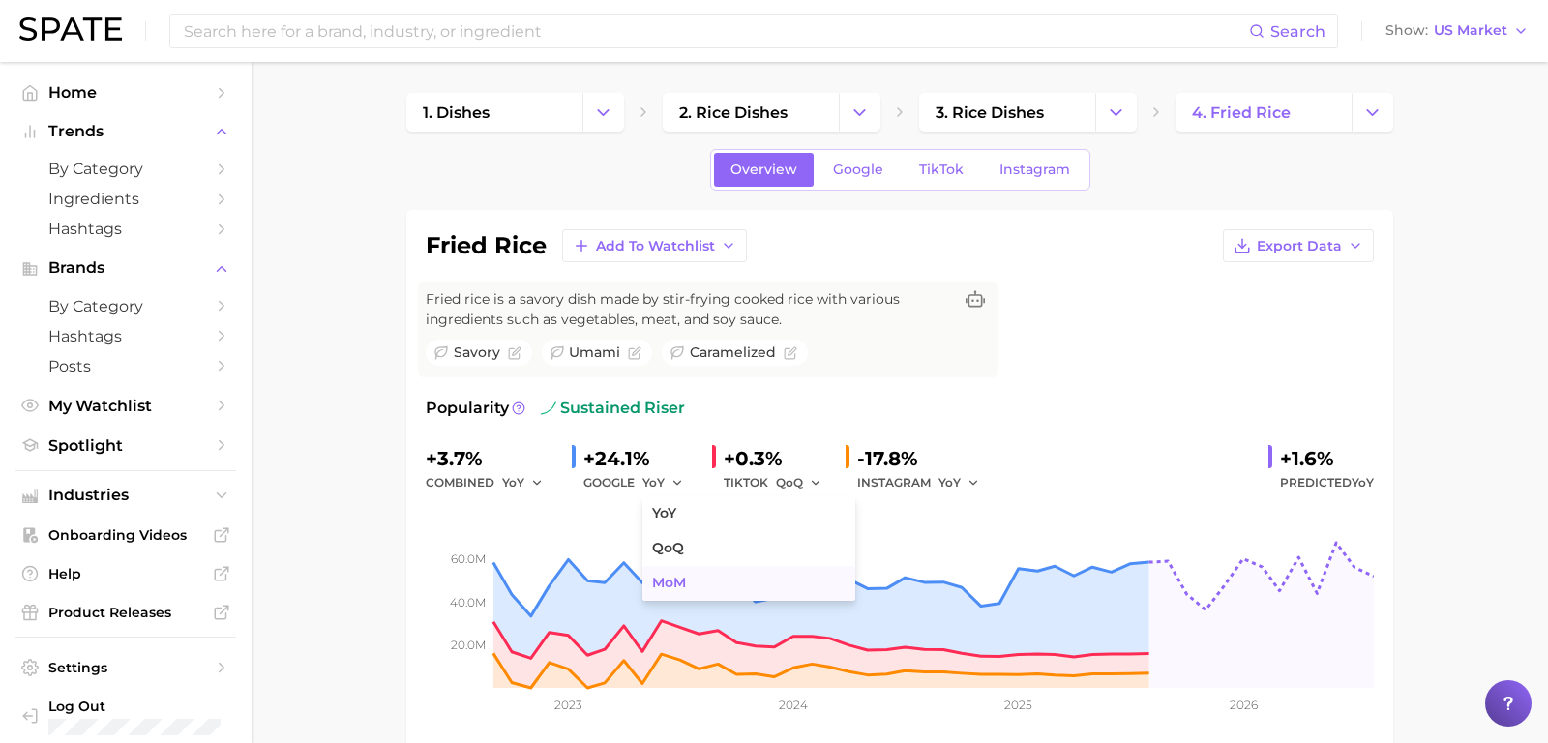
click at [726, 582] on button "MoM" at bounding box center [748, 583] width 213 height 35
click at [662, 480] on span "MoM" at bounding box center [656, 482] width 29 height 16
click at [673, 511] on span "YoY" at bounding box center [664, 513] width 24 height 16
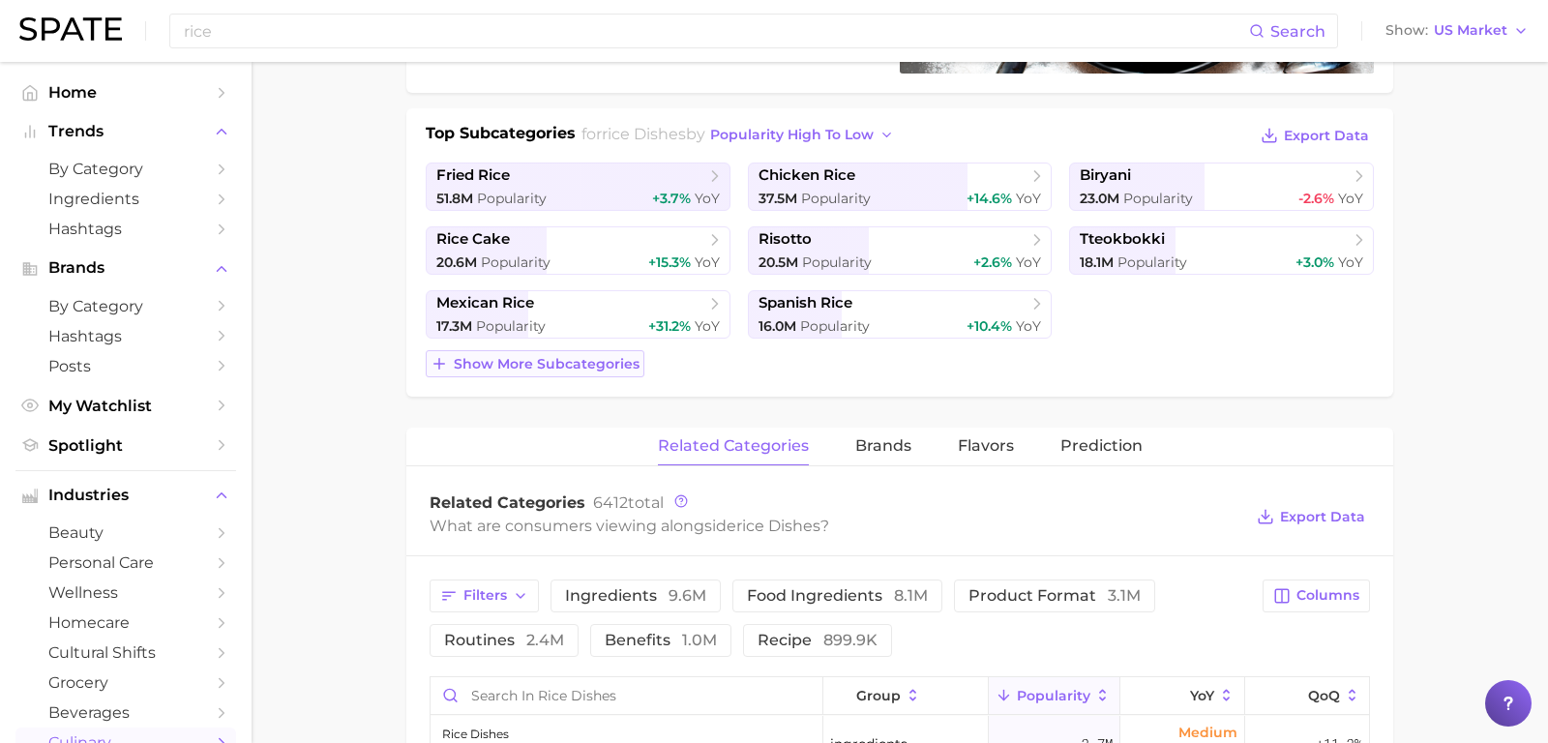
click at [467, 369] on button "Show more subcategories" at bounding box center [535, 363] width 219 height 27
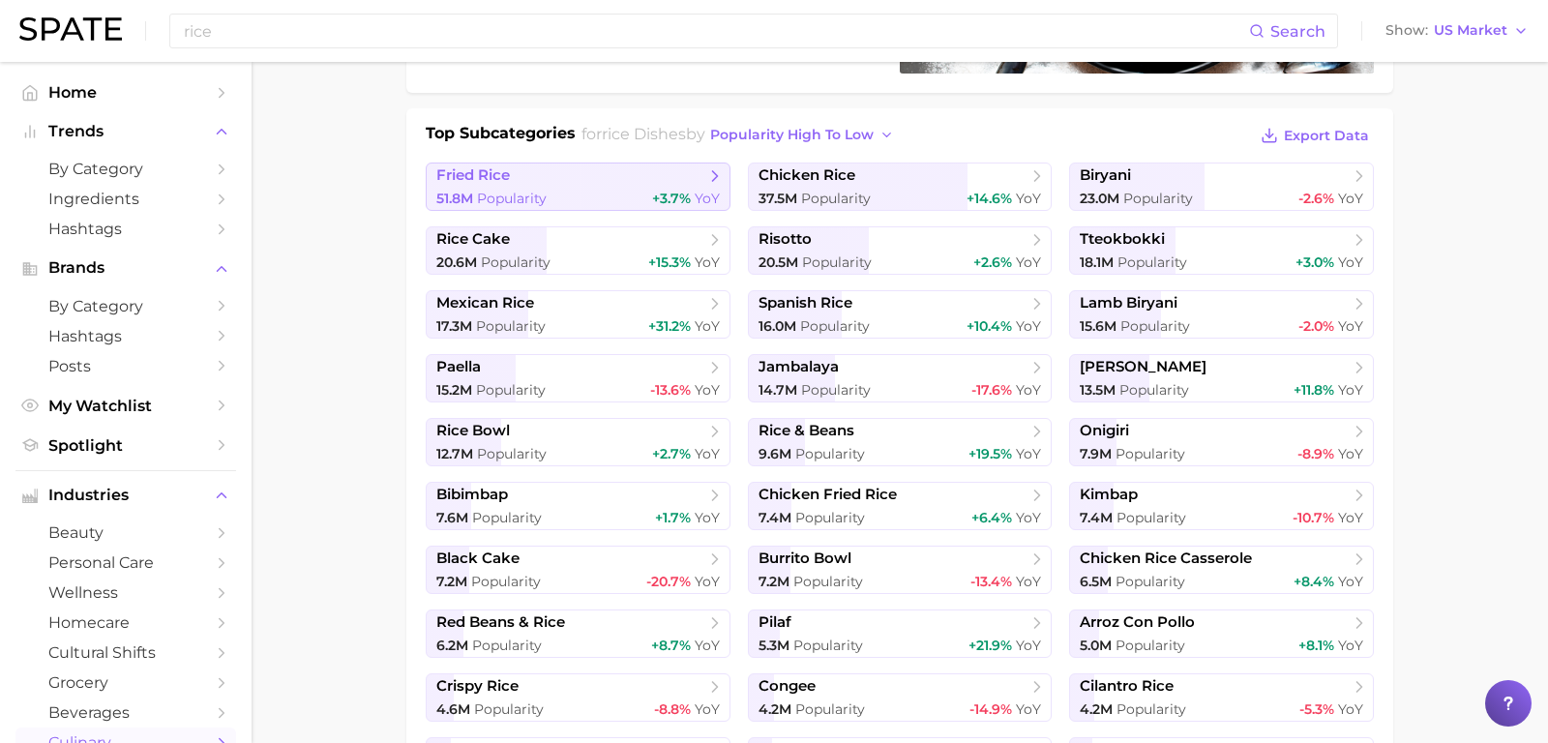
click at [703, 171] on span "fried rice" at bounding box center [570, 175] width 269 height 19
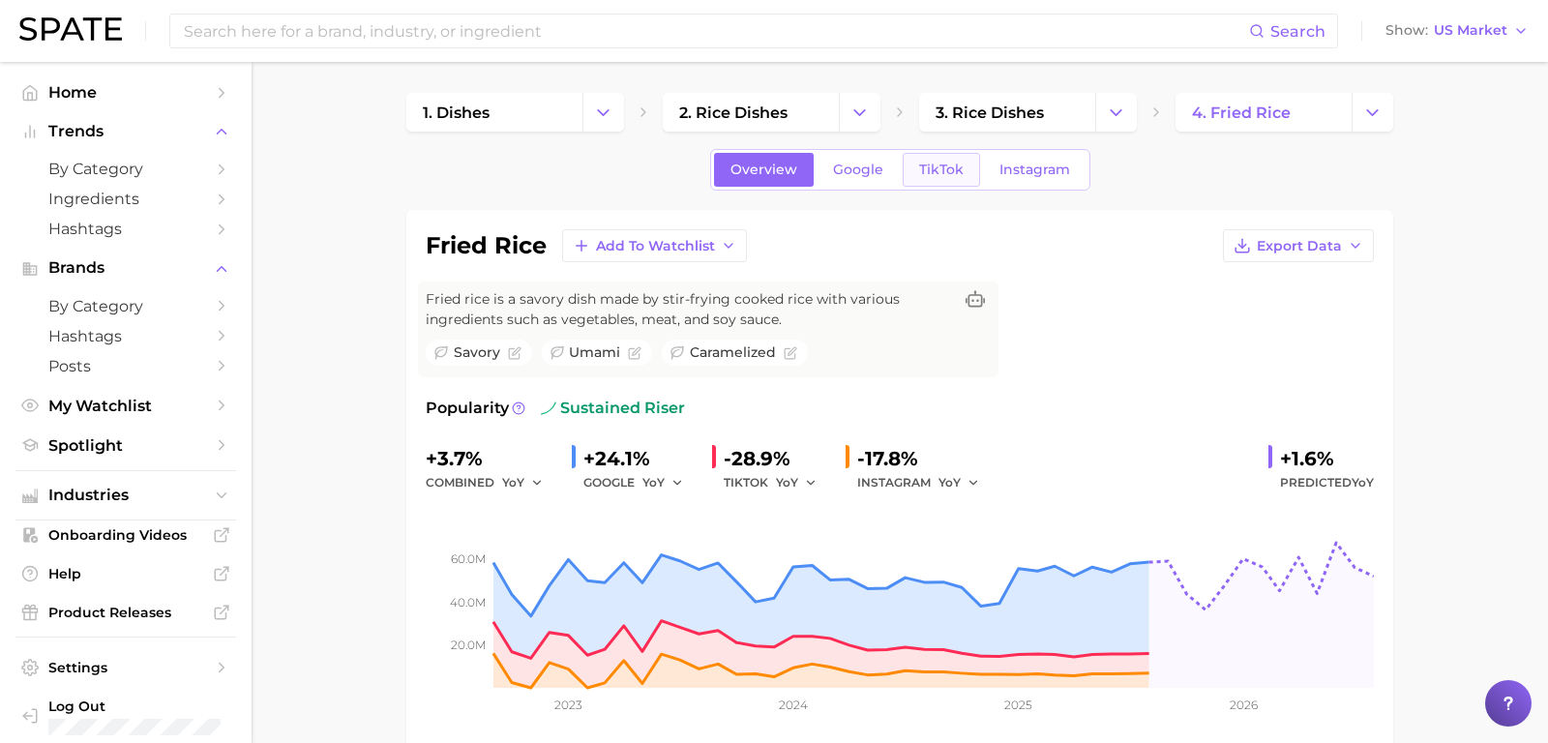
click at [913, 176] on link "TikTok" at bounding box center [941, 170] width 77 height 34
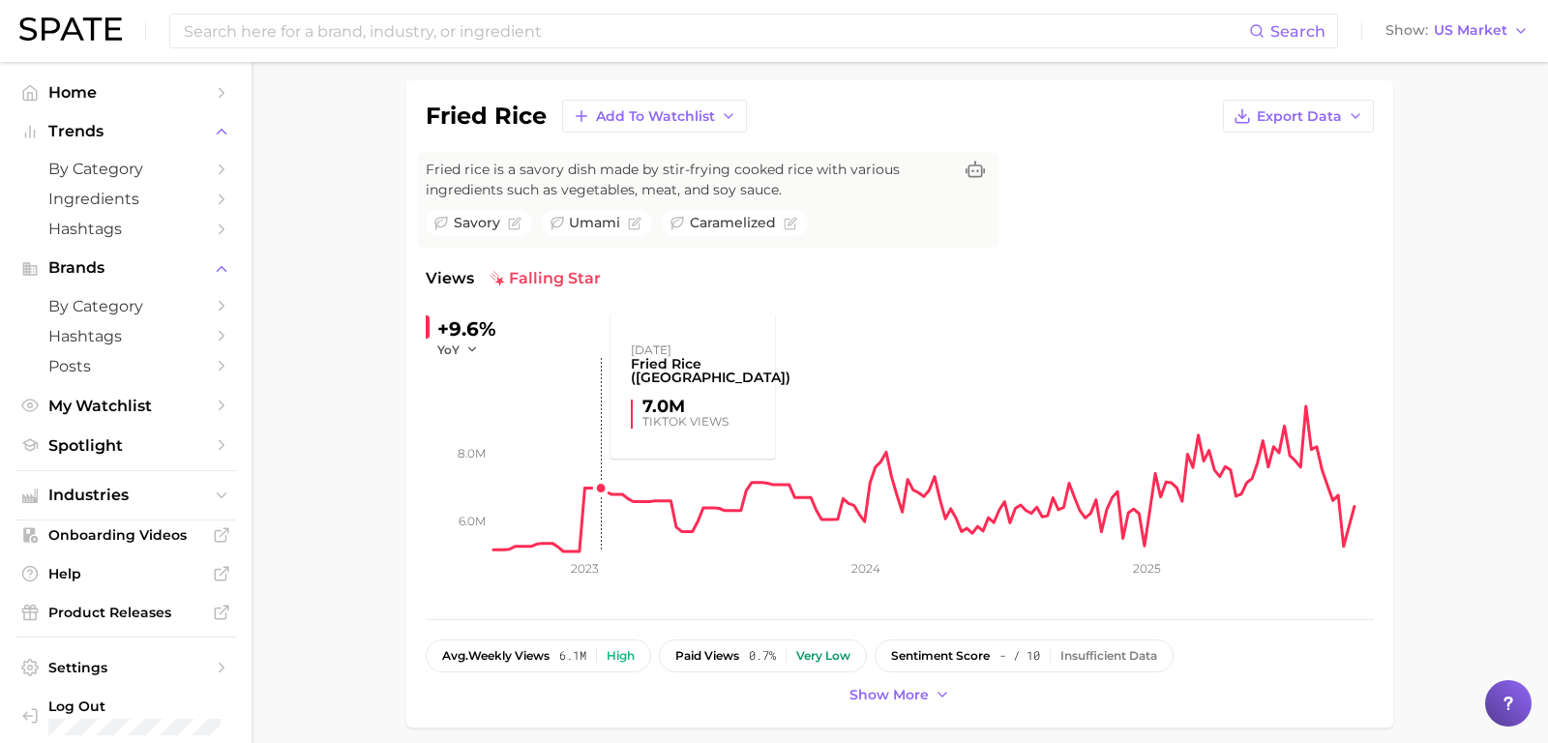
scroll to position [156, 0]
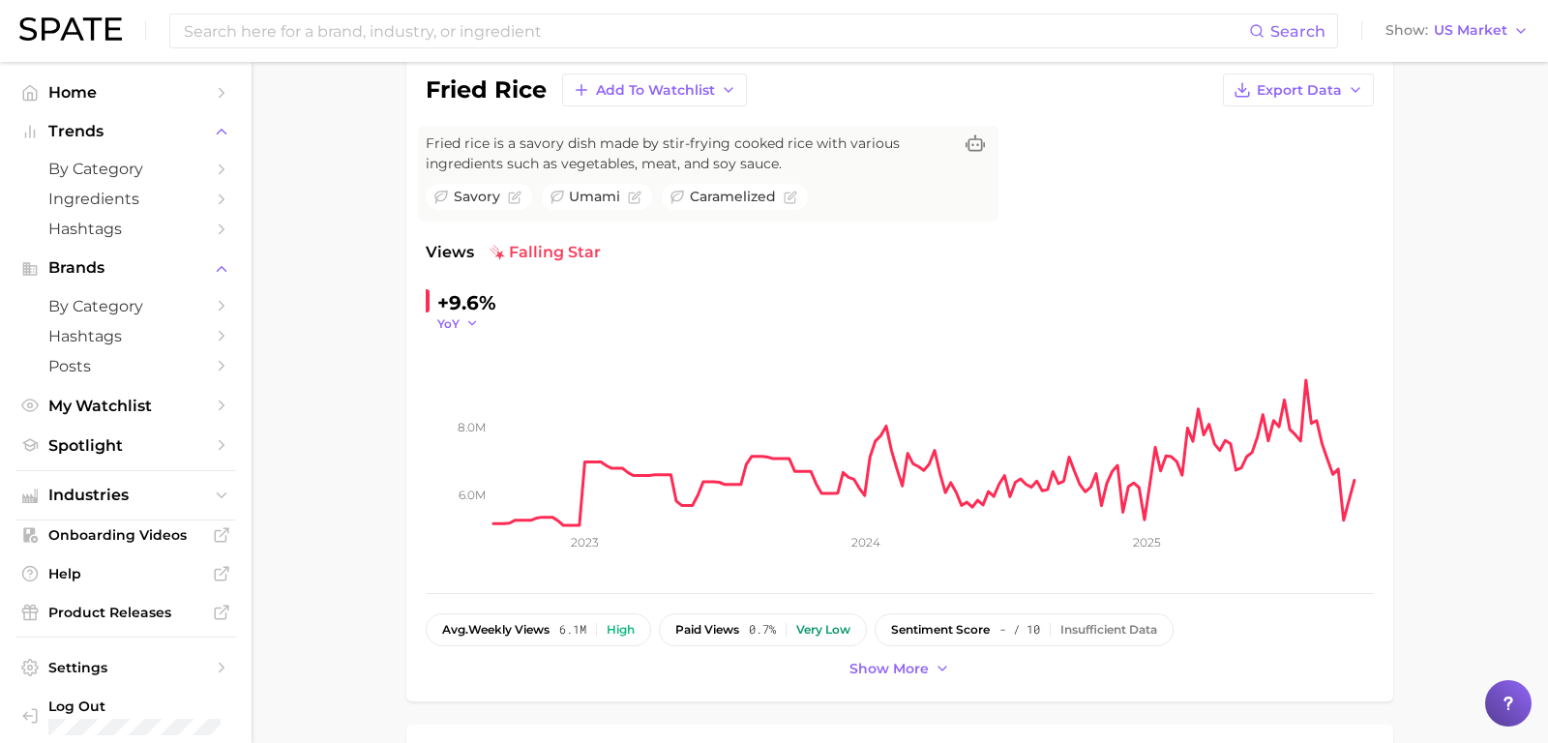
click at [458, 327] on span "YoY" at bounding box center [448, 323] width 22 height 16
click at [466, 418] on span "MoM" at bounding box center [464, 420] width 34 height 16
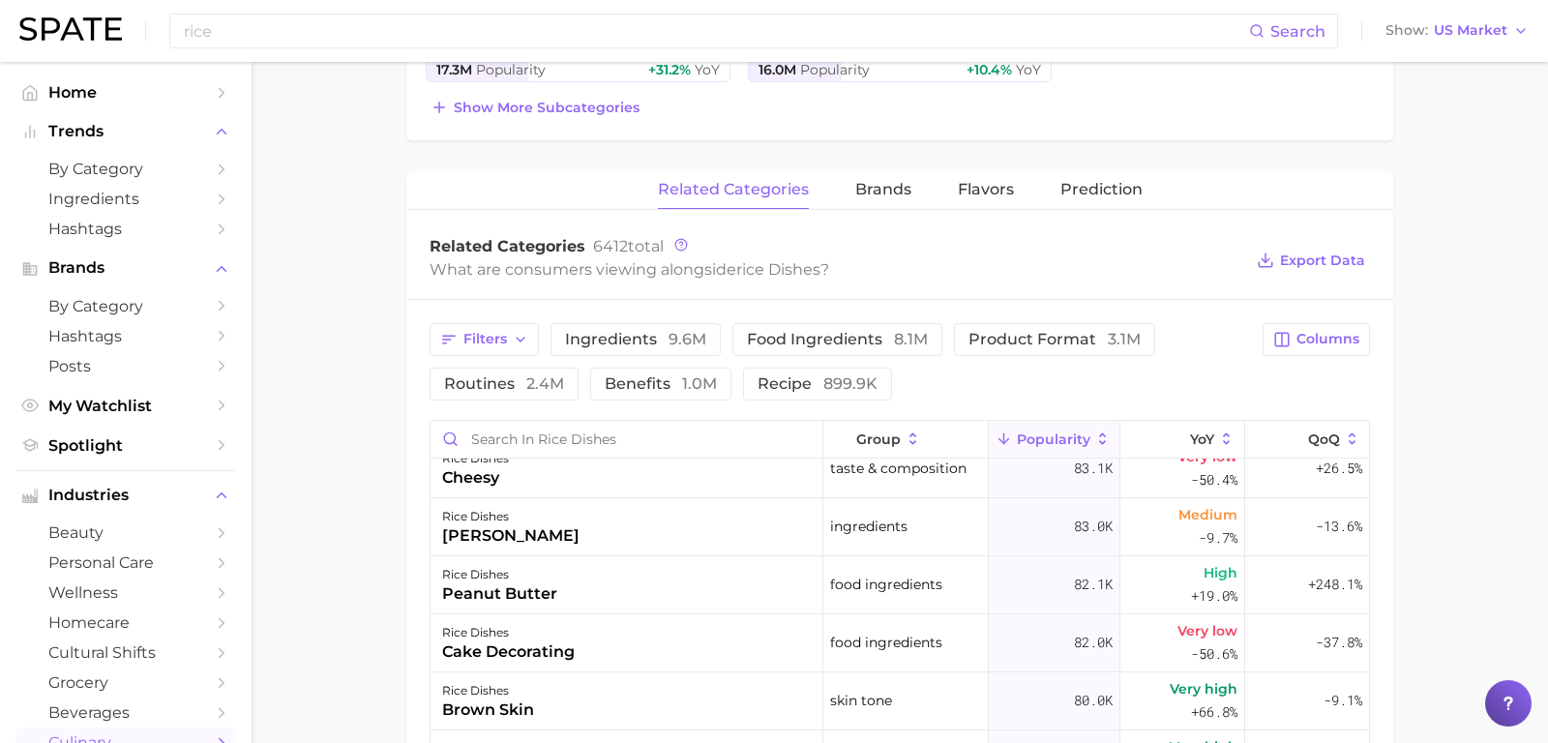
scroll to position [2614, 0]
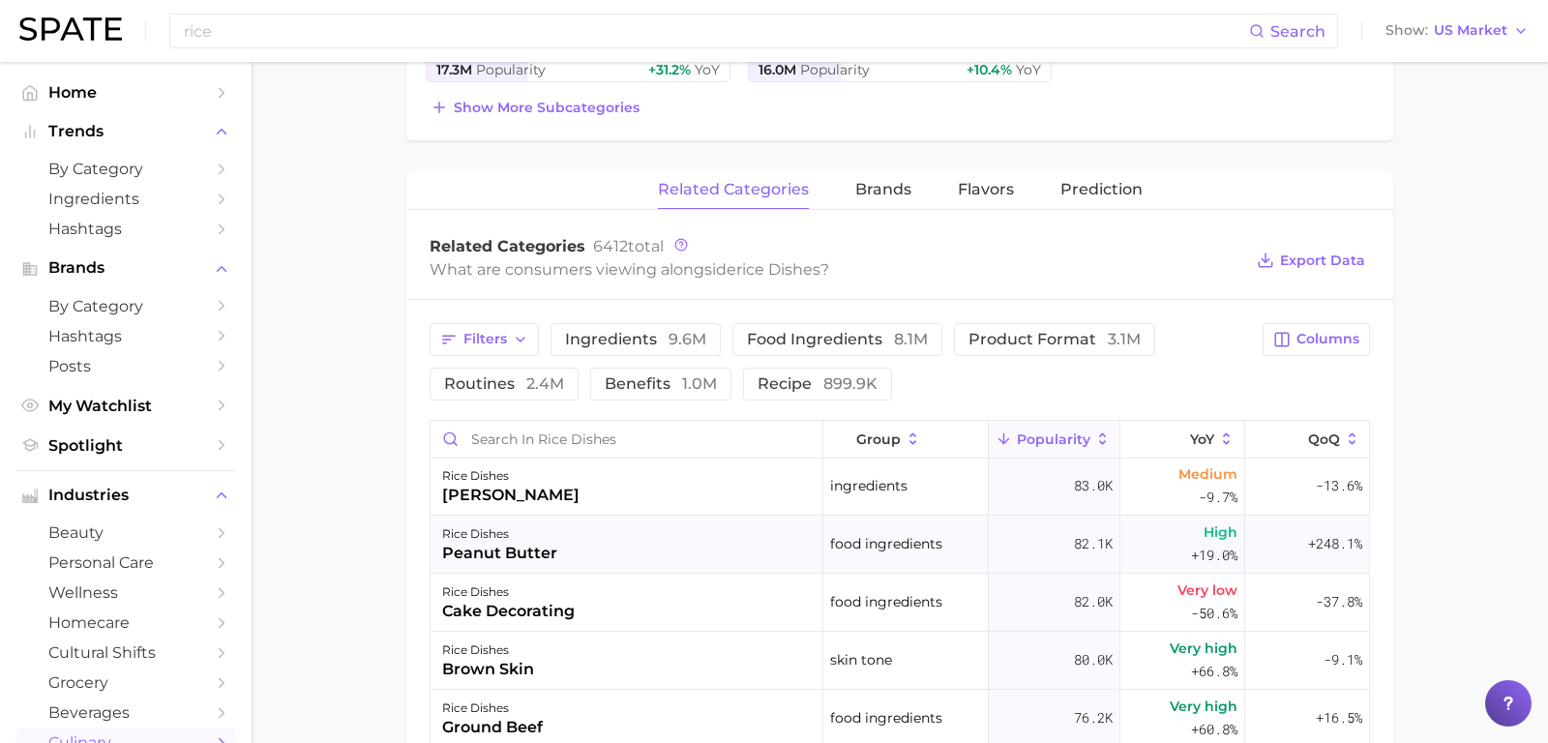
click at [582, 521] on div "rice dishes peanut butter" at bounding box center [627, 545] width 393 height 58
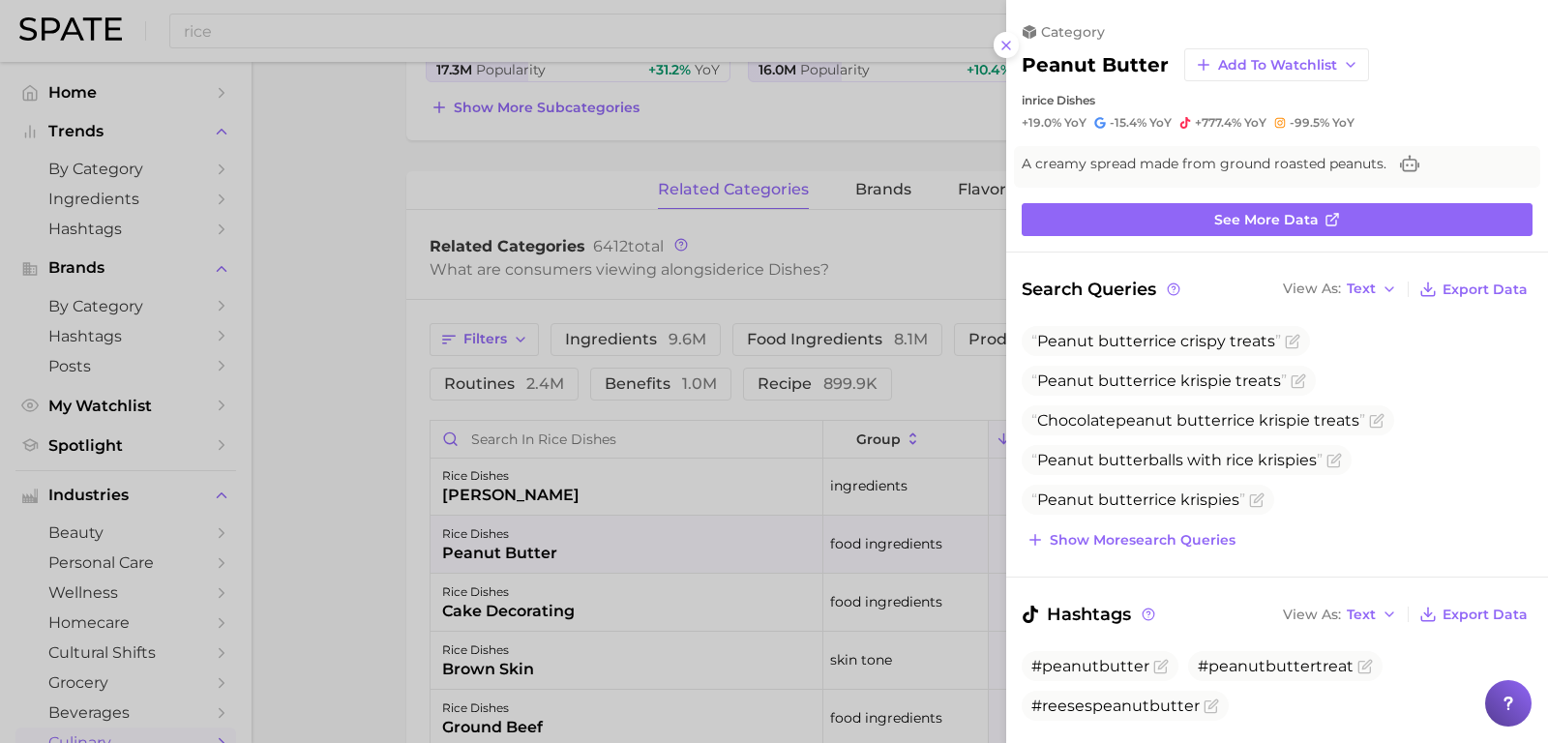
scroll to position [0, 0]
click at [346, 520] on div at bounding box center [774, 371] width 1548 height 743
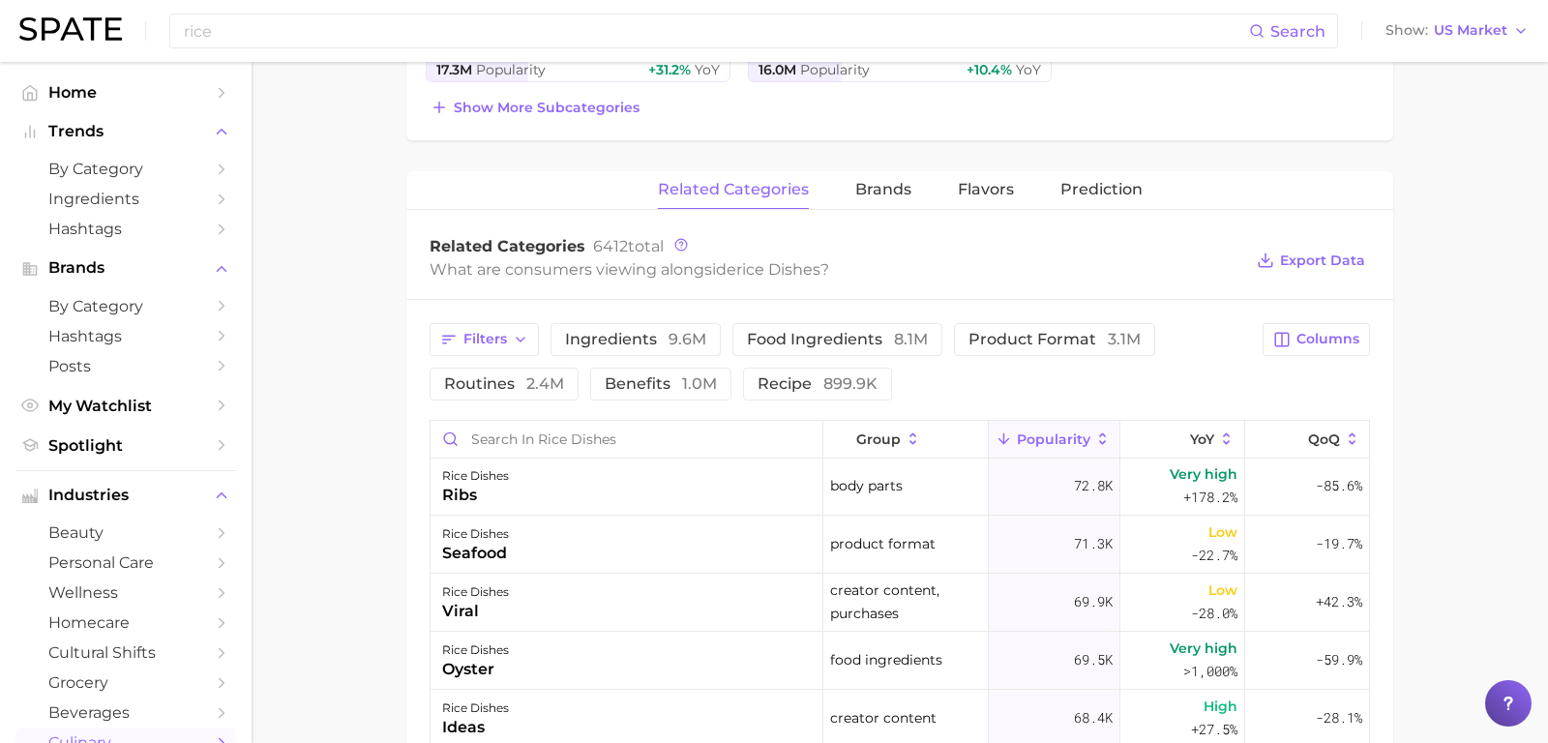
scroll to position [3090, 0]
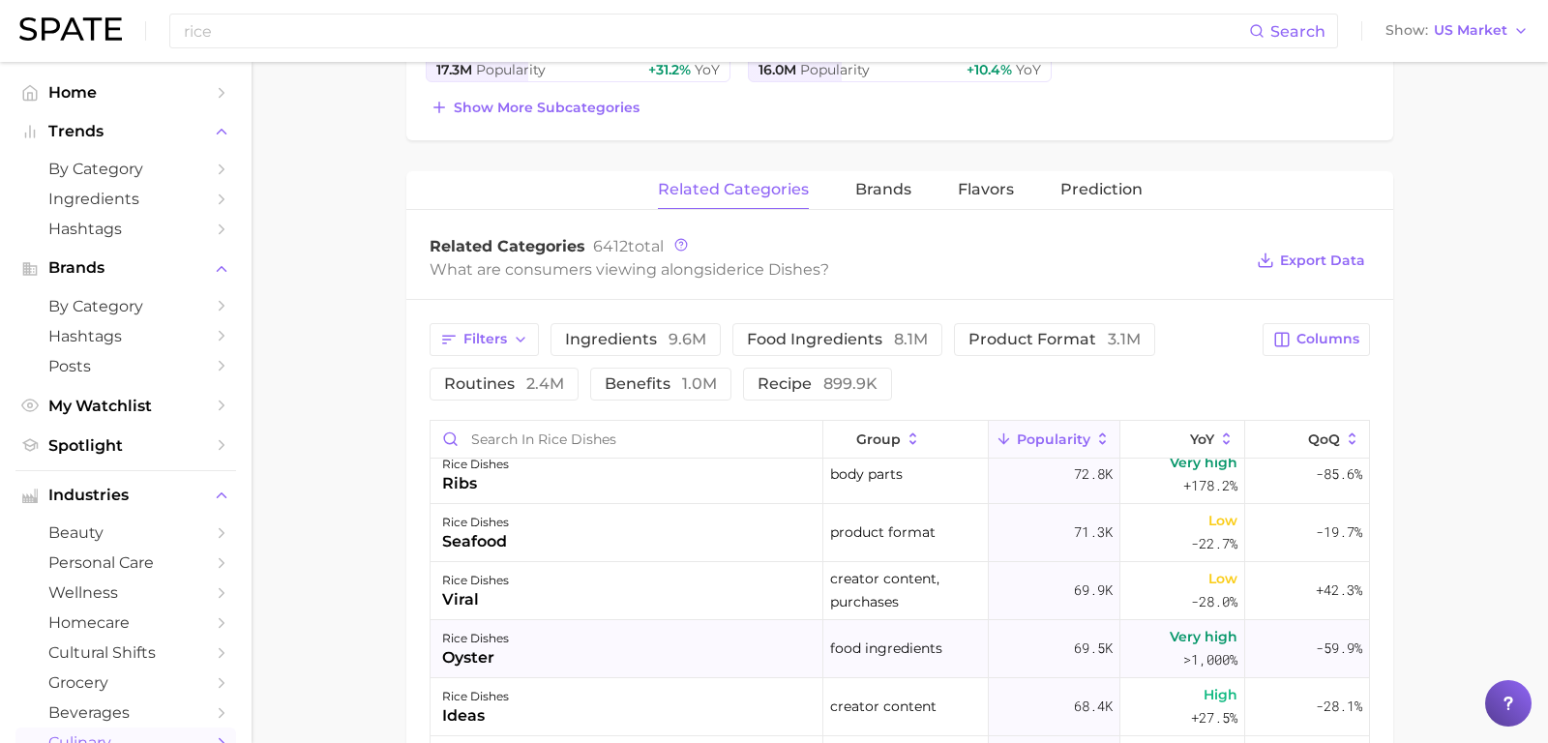
click at [463, 633] on div "rice dishes" at bounding box center [475, 638] width 67 height 23
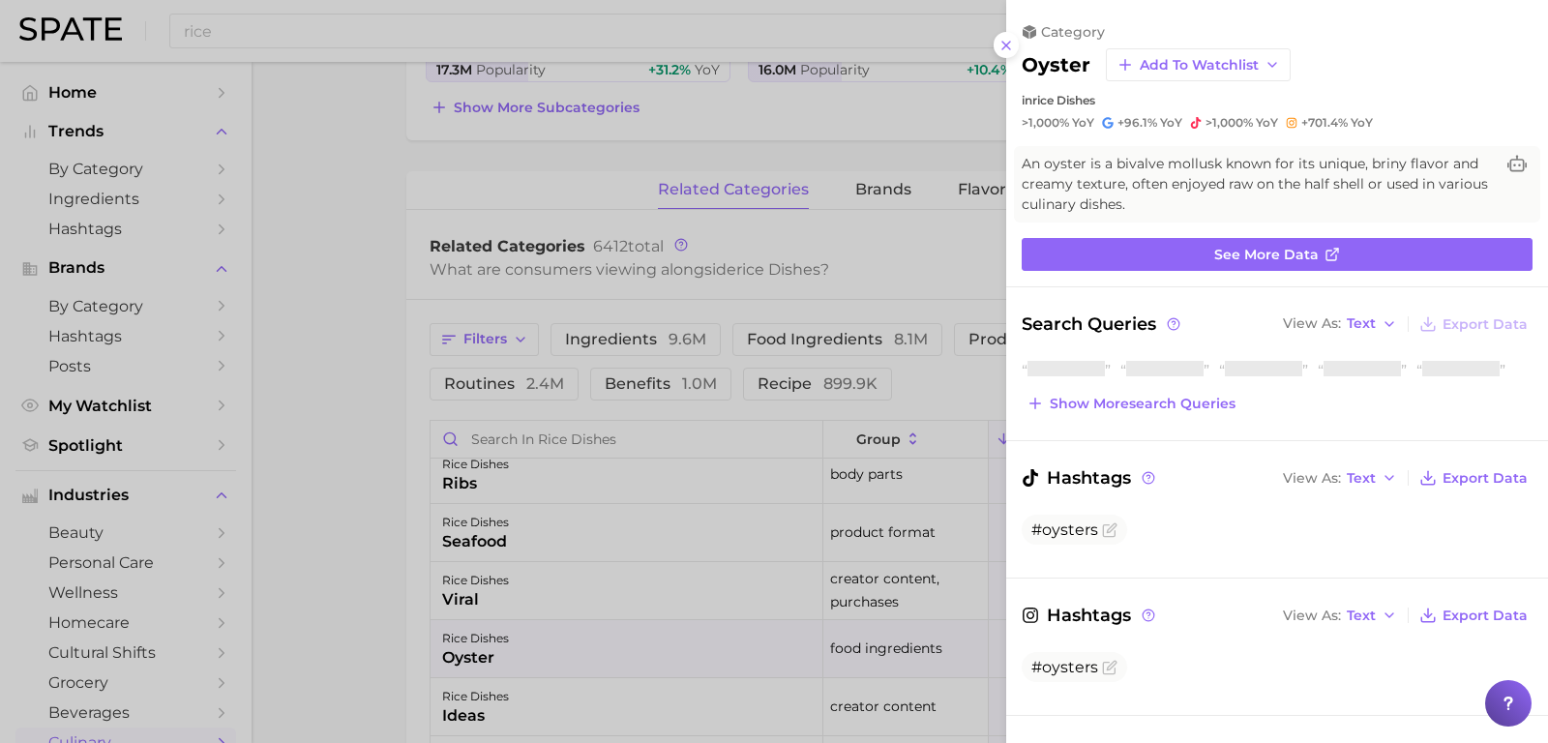
scroll to position [0, 0]
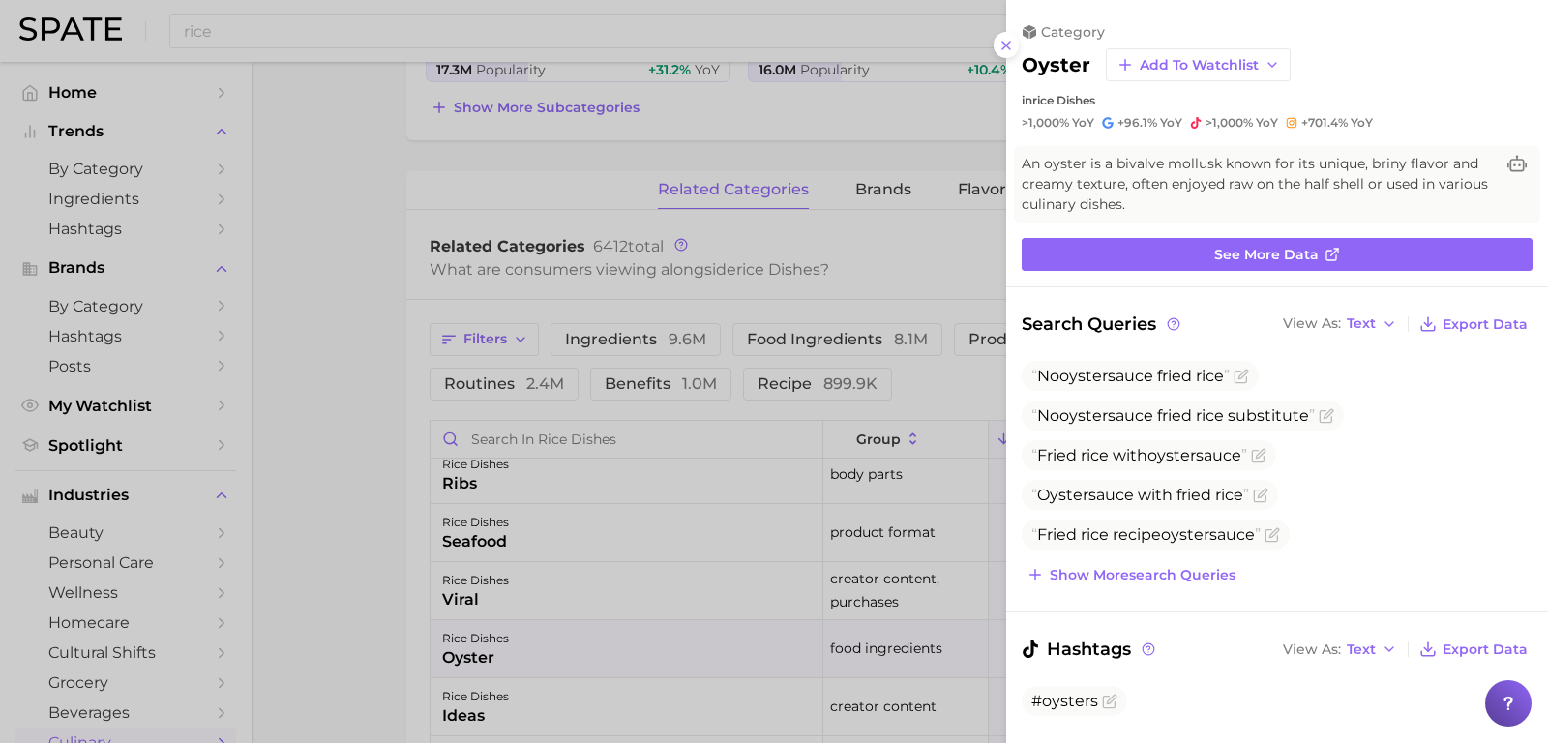
click at [397, 625] on div at bounding box center [774, 371] width 1548 height 743
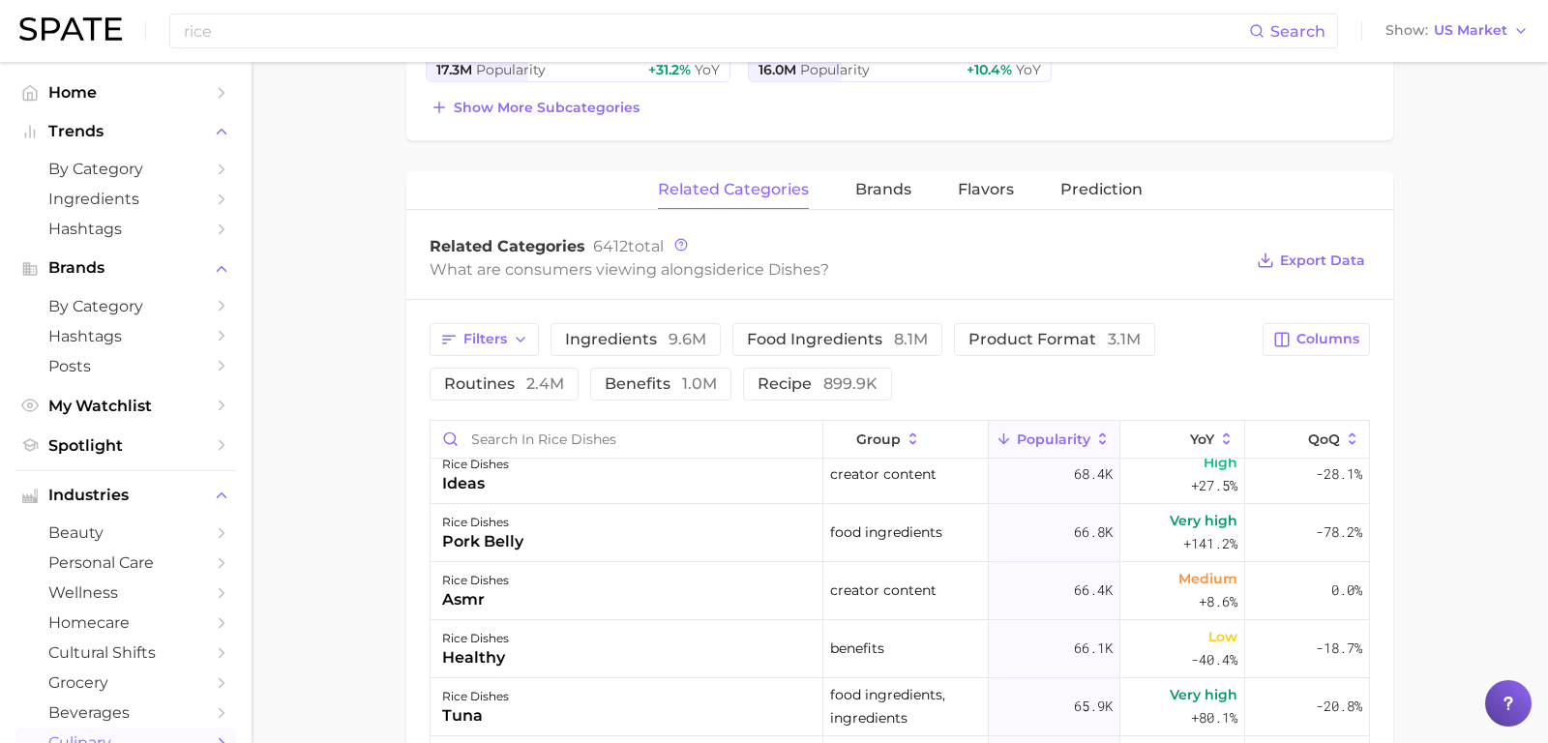
scroll to position [3322, 0]
click at [496, 595] on div "asmr" at bounding box center [475, 600] width 67 height 23
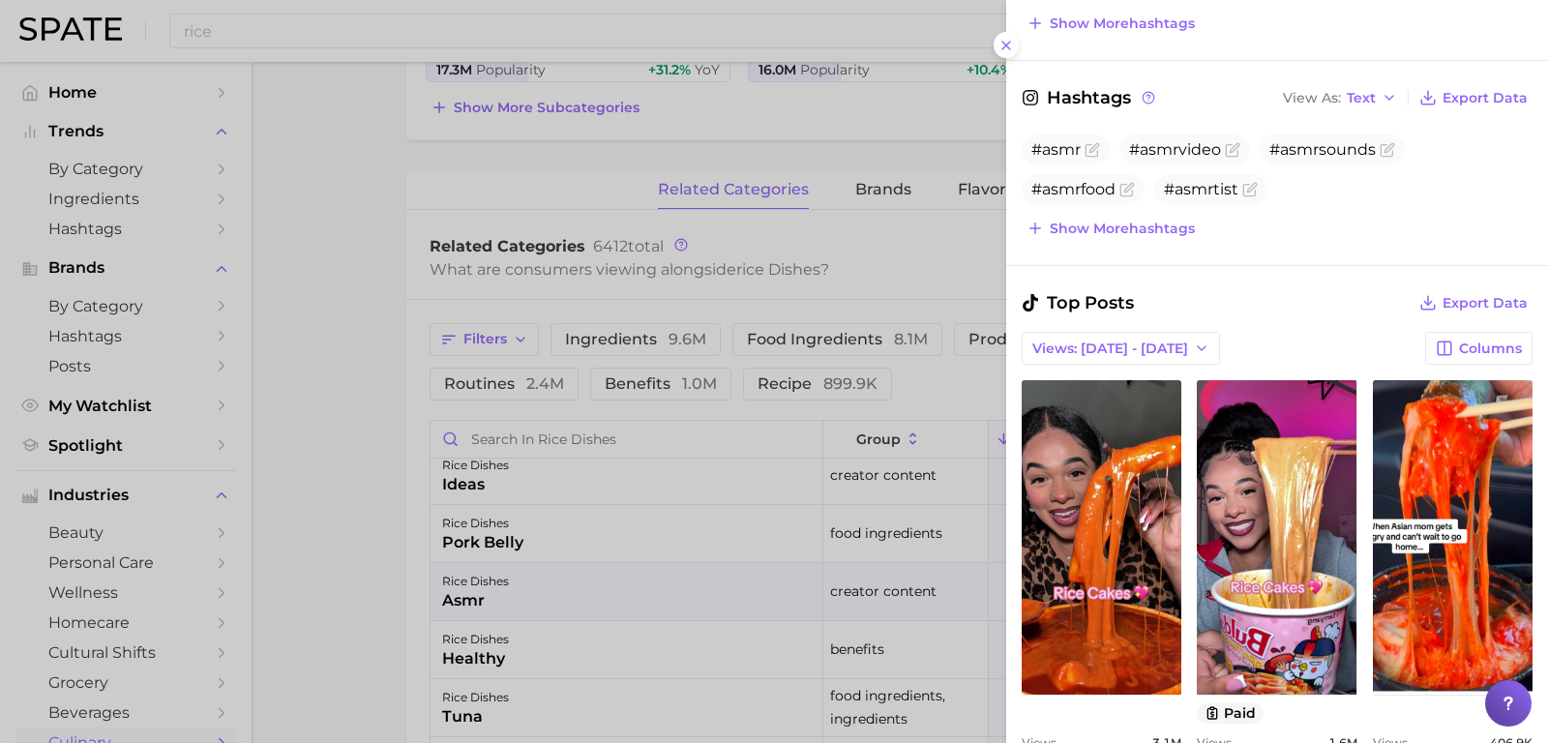
scroll to position [632, 0]
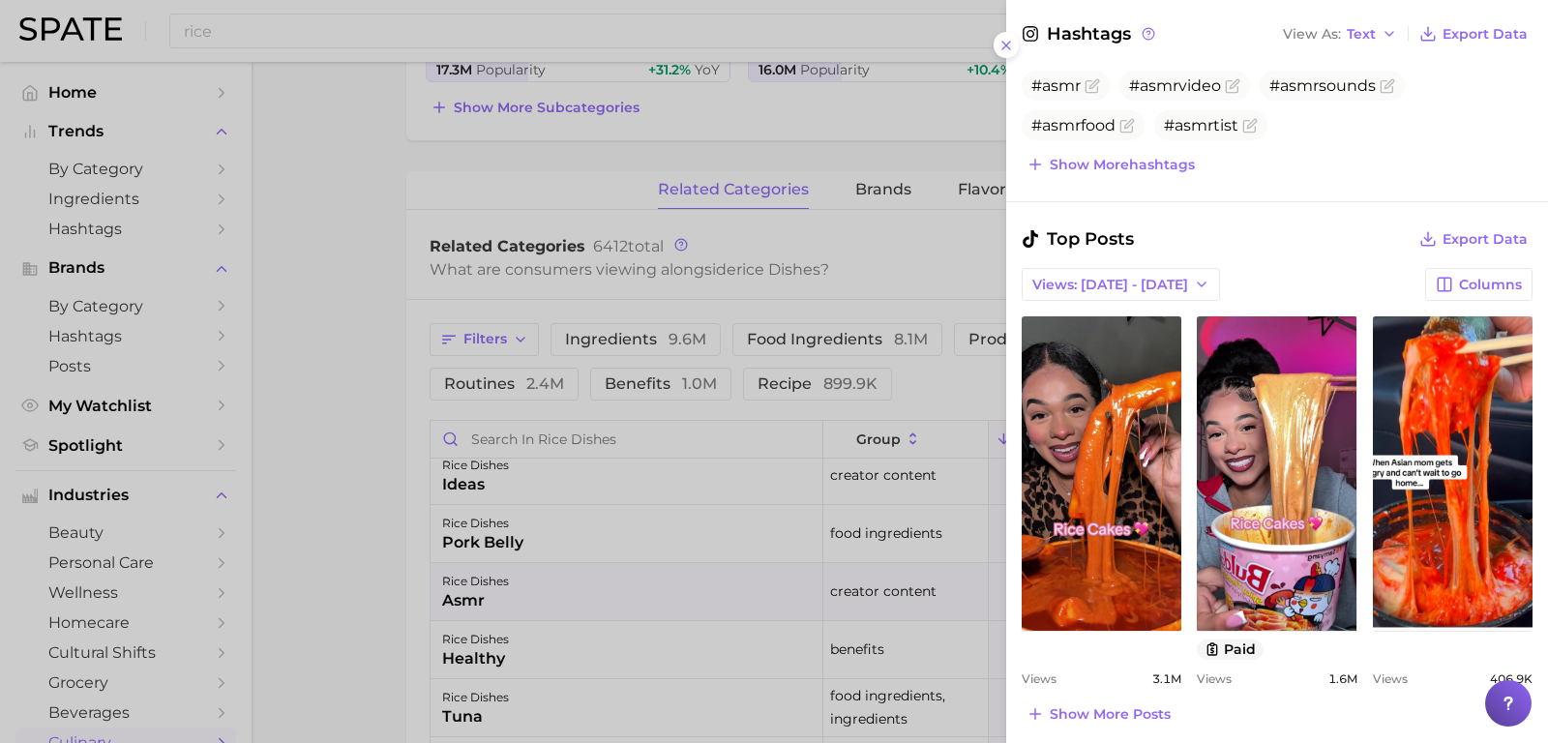
click at [410, 431] on div at bounding box center [774, 371] width 1548 height 743
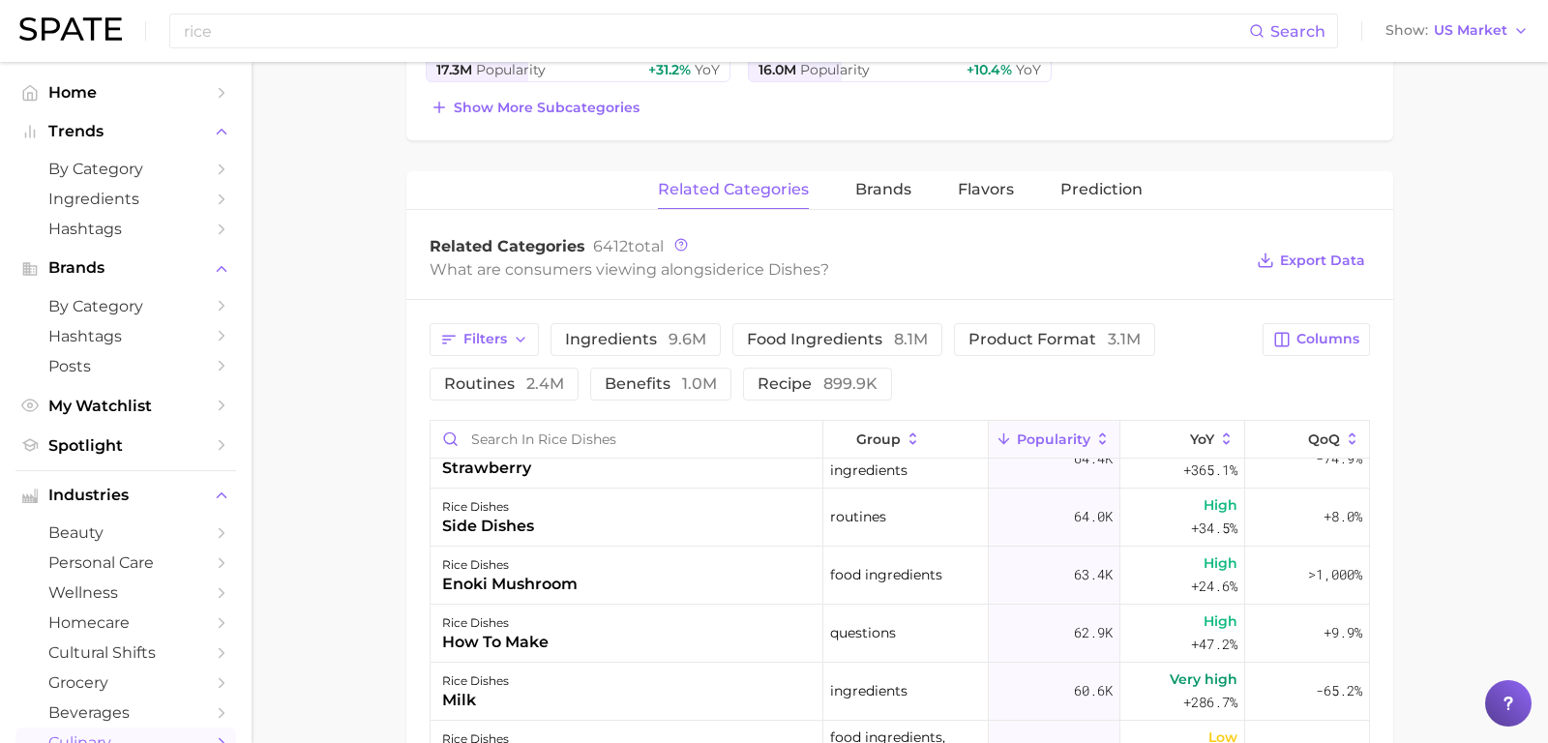
scroll to position [3751, 0]
